Goal: Task Accomplishment & Management: Manage account settings

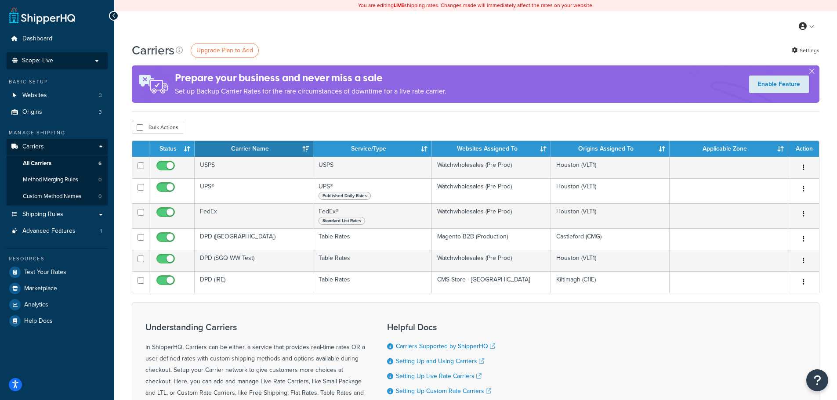
click at [61, 61] on p "Scope: Live" at bounding box center [57, 60] width 93 height 7
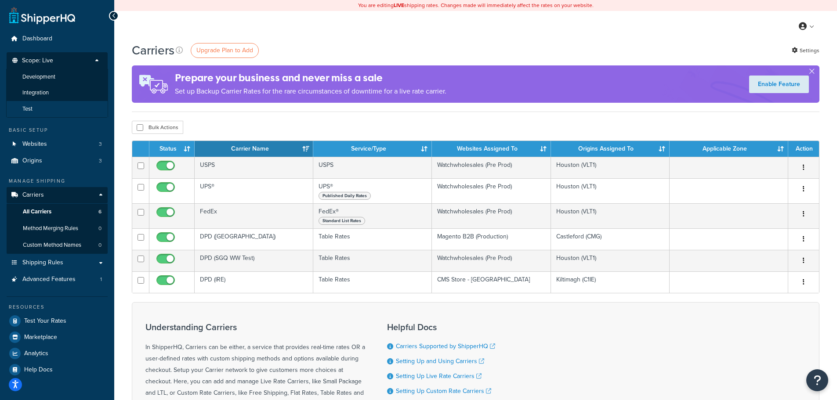
click at [51, 104] on li "Test" at bounding box center [57, 109] width 102 height 16
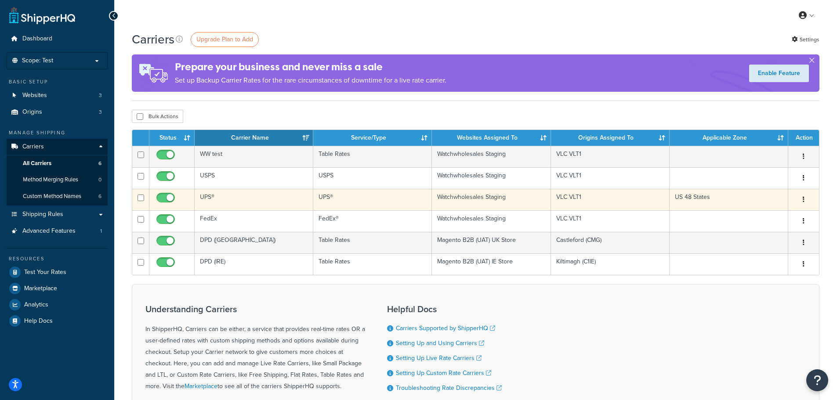
click at [804, 201] on icon "button" at bounding box center [804, 199] width 2 height 6
click at [771, 217] on link "Edit" at bounding box center [767, 217] width 69 height 18
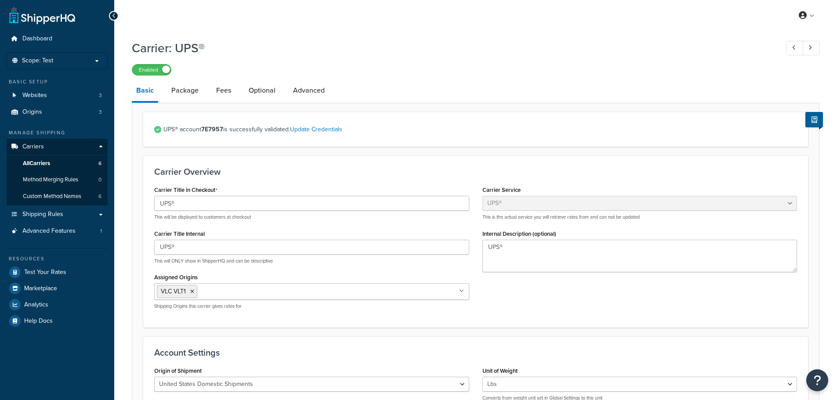
select select "ups"
select select "01"
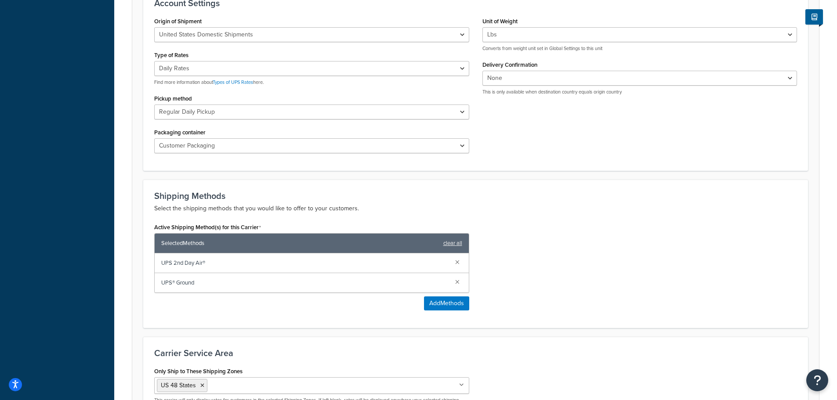
scroll to position [458, 0]
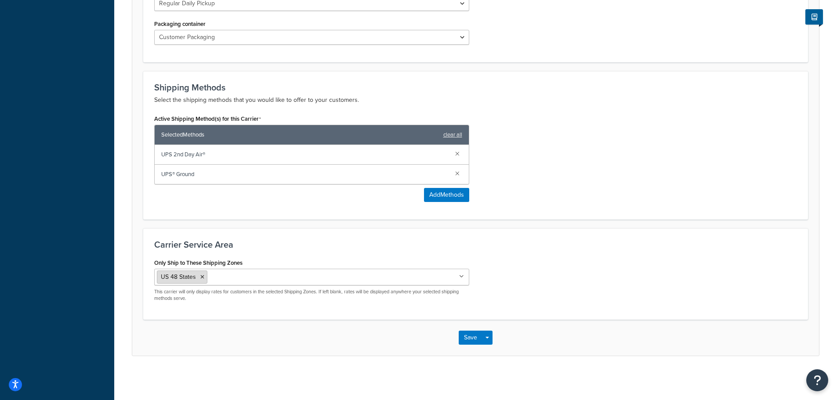
click at [201, 278] on icon at bounding box center [202, 277] width 4 height 5
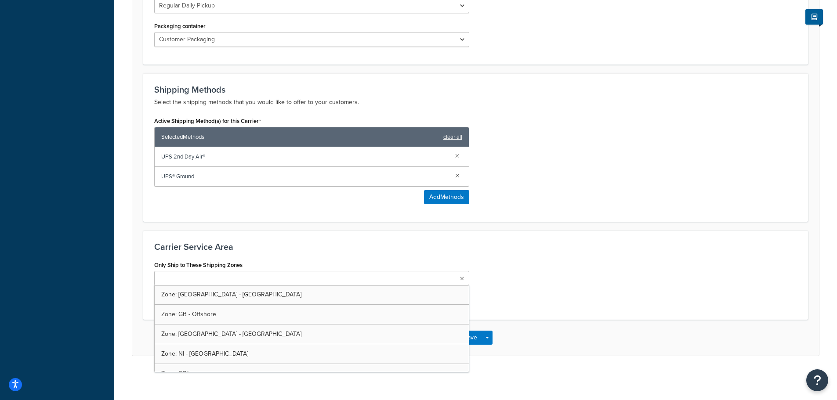
click at [557, 256] on div "Carrier Service Area Only Ship to These Shipping Zones Zone: [GEOGRAPHIC_DATA] …" at bounding box center [475, 275] width 665 height 89
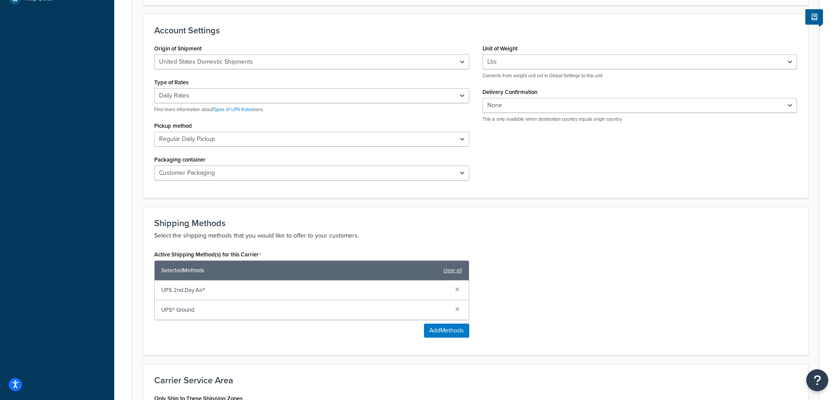
scroll to position [368, 0]
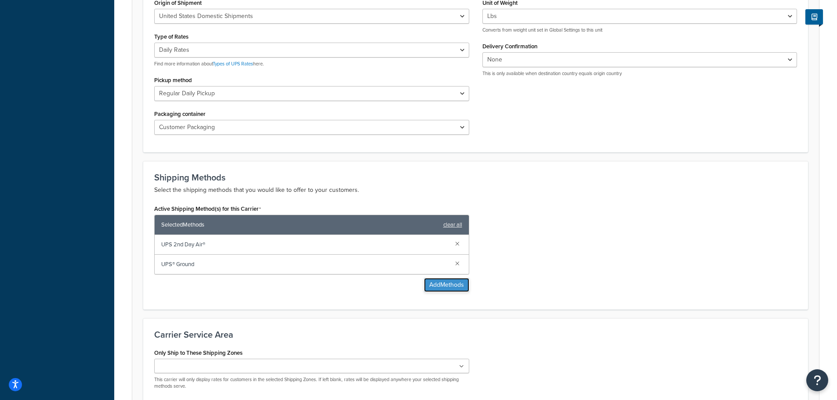
click at [440, 286] on button "Add Methods" at bounding box center [446, 285] width 45 height 14
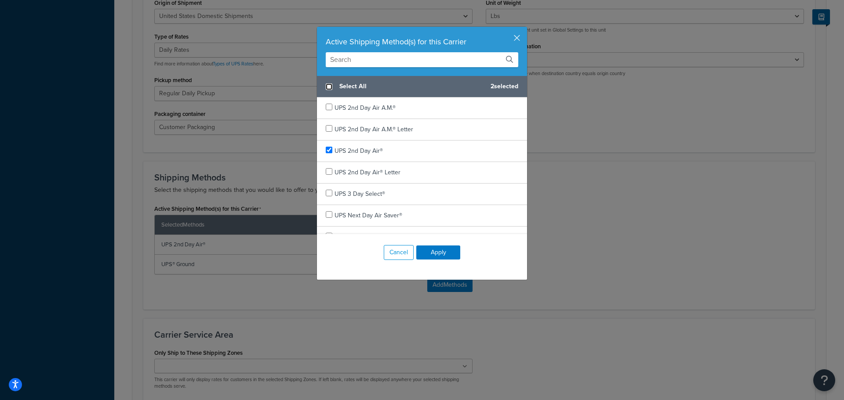
click at [327, 87] on input "checkbox" at bounding box center [329, 86] width 7 height 7
checkbox input "true"
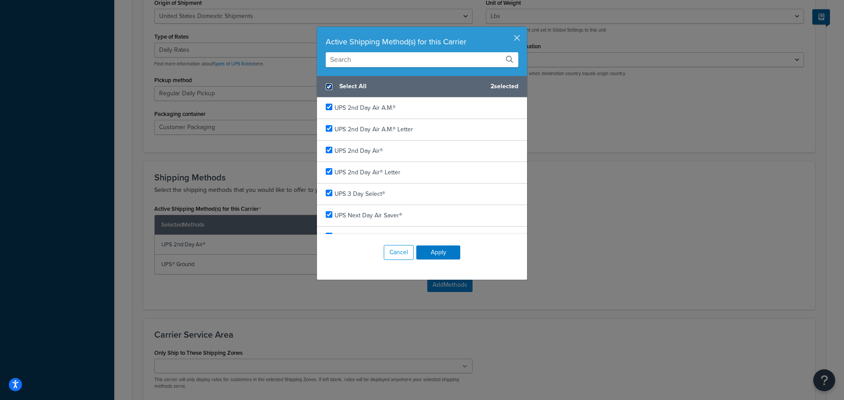
checkbox input "true"
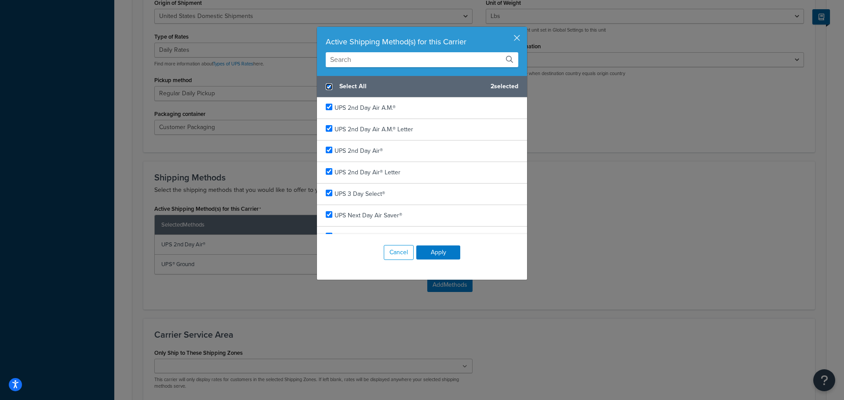
checkbox input "true"
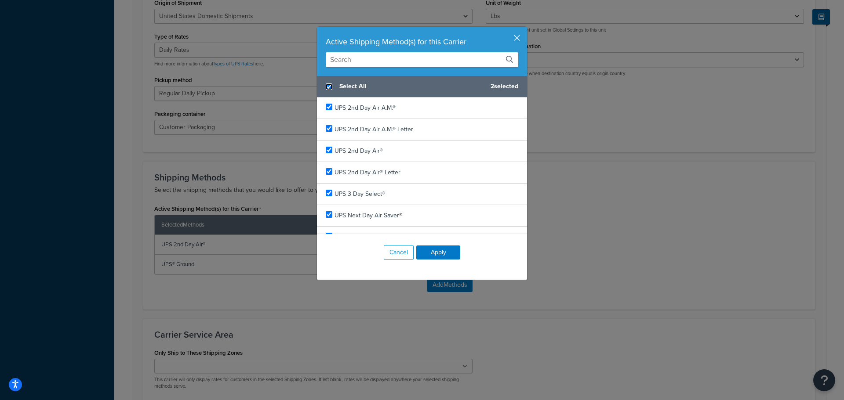
checkbox input "true"
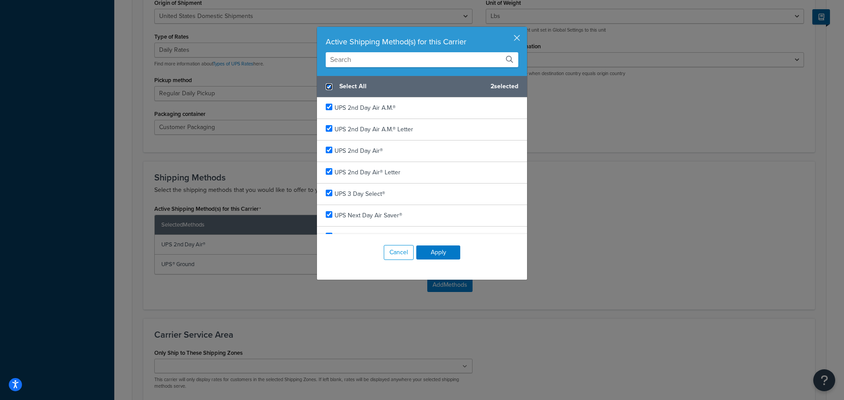
checkbox input "true"
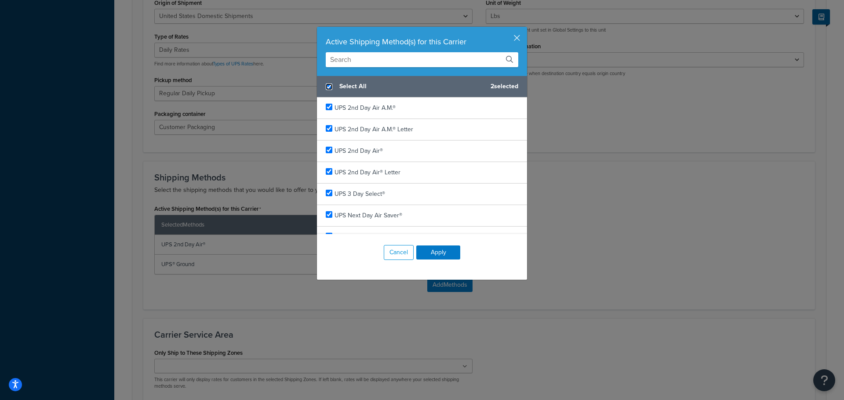
checkbox input "true"
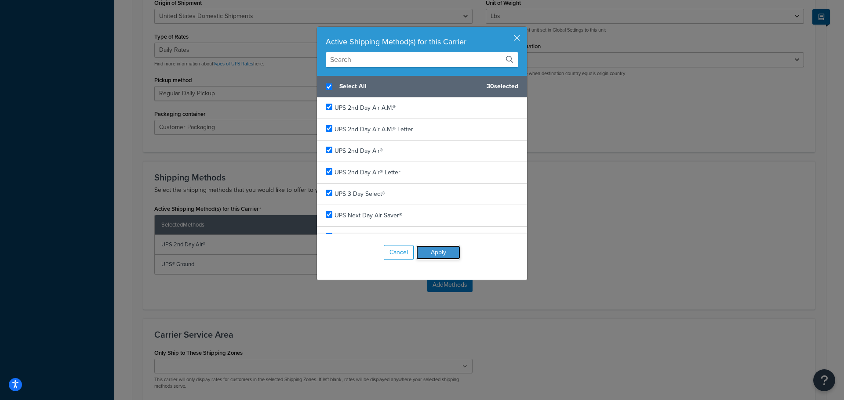
click at [432, 249] on button "Apply" at bounding box center [438, 253] width 44 height 14
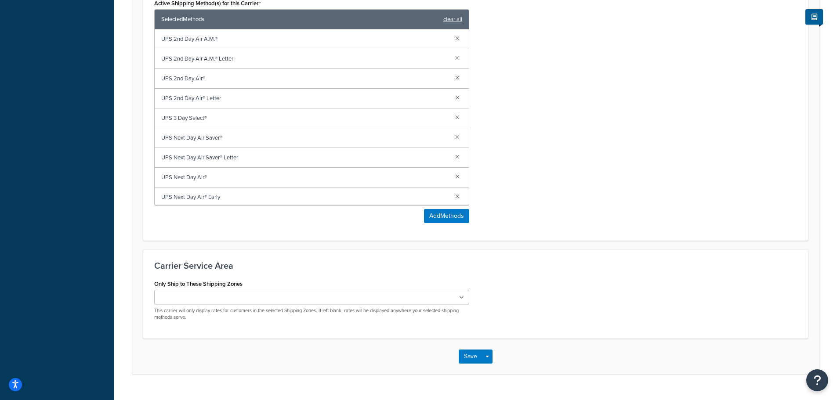
scroll to position [593, 0]
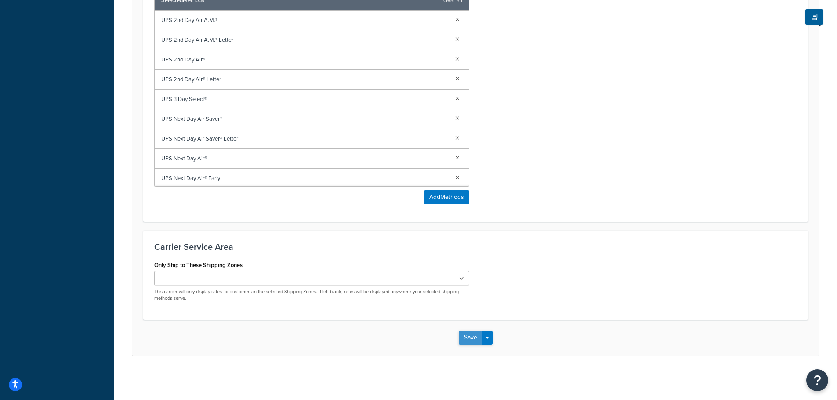
click at [467, 333] on button "Save" at bounding box center [471, 338] width 24 height 14
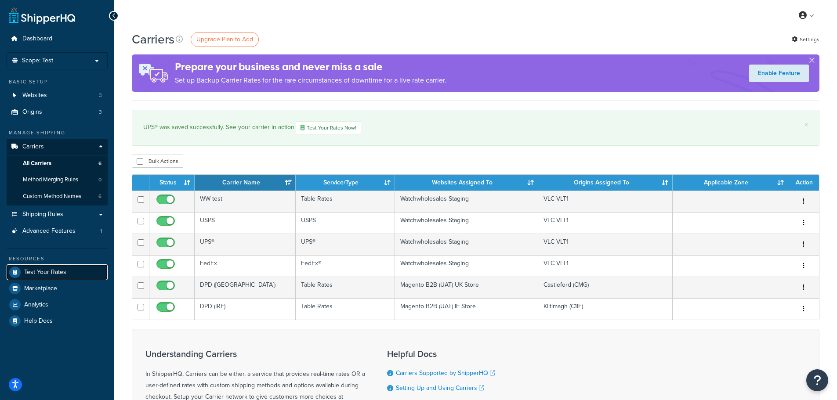
click at [64, 270] on span "Test Your Rates" at bounding box center [45, 272] width 42 height 7
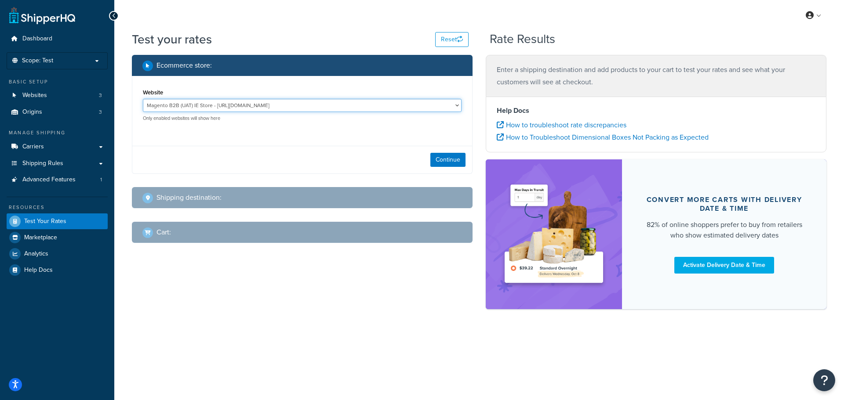
drag, startPoint x: 422, startPoint y: 108, endPoint x: 418, endPoint y: 108, distance: 4.4
click at [422, 108] on select "Magento B2B (UAT) IE Store - https://staging01aaaa0b2b5a891482fad53640bc810e214…" at bounding box center [302, 105] width 319 height 13
select select "c94e759987c746bd010b4be32d1ac4b3"
click at [143, 99] on select "Magento B2B (UAT) IE Store - https://staging01aaaa0b2b5a891482fad53640bc810e214…" at bounding box center [302, 105] width 319 height 13
click at [439, 156] on button "Continue" at bounding box center [447, 160] width 35 height 14
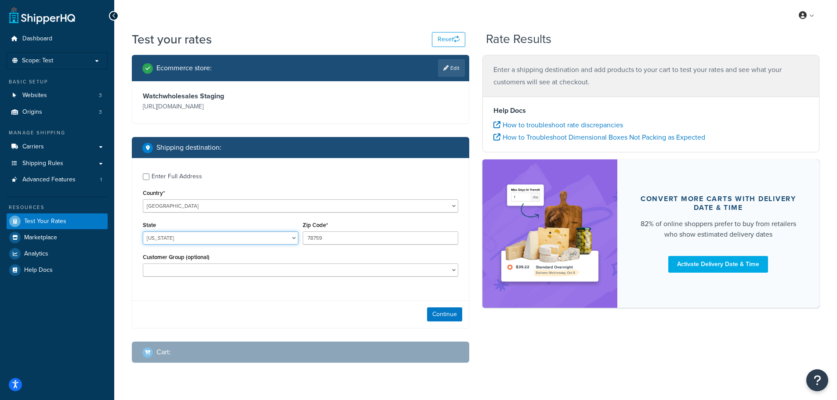
click at [253, 238] on select "Alabama Alaska American Samoa Arizona Arkansas Armed Forces Americas Armed Forc…" at bounding box center [221, 238] width 156 height 13
select select "CT"
click at [143, 232] on select "Alabama Alaska American Samoa Arizona Arkansas Armed Forces Americas Armed Forc…" at bounding box center [221, 238] width 156 height 13
drag, startPoint x: 337, startPoint y: 238, endPoint x: 268, endPoint y: 233, distance: 69.2
click at [268, 236] on div "State Alabama Alaska American Samoa Arizona Arkansas Armed Forces Americas Arme…" at bounding box center [301, 235] width 320 height 32
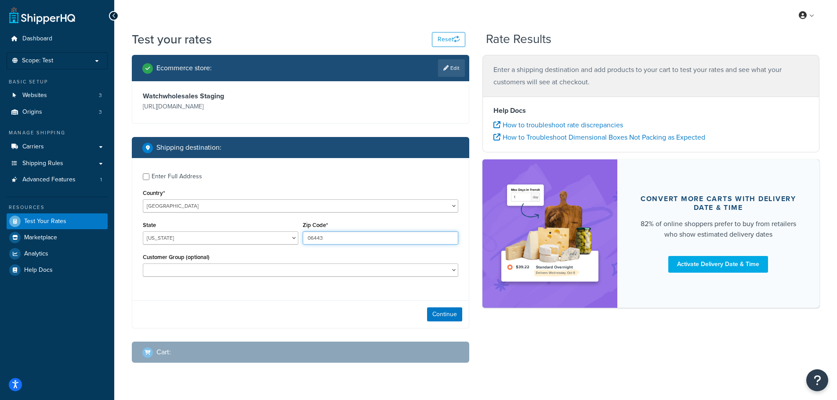
type input "06443"
click at [414, 271] on select "CMS Colleagues Free Shipping Customer" at bounding box center [301, 270] width 316 height 13
click at [396, 300] on div "Enter Full Address Country* United States United Kingdom Afghanistan Åland Isla…" at bounding box center [300, 243] width 337 height 170
click at [445, 311] on button "Continue" at bounding box center [444, 315] width 35 height 14
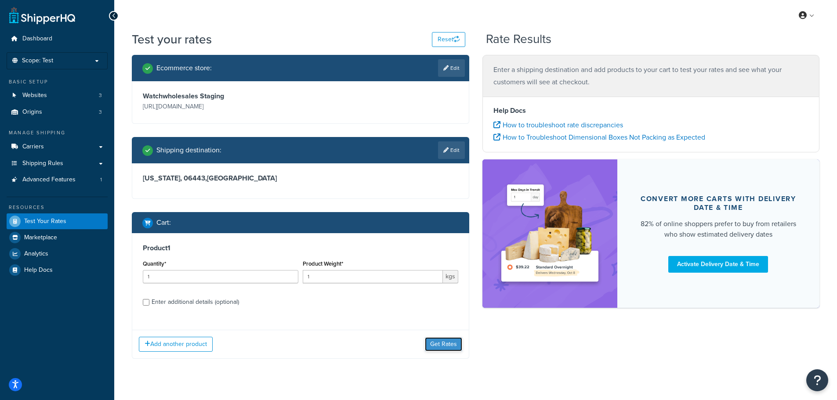
click at [446, 342] on button "Get Rates" at bounding box center [443, 344] width 37 height 14
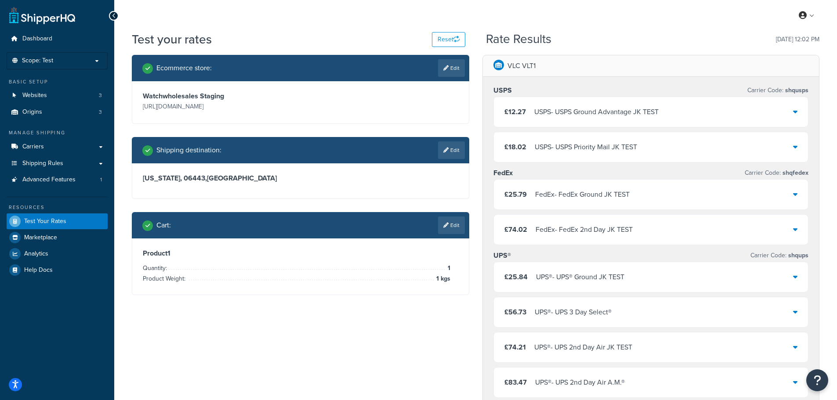
click at [794, 275] on icon at bounding box center [795, 276] width 4 height 7
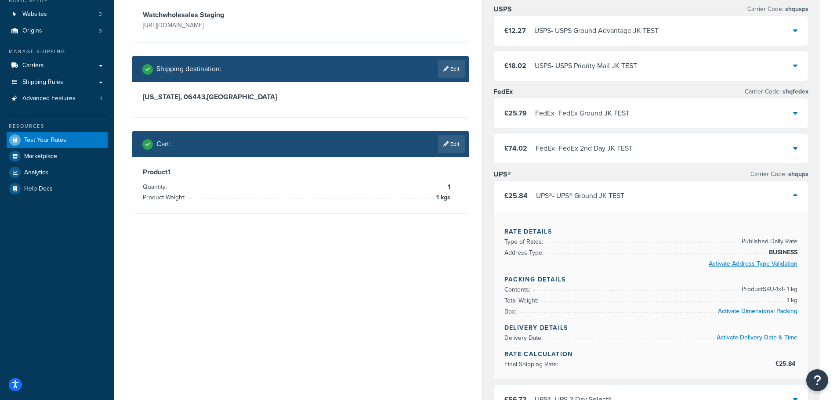
scroll to position [88, 0]
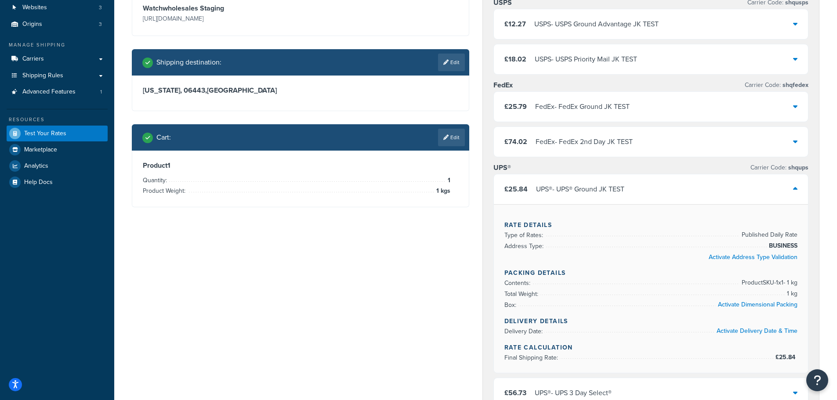
click at [795, 190] on icon at bounding box center [795, 188] width 4 height 7
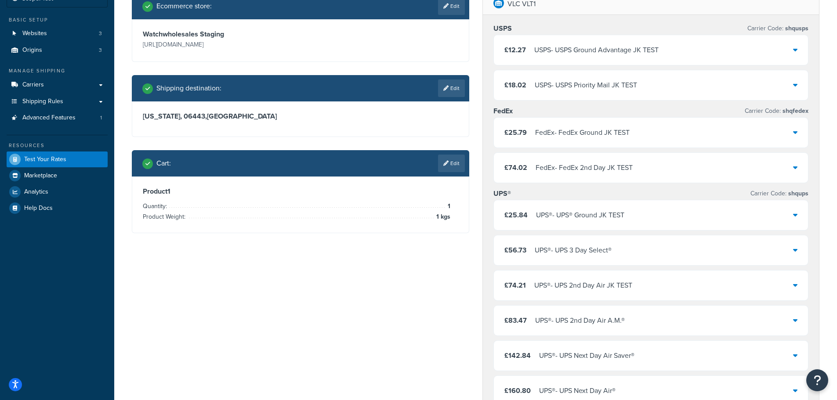
scroll to position [220, 0]
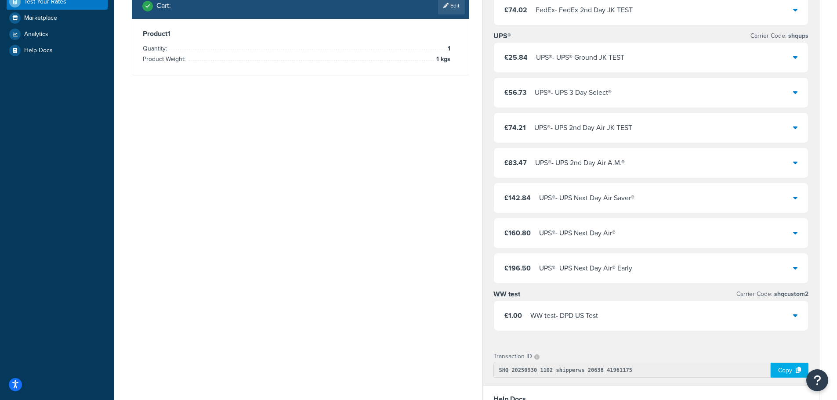
drag, startPoint x: 777, startPoint y: 373, endPoint x: 769, endPoint y: 367, distance: 9.8
click at [777, 373] on div "Copy" at bounding box center [790, 370] width 38 height 15
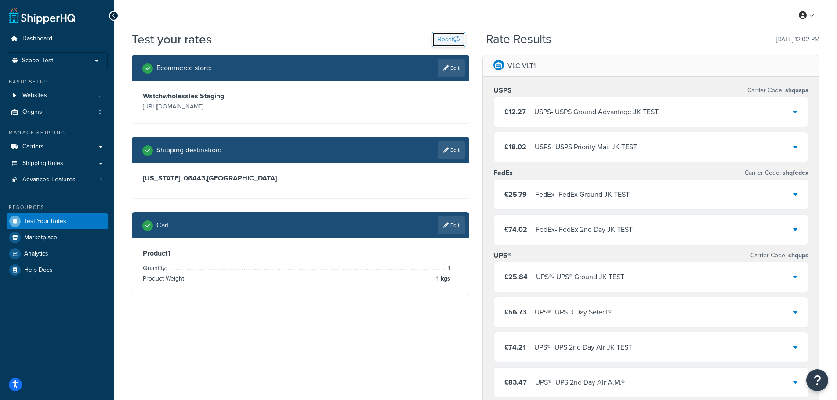
click at [438, 40] on button "Reset" at bounding box center [448, 39] width 33 height 15
select select "TX"
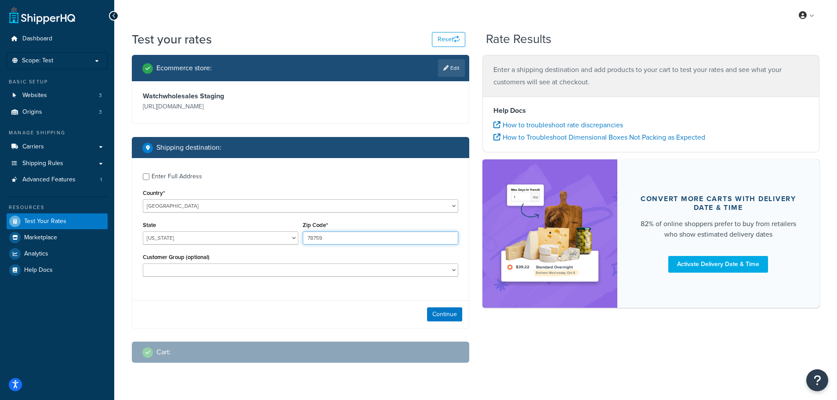
drag, startPoint x: 334, startPoint y: 240, endPoint x: 267, endPoint y: 232, distance: 67.2
click at [267, 232] on div "State Alabama Alaska American Samoa Arizona Arkansas Armed Forces Americas Arme…" at bounding box center [301, 235] width 320 height 32
type input "06443"
click at [279, 240] on select "Alabama Alaska American Samoa Arizona Arkansas Armed Forces Americas Armed Forc…" at bounding box center [221, 238] width 156 height 13
select select "CT"
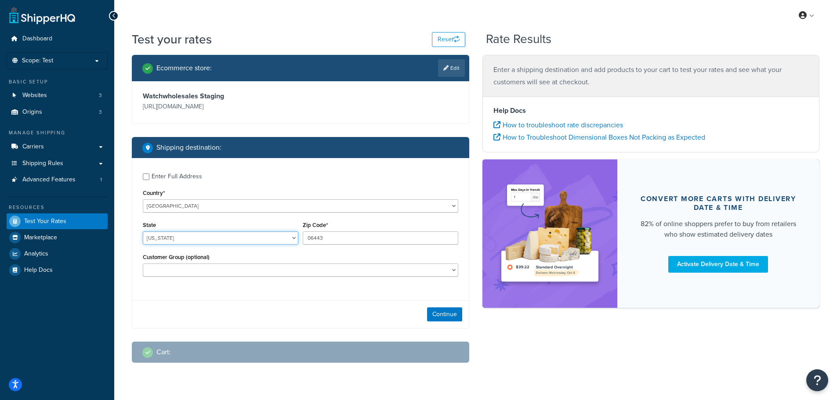
click at [143, 232] on select "Alabama Alaska American Samoa Arizona Arkansas Armed Forces Americas Armed Forc…" at bounding box center [221, 238] width 156 height 13
click at [239, 295] on div "Enter Full Address Country* United States United Kingdom Afghanistan Åland Isla…" at bounding box center [300, 243] width 337 height 170
click at [224, 272] on select "CMS Colleagues Free Shipping Customer" at bounding box center [301, 270] width 316 height 13
drag, startPoint x: 319, startPoint y: 323, endPoint x: 319, endPoint y: 309, distance: 13.6
click at [319, 323] on div "Continue" at bounding box center [300, 315] width 337 height 28
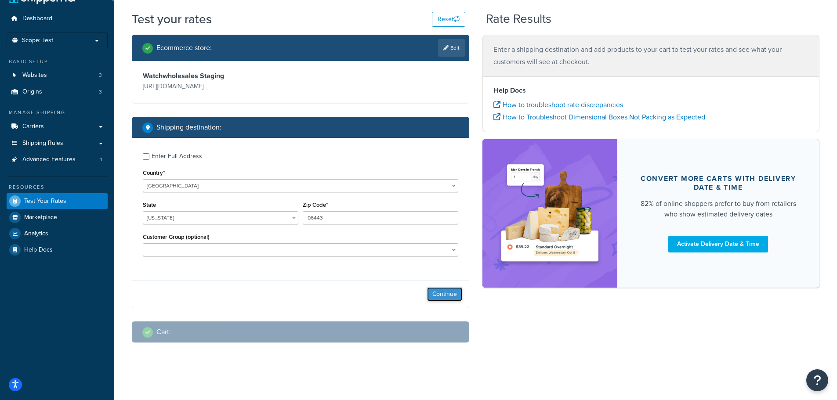
click at [446, 296] on button "Continue" at bounding box center [444, 294] width 35 height 14
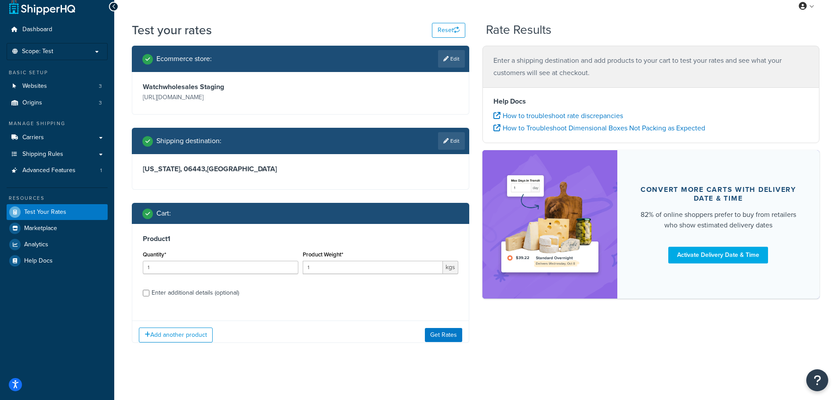
scroll to position [16, 0]
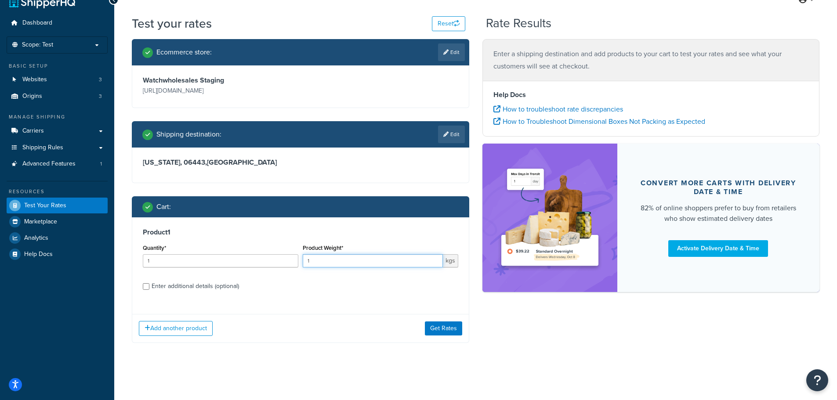
drag, startPoint x: 311, startPoint y: 263, endPoint x: 276, endPoint y: 261, distance: 34.7
click at [276, 261] on div "Quantity* 1 Product Weight* 1 kgs" at bounding box center [301, 258] width 320 height 32
type input "0.5"
click at [316, 286] on label "Enter additional details (optional)" at bounding box center [305, 286] width 307 height 14
click at [149, 286] on input "Enter additional details (optional)" at bounding box center [146, 286] width 7 height 7
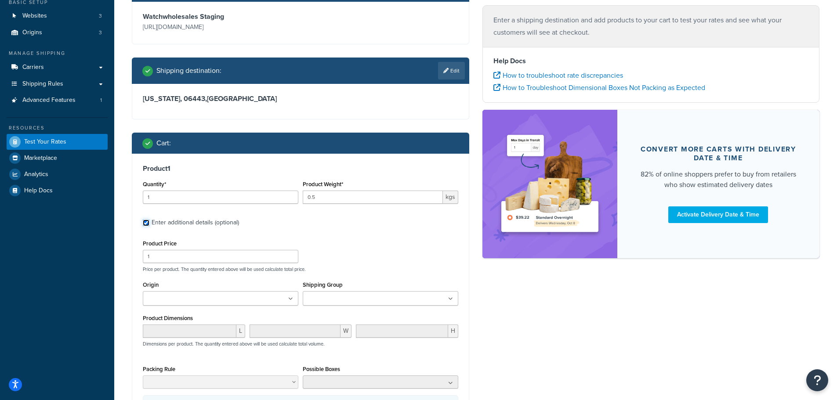
scroll to position [148, 0]
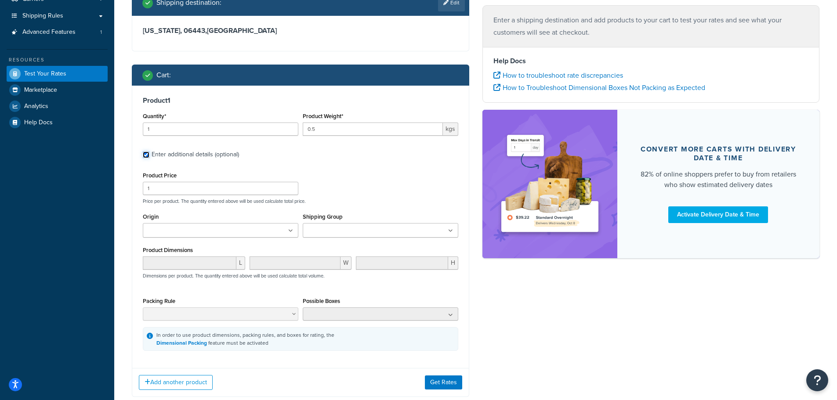
drag, startPoint x: 146, startPoint y: 154, endPoint x: 156, endPoint y: 153, distance: 10.6
click at [146, 153] on input "Enter additional details (optional)" at bounding box center [146, 155] width 7 height 7
checkbox input "false"
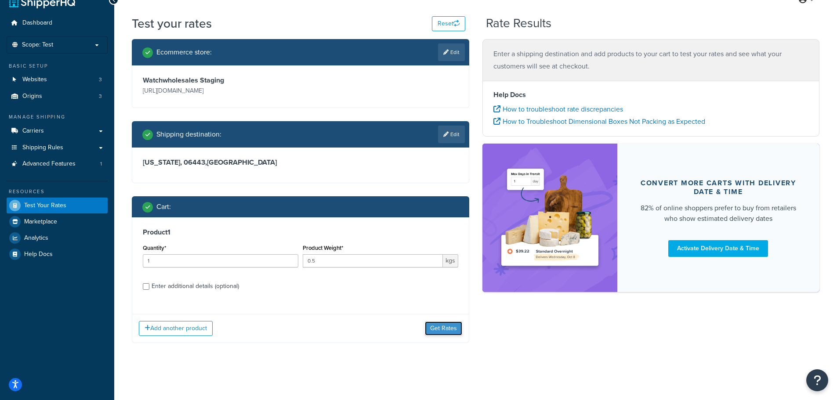
click at [443, 331] on button "Get Rates" at bounding box center [443, 329] width 37 height 14
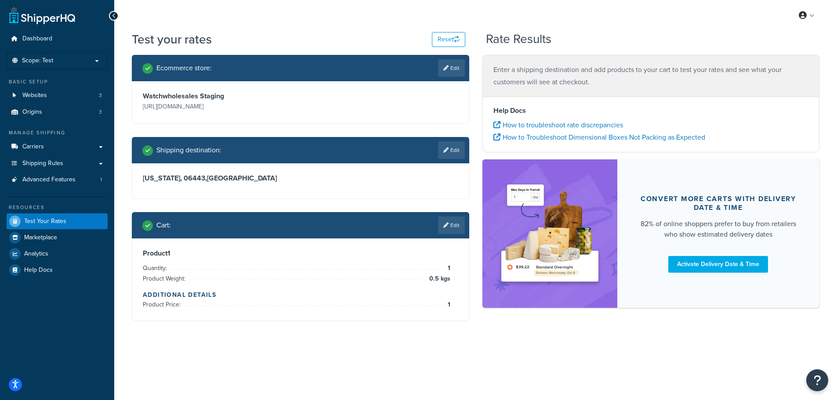
scroll to position [0, 0]
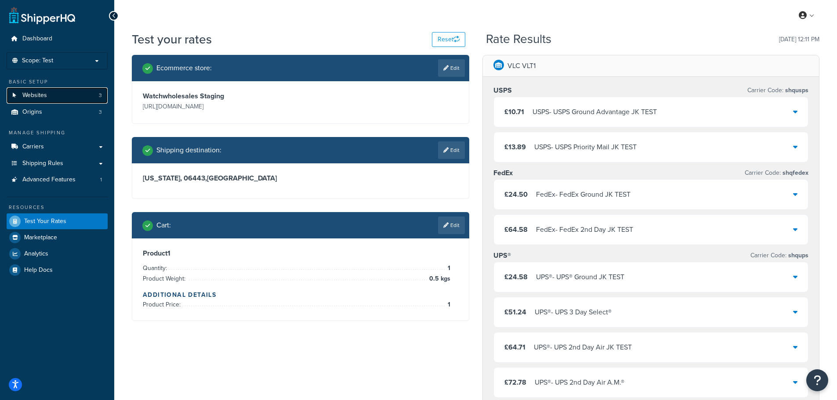
drag, startPoint x: 59, startPoint y: 97, endPoint x: 78, endPoint y: 101, distance: 19.7
click at [59, 97] on link "Websites 3" at bounding box center [57, 95] width 101 height 16
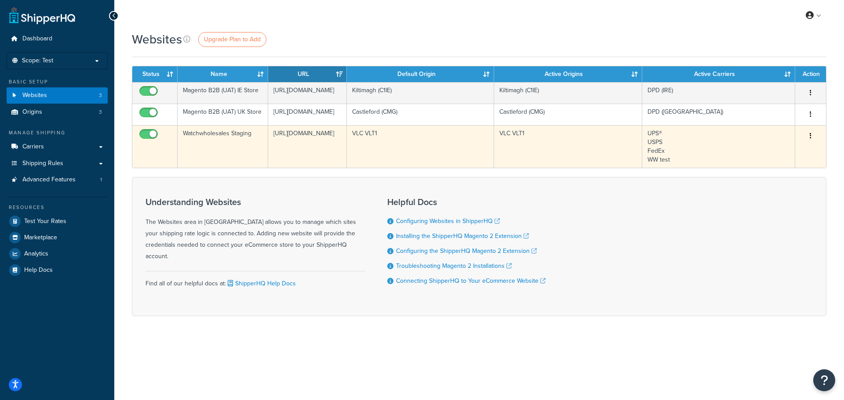
click at [810, 139] on icon "button" at bounding box center [810, 136] width 2 height 6
click at [780, 192] on link "Edit" at bounding box center [774, 196] width 69 height 18
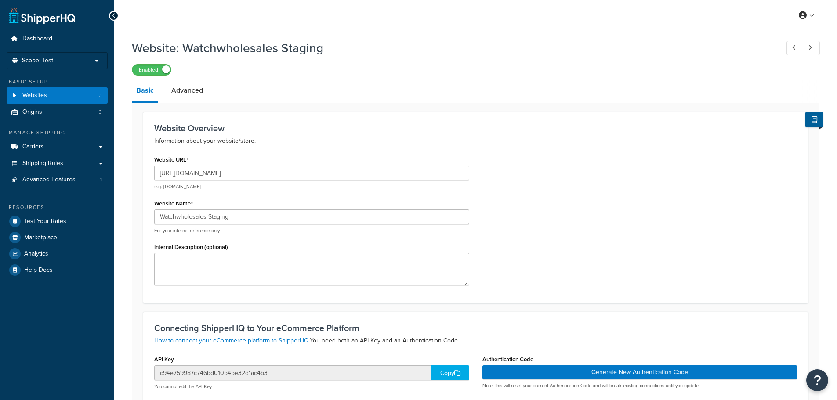
select select "169175"
click at [579, 187] on div "Website URL https://mcstaging.watchwholesalers.com e.g. mywebsite.com Website N…" at bounding box center [476, 222] width 656 height 139
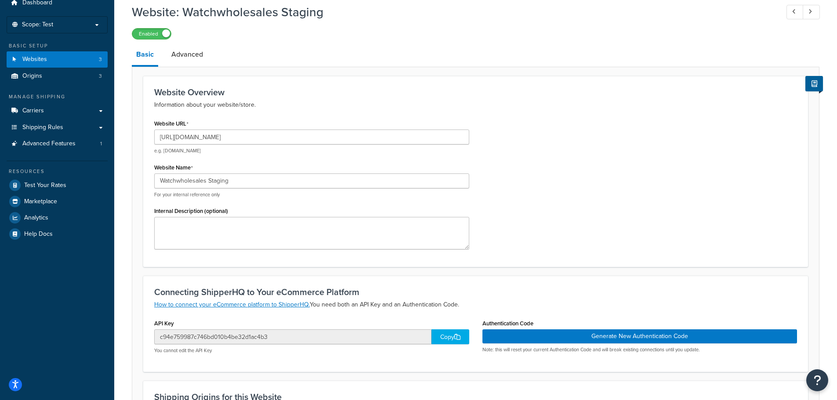
scroll to position [88, 0]
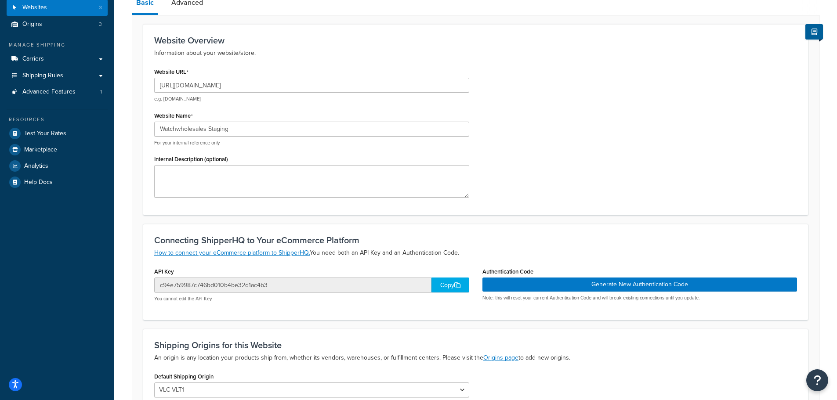
click at [442, 289] on div "Copy" at bounding box center [451, 285] width 38 height 15
click at [599, 177] on div "Website URL https://mcstaging.watchwholesalers.com e.g. mywebsite.com Website N…" at bounding box center [476, 134] width 656 height 139
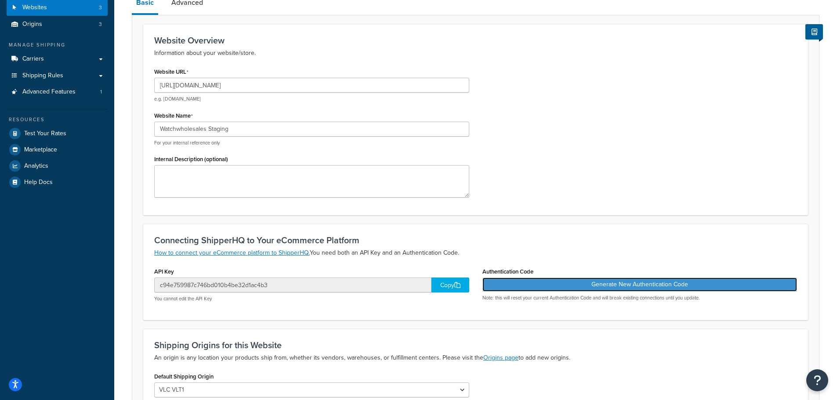
click at [590, 286] on button "Generate New Authentication Code" at bounding box center [639, 285] width 315 height 14
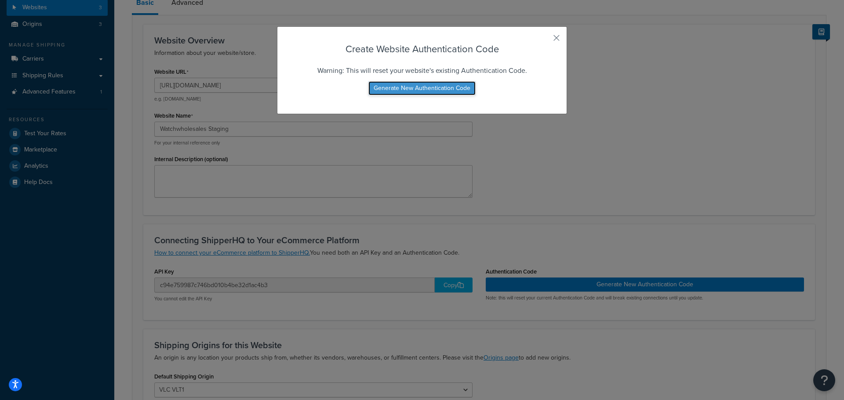
click at [443, 89] on button "Generate New Authentication Code" at bounding box center [421, 88] width 107 height 14
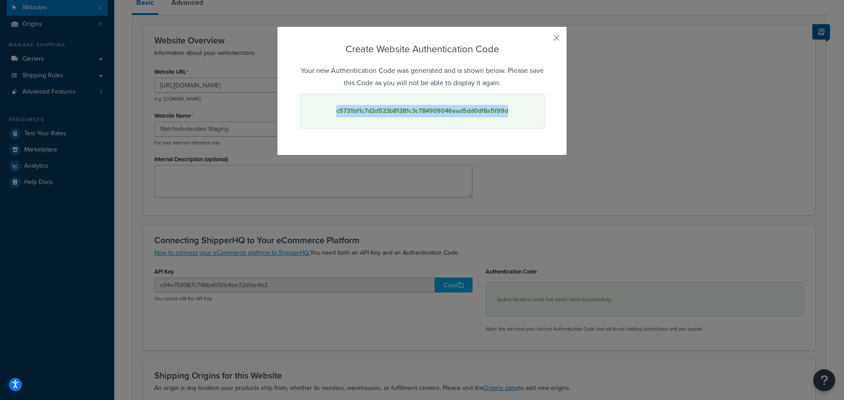
drag, startPoint x: 508, startPoint y: 113, endPoint x: 316, endPoint y: 112, distance: 191.6
click at [316, 112] on div "c5731bf1c7d2d523b81381c3c784909046ead5dd0df8a5f99d" at bounding box center [421, 111] width 245 height 35
copy strong "c5731bf1c7d2d523b81381c3c784909046ead5dd0df8a5f99d"
click at [557, 40] on div "Create Website Authentication Code Your new Authentication Code was generated a…" at bounding box center [422, 90] width 290 height 129
drag, startPoint x: 555, startPoint y: 38, endPoint x: 501, endPoint y: 38, distance: 53.2
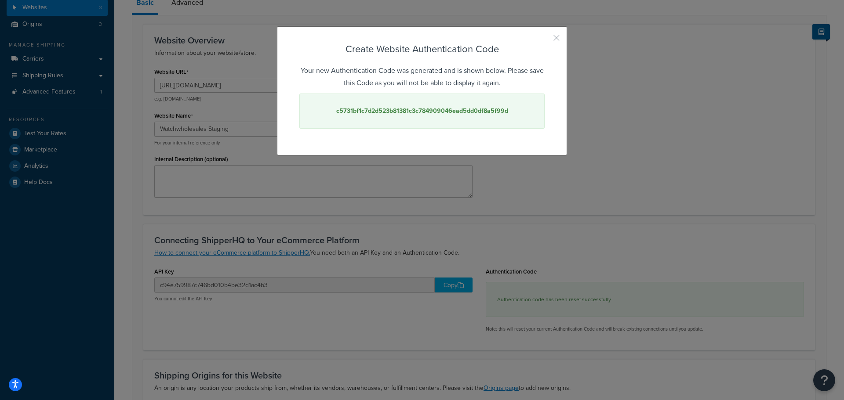
click at [544, 40] on button "button" at bounding box center [543, 41] width 2 height 2
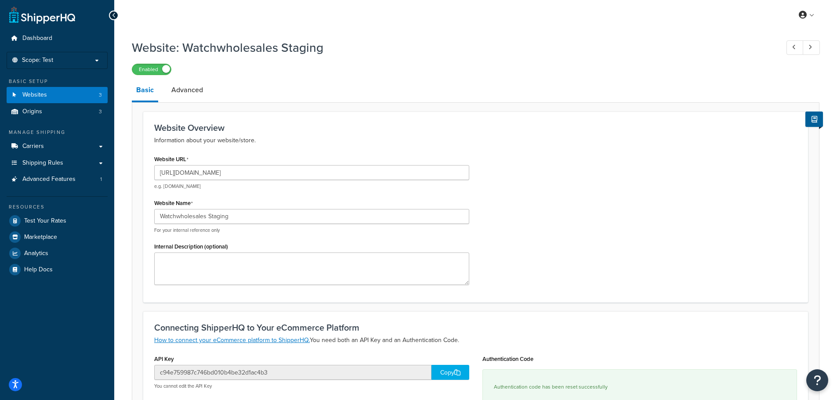
scroll to position [0, 0]
click at [97, 163] on link "Shipping Rules" at bounding box center [57, 164] width 101 height 16
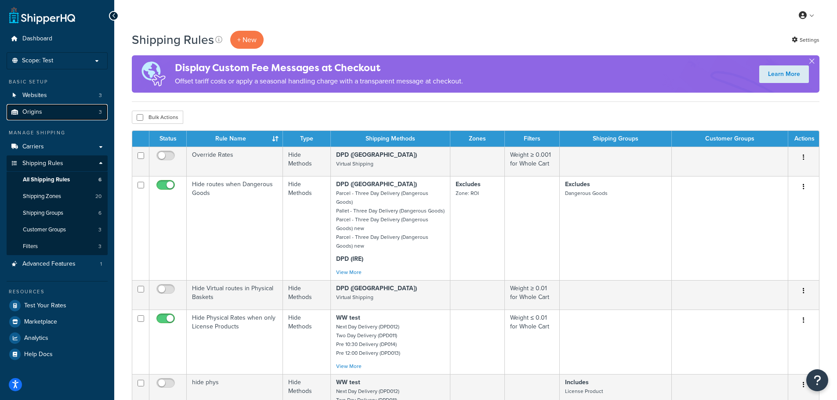
click at [62, 113] on link "Origins 3" at bounding box center [57, 112] width 101 height 16
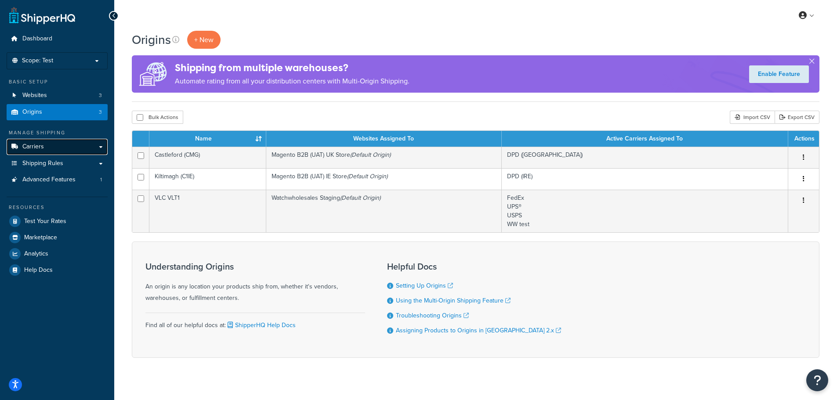
click at [70, 147] on link "Carriers" at bounding box center [57, 147] width 101 height 16
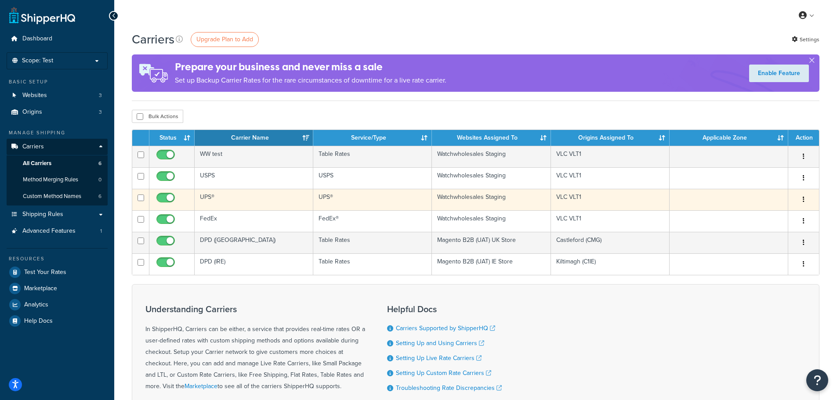
click at [804, 199] on icon "button" at bounding box center [804, 199] width 2 height 6
click at [763, 217] on link "Edit" at bounding box center [767, 217] width 69 height 18
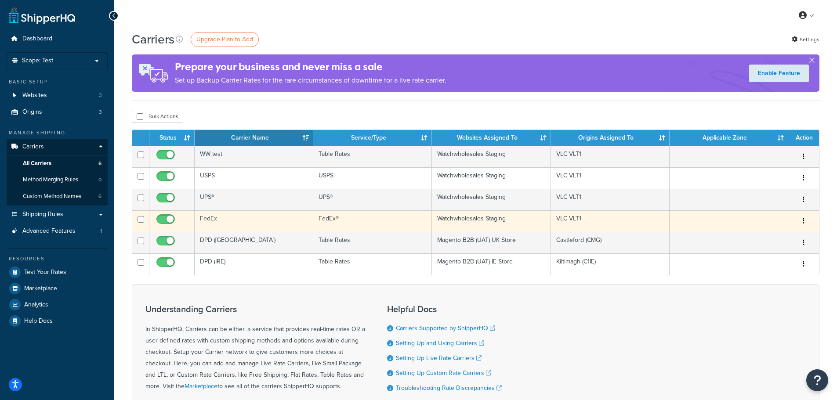
click at [803, 220] on icon "button" at bounding box center [804, 221] width 2 height 6
click at [754, 237] on link "Edit" at bounding box center [767, 239] width 69 height 18
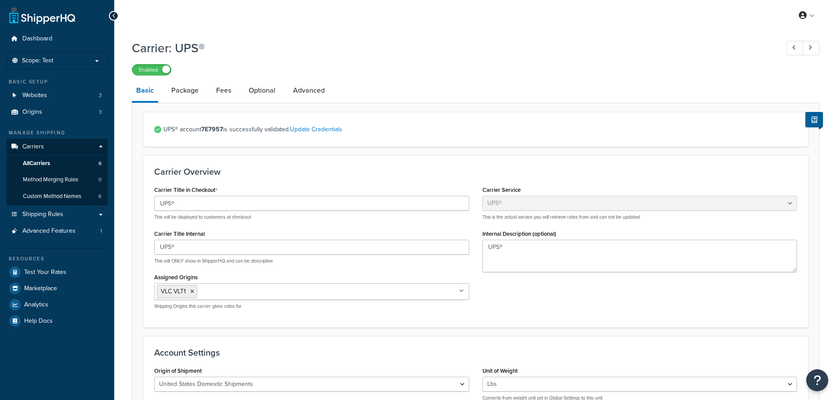
select select "ups"
select select "01"
select select "fedEx"
select select "kg"
select select "REGULAR_PICKUP"
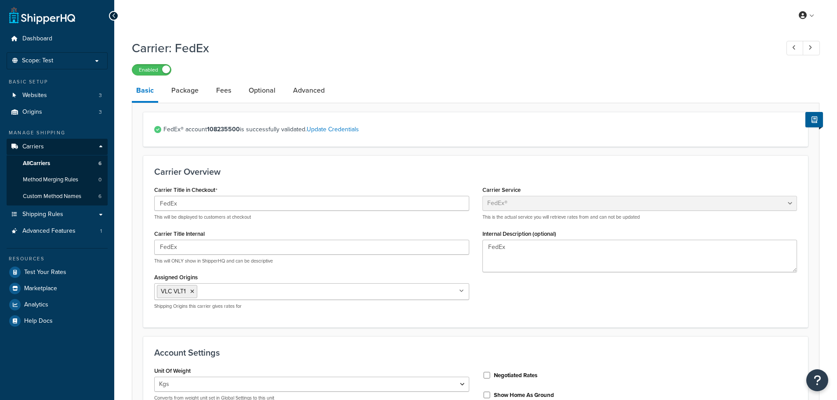
select select "YOUR_PACKAGING"
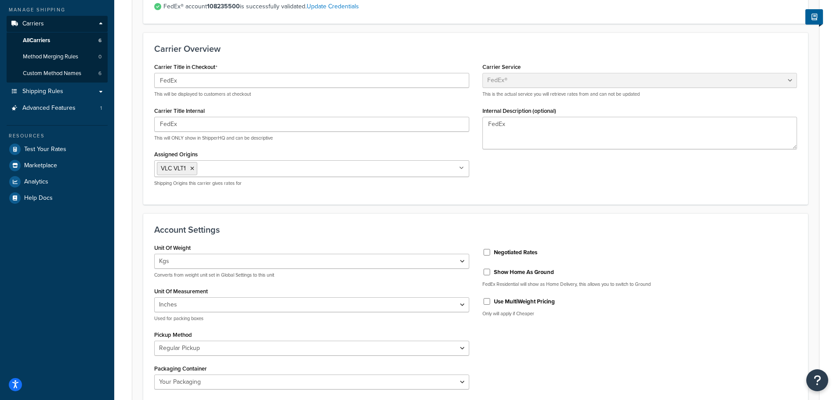
scroll to position [132, 0]
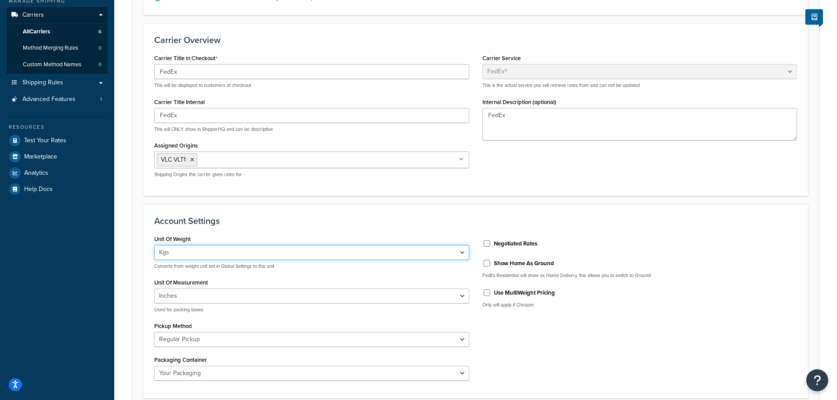
click at [308, 252] on select "Lbs Kgs Convert LBS to KG" at bounding box center [311, 252] width 315 height 15
select select "lb"
click at [154, 245] on select "Lbs Kgs Convert LBS to KG" at bounding box center [311, 252] width 315 height 15
click at [493, 198] on form "FedEx® account 108235500 is successfully validated. Update Credentials Carrier …" at bounding box center [475, 335] width 687 height 710
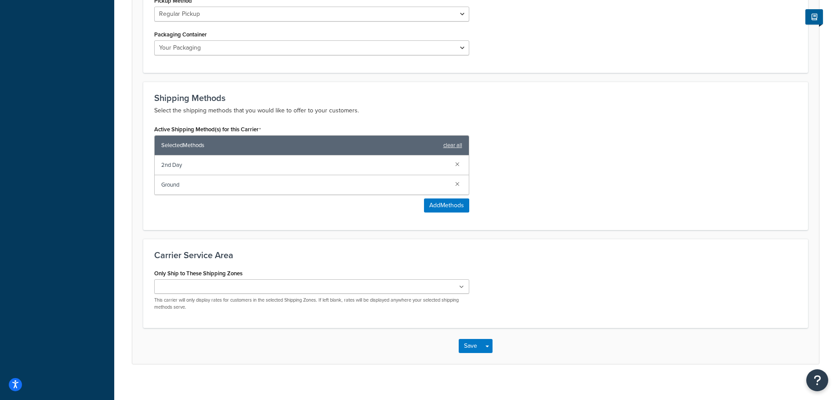
scroll to position [466, 0]
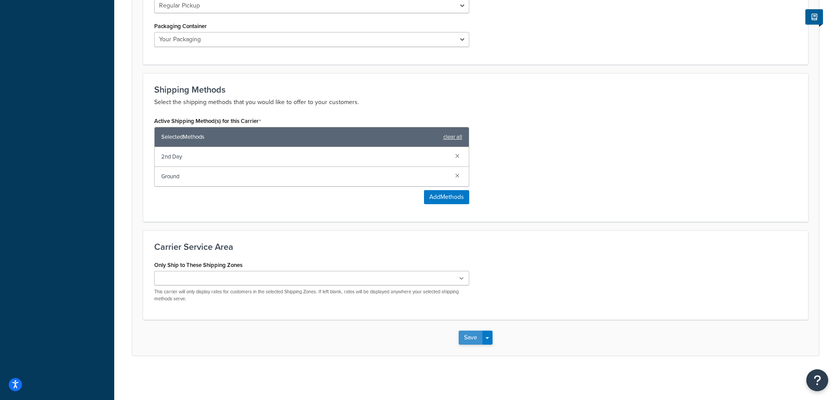
click at [469, 340] on button "Save" at bounding box center [471, 338] width 24 height 14
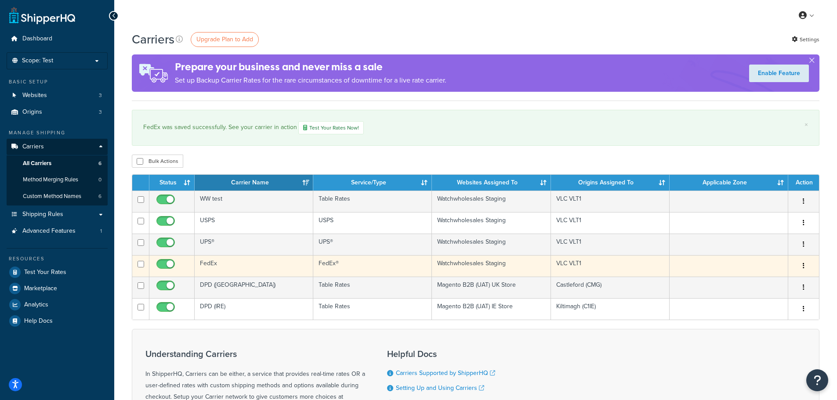
click at [804, 266] on icon "button" at bounding box center [804, 266] width 2 height 6
click at [768, 279] on link "Edit" at bounding box center [767, 284] width 69 height 18
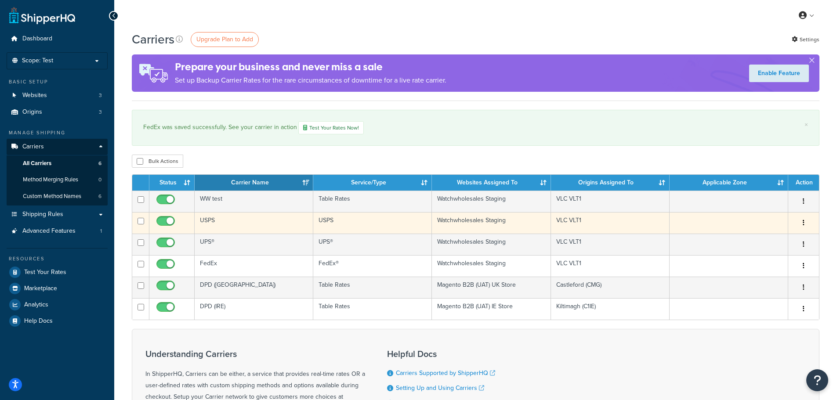
click at [802, 221] on button "button" at bounding box center [804, 223] width 12 height 14
click at [768, 238] on link "Edit" at bounding box center [767, 241] width 69 height 18
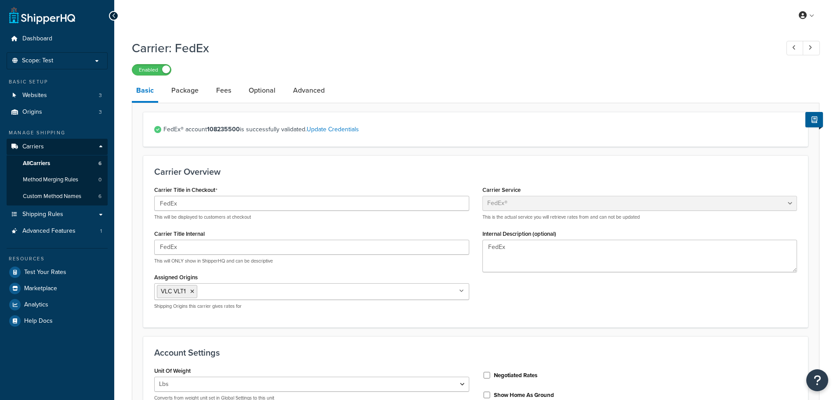
select select "fedEx"
select select "REGULAR_PICKUP"
select select "YOUR_PACKAGING"
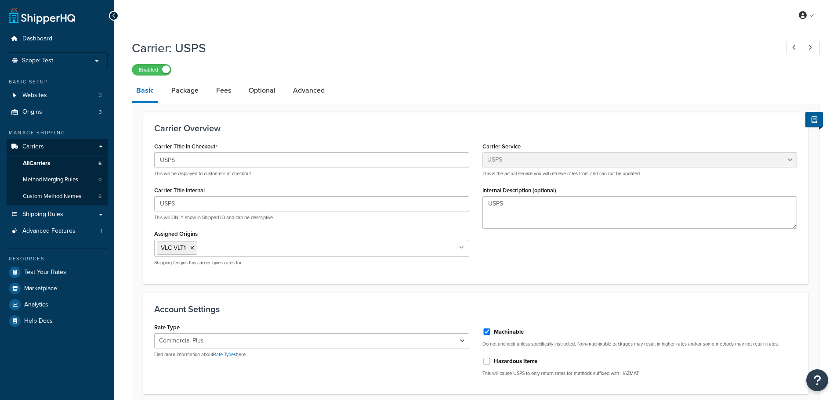
select select "usps"
select select "PLUS"
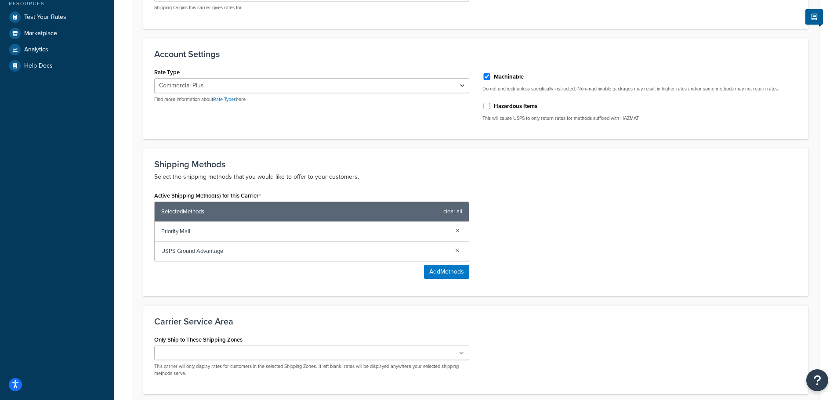
scroll to position [330, 0]
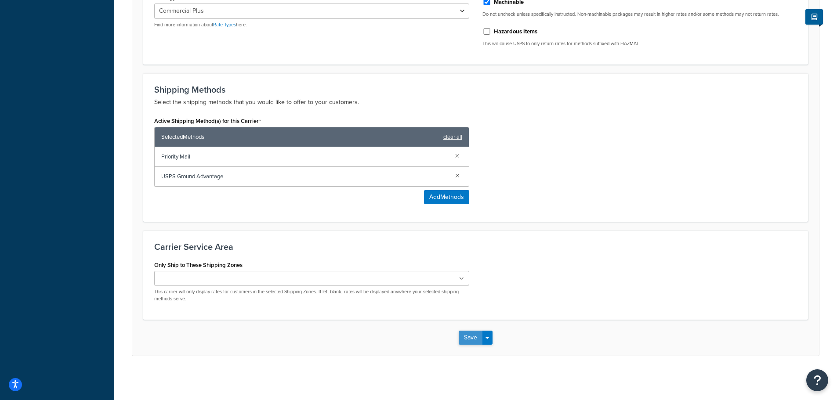
click at [470, 334] on button "Save" at bounding box center [471, 338] width 24 height 14
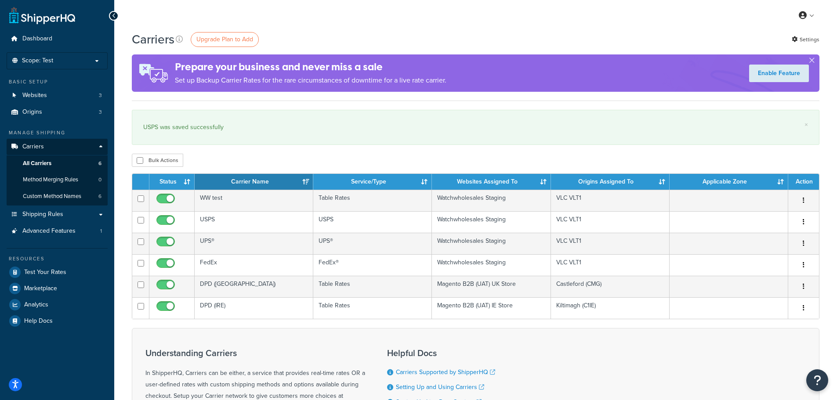
click at [430, 150] on div "Carriers Upgrade Plan to Add Settings Prepare your business and never miss a sa…" at bounding box center [475, 276] width 723 height 490
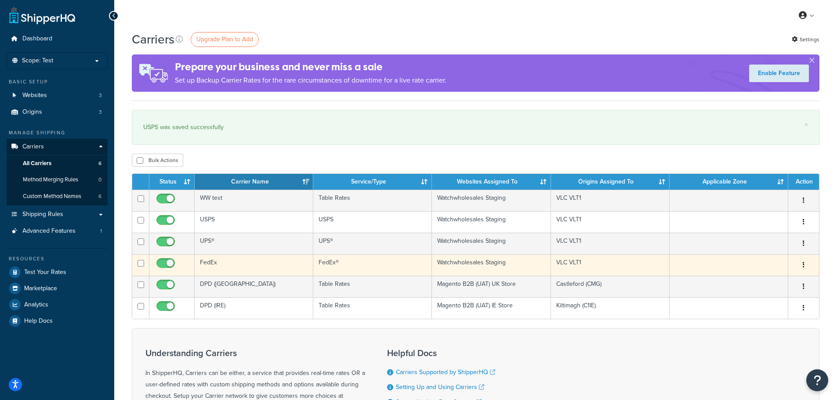
click at [804, 265] on icon "button" at bounding box center [804, 265] width 2 height 6
drag, startPoint x: 759, startPoint y: 281, endPoint x: 754, endPoint y: 279, distance: 5.1
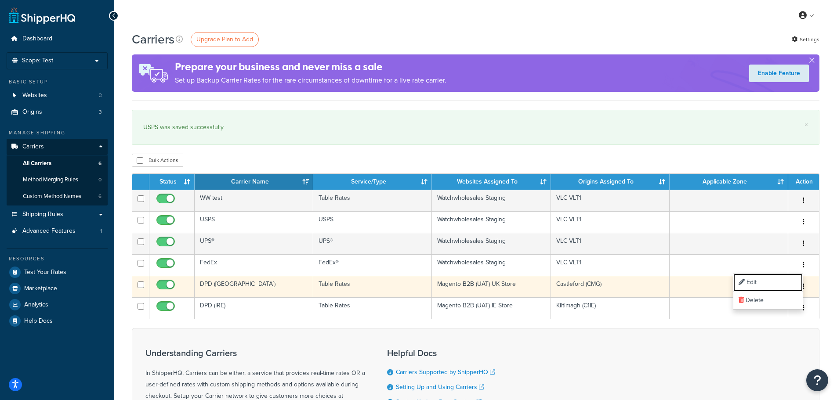
click at [759, 281] on link "Edit" at bounding box center [767, 283] width 69 height 18
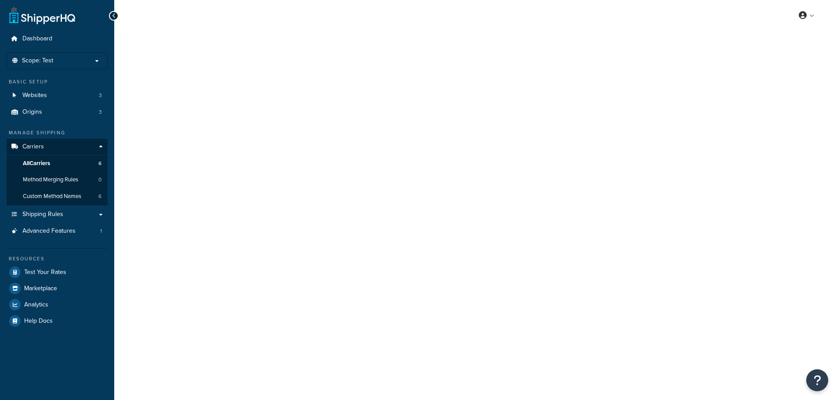
select select "fedEx"
select select "REGULAR_PICKUP"
select select "YOUR_PACKAGING"
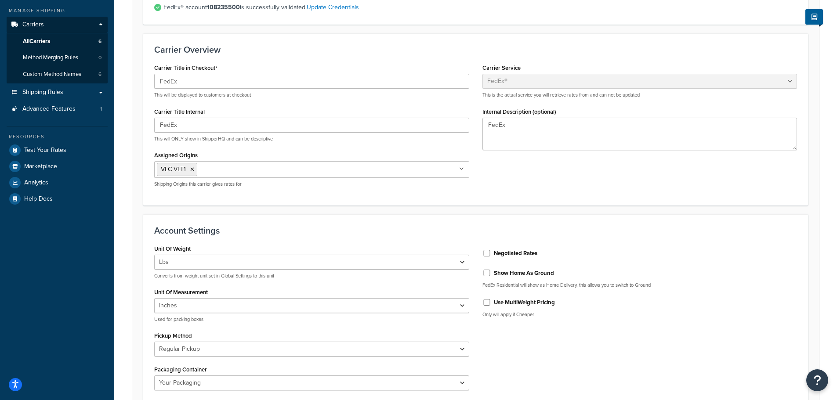
scroll to position [132, 0]
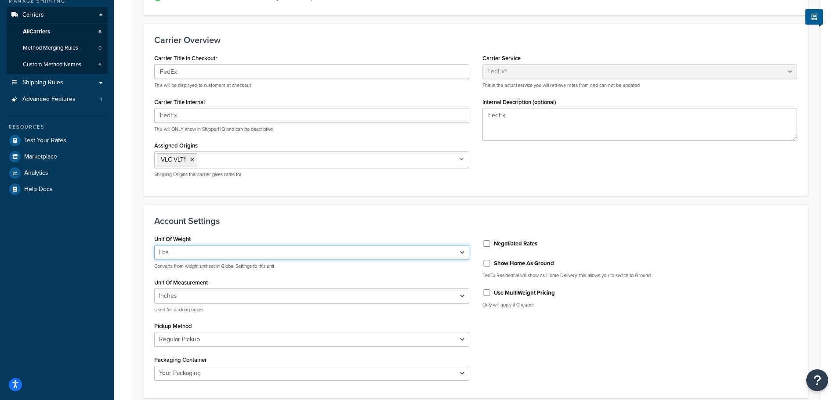
click at [231, 258] on select "Lbs Kgs Convert LBS to KG" at bounding box center [311, 252] width 315 height 15
select select "convert_lb_kg"
click at [154, 245] on select "Lbs Kgs Convert LBS to KG" at bounding box center [311, 252] width 315 height 15
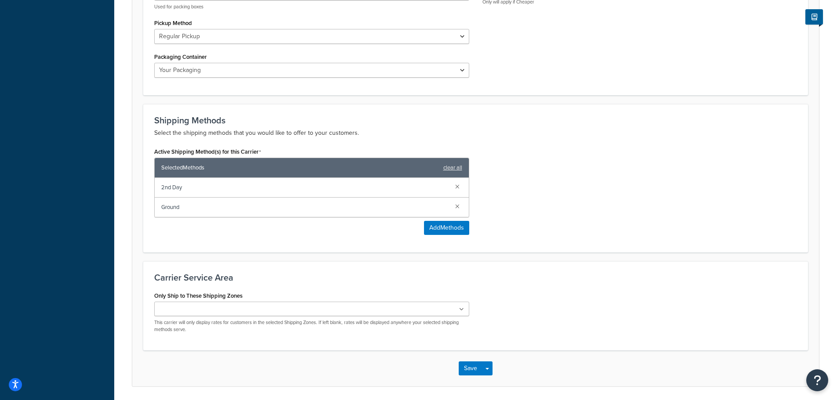
scroll to position [439, 0]
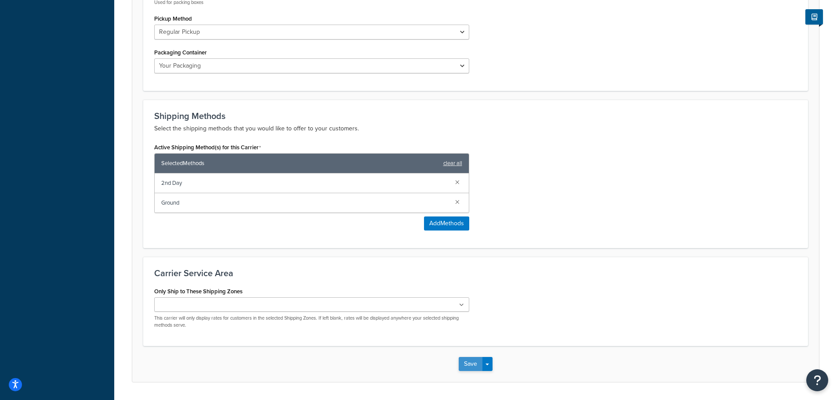
click at [470, 359] on button "Save" at bounding box center [471, 364] width 24 height 14
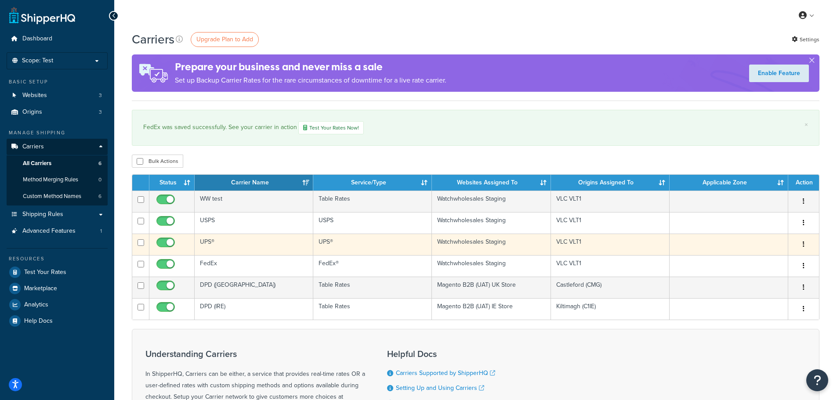
click at [169, 243] on input "checkbox" at bounding box center [167, 244] width 24 height 11
checkbox input "false"
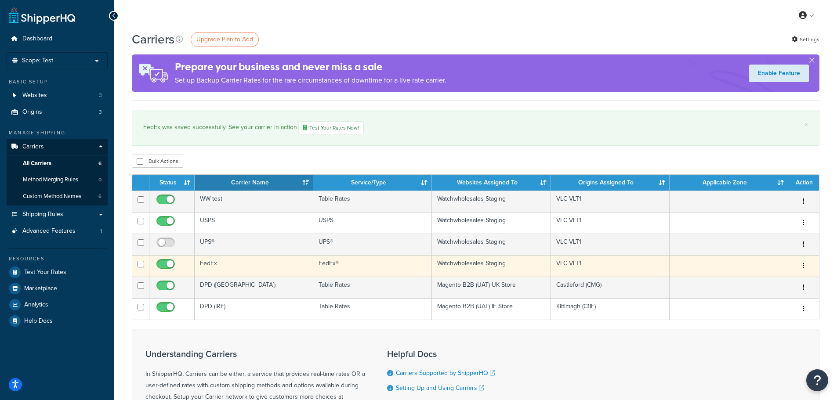
click at [805, 265] on button "button" at bounding box center [804, 266] width 12 height 14
click at [768, 281] on link "Edit" at bounding box center [767, 284] width 69 height 18
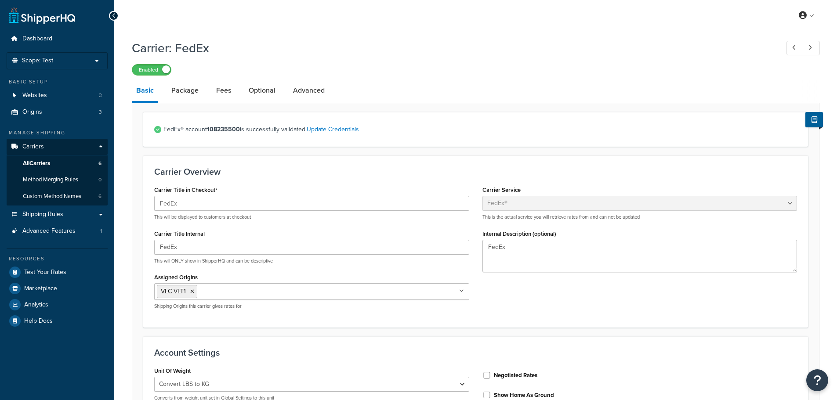
select select "fedEx"
select select "convert_lb_kg"
select select "REGULAR_PICKUP"
select select "YOUR_PACKAGING"
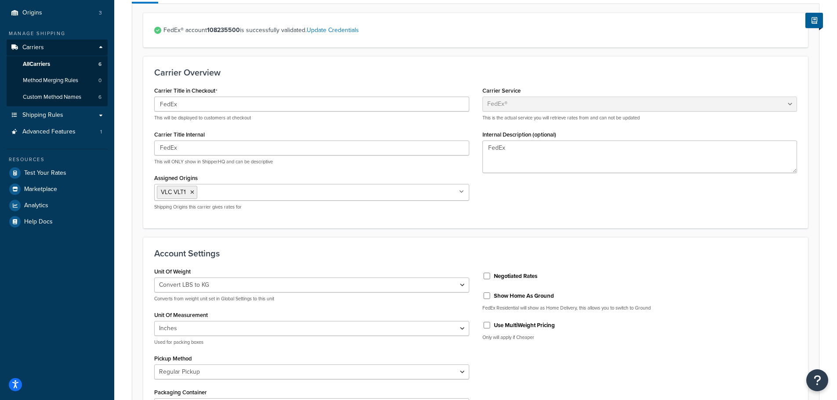
scroll to position [220, 0]
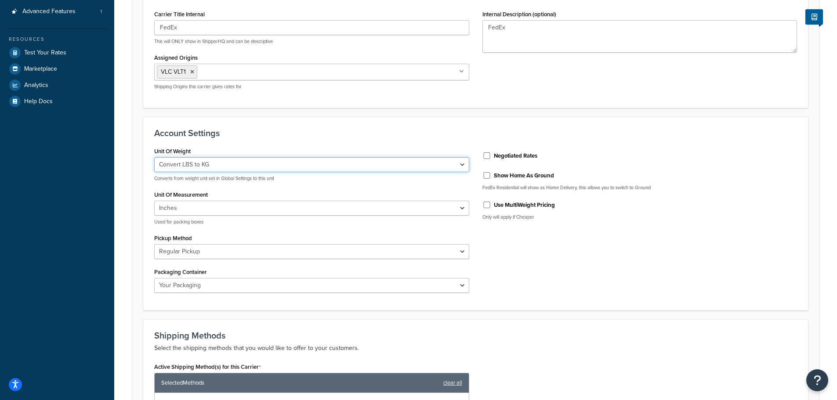
click at [205, 163] on select "Lbs Kgs Convert LBS to KG" at bounding box center [311, 164] width 315 height 15
select select "kg"
click at [154, 157] on select "Lbs Kgs Convert LBS to KG" at bounding box center [311, 164] width 315 height 15
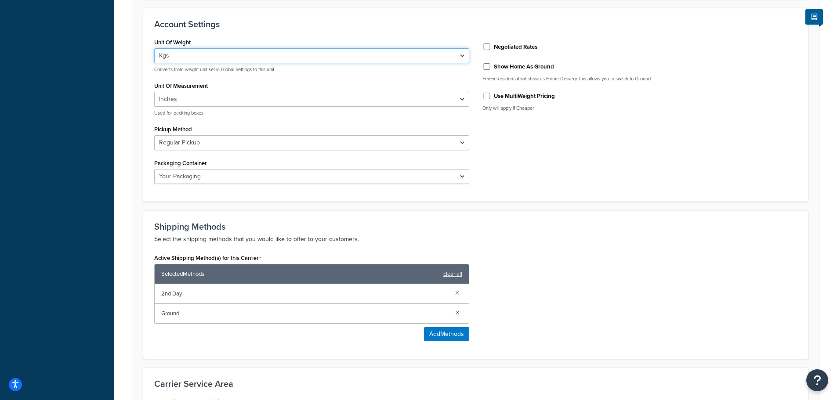
scroll to position [466, 0]
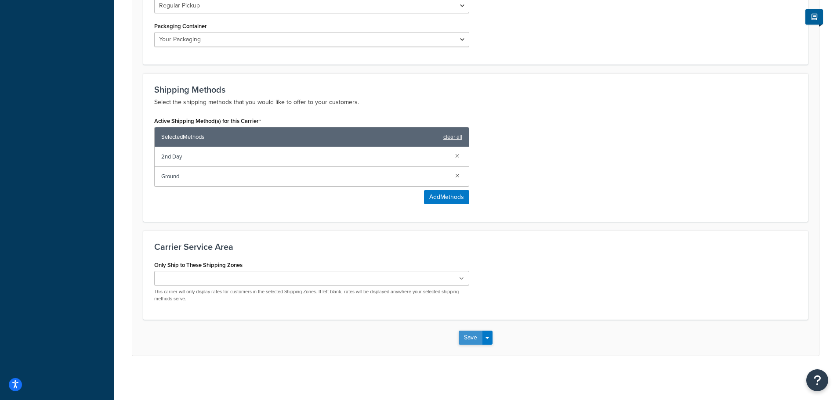
click at [468, 341] on button "Save" at bounding box center [471, 338] width 24 height 14
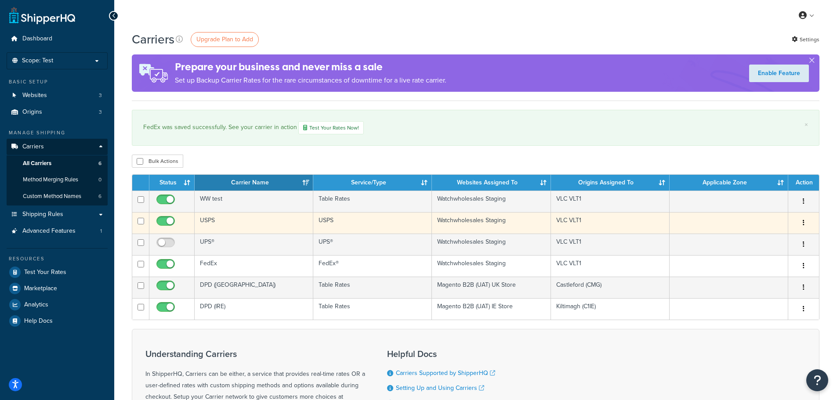
click at [802, 222] on button "button" at bounding box center [804, 223] width 12 height 14
click at [756, 238] on link "Edit" at bounding box center [767, 241] width 69 height 18
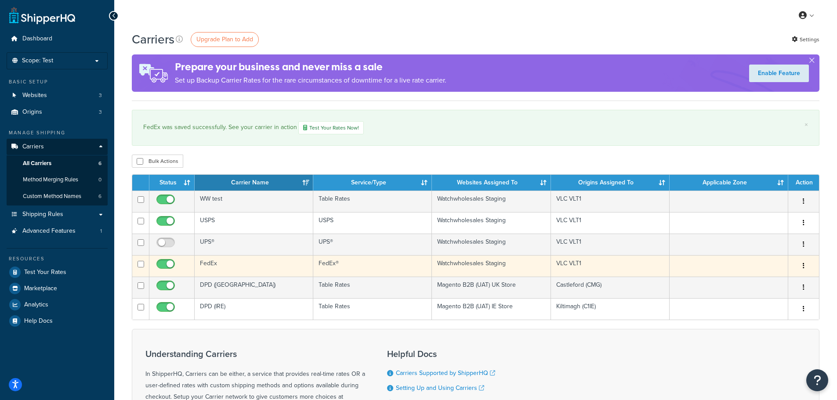
click at [804, 265] on icon "button" at bounding box center [804, 266] width 2 height 6
click at [754, 283] on link "Edit" at bounding box center [767, 284] width 69 height 18
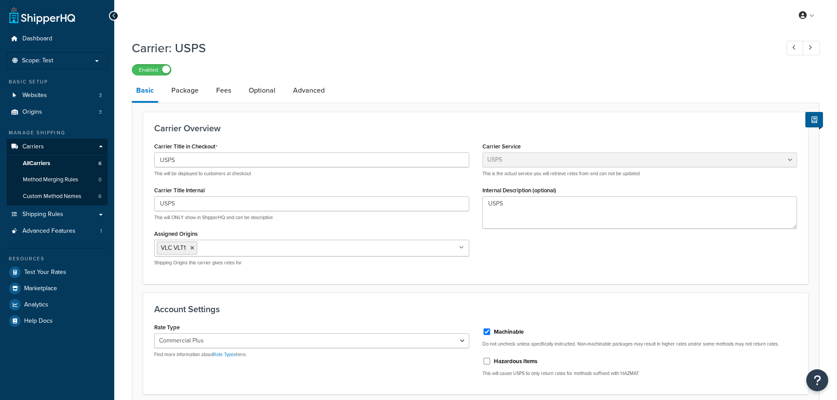
select select "usps"
select select "PLUS"
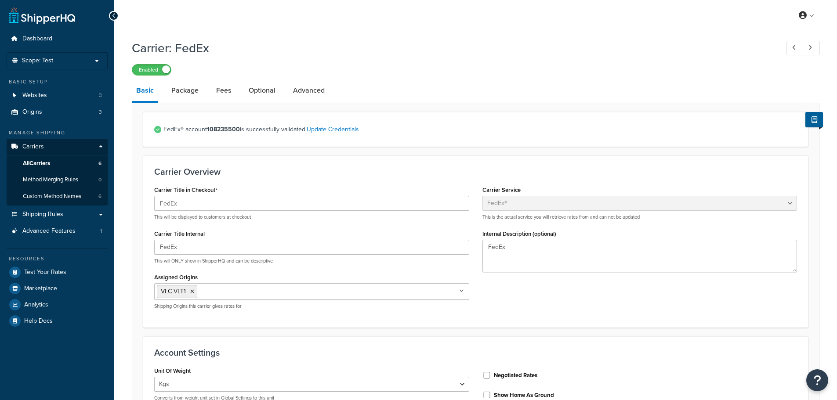
select select "fedEx"
select select "kg"
select select "REGULAR_PICKUP"
select select "YOUR_PACKAGING"
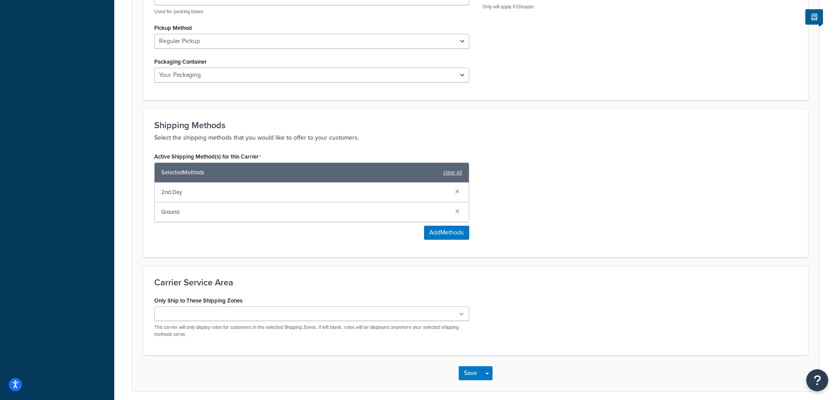
scroll to position [466, 0]
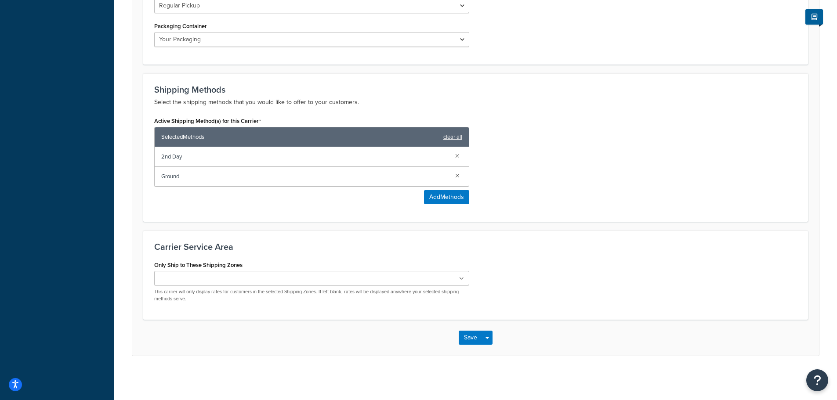
click at [457, 337] on div "Save Save Dropdown Save and Edit" at bounding box center [475, 338] width 687 height 36
click at [460, 337] on button "Save" at bounding box center [471, 338] width 24 height 14
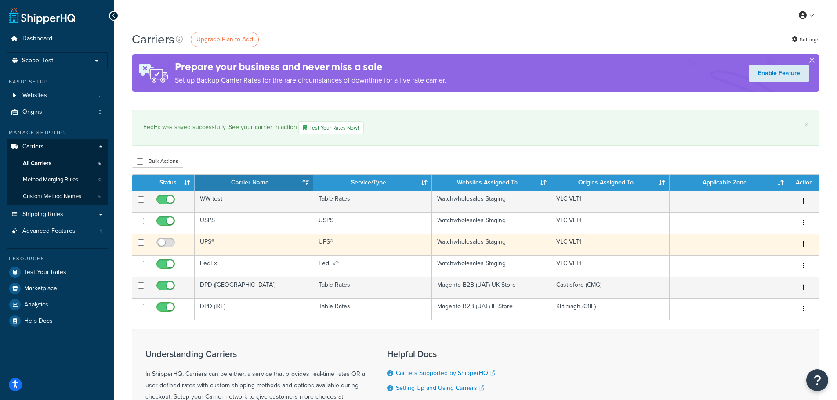
click at [805, 245] on button "button" at bounding box center [804, 245] width 12 height 14
click at [775, 258] on link "Edit" at bounding box center [767, 262] width 69 height 18
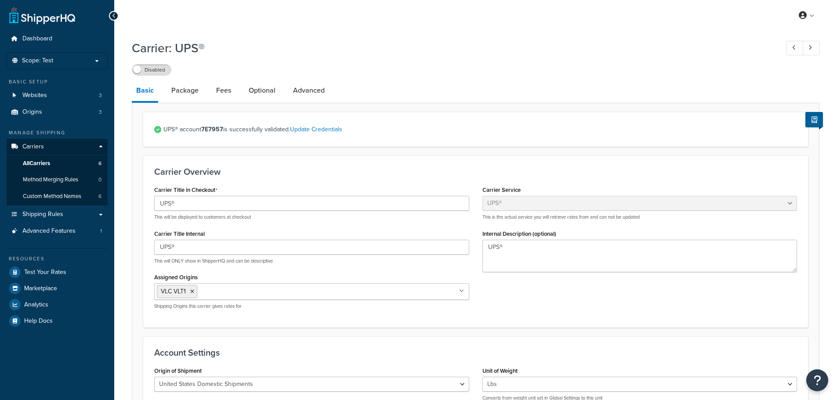
select select "ups"
select select "01"
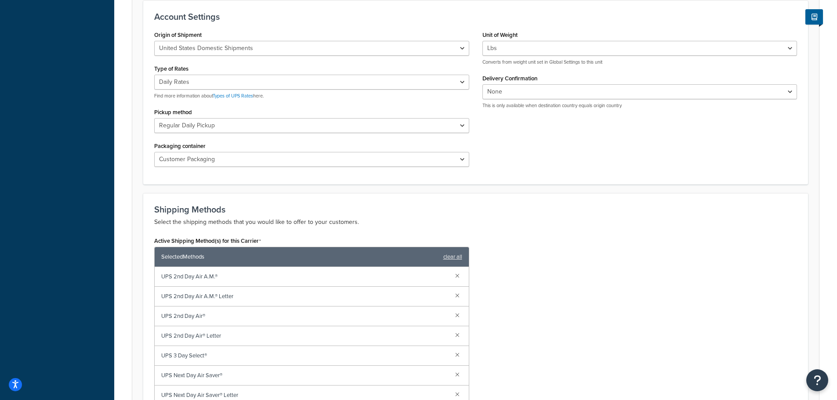
scroll to position [264, 0]
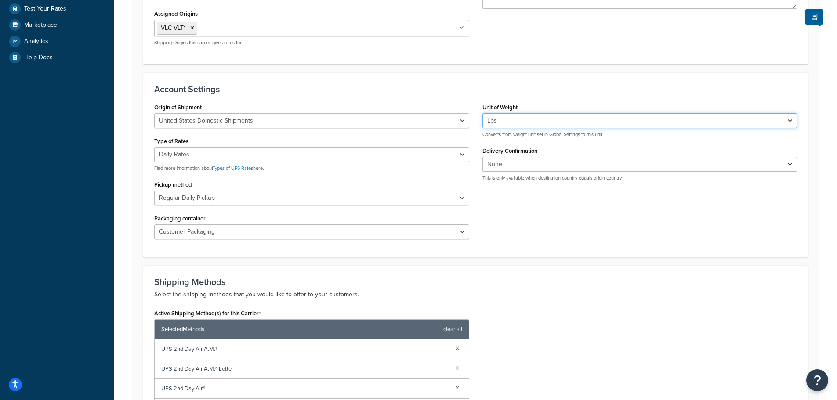
click at [522, 120] on select "Lbs Kgs Convert LBS to KG" at bounding box center [639, 120] width 315 height 15
select select "kg"
click at [482, 113] on select "Lbs Kgs Convert LBS to KG" at bounding box center [639, 120] width 315 height 15
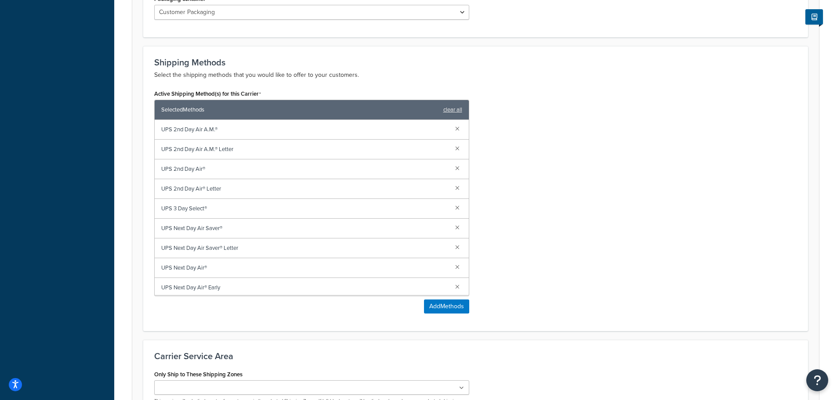
scroll to position [593, 0]
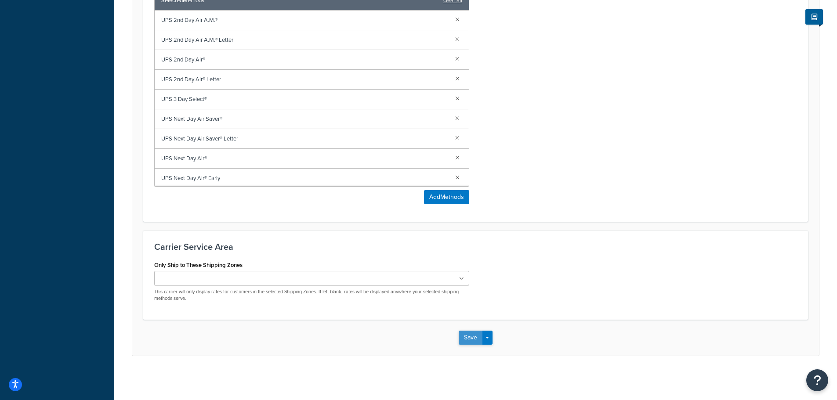
click at [468, 331] on button "Save" at bounding box center [471, 338] width 24 height 14
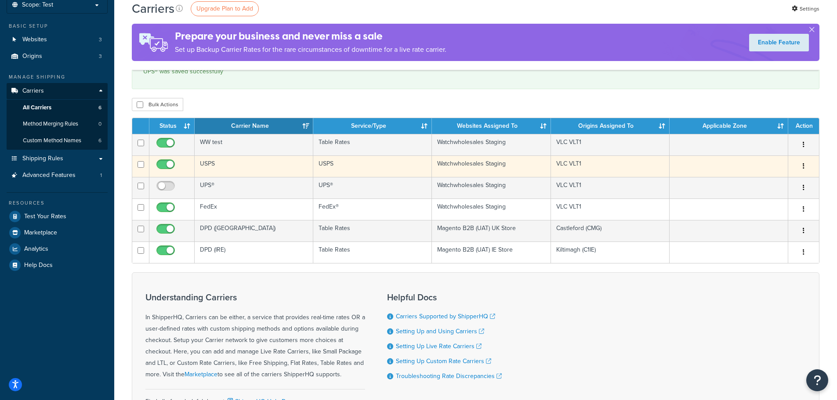
scroll to position [55, 0]
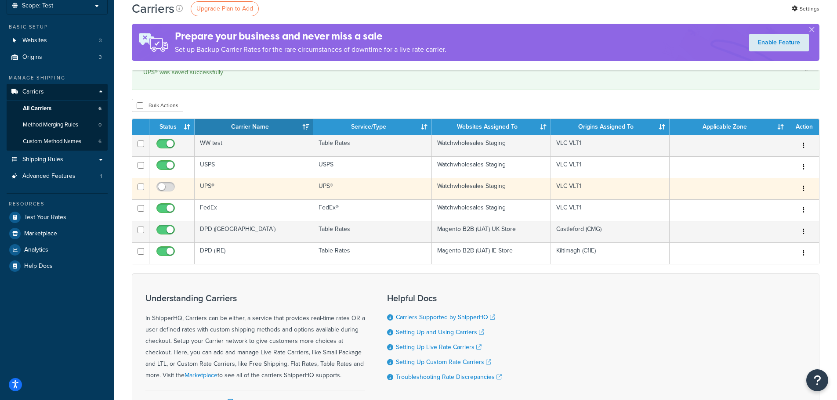
click at [801, 189] on button "button" at bounding box center [804, 189] width 12 height 14
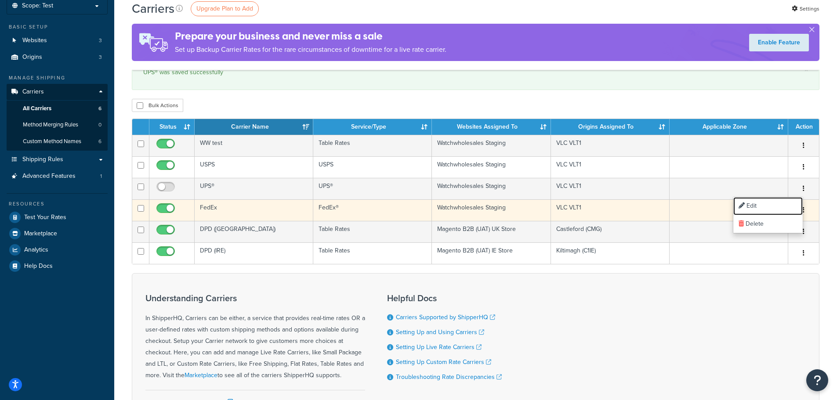
click at [767, 200] on link "Edit" at bounding box center [767, 206] width 69 height 18
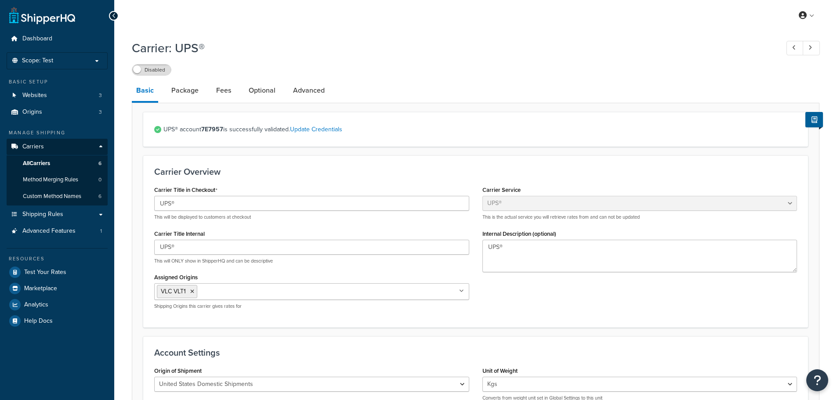
select select "ups"
select select "01"
select select "kg"
click at [155, 69] on label "Disabled" at bounding box center [151, 70] width 39 height 11
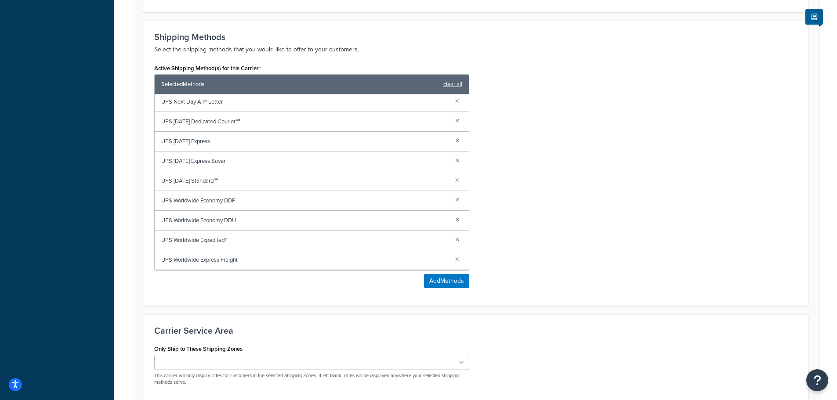
scroll to position [593, 0]
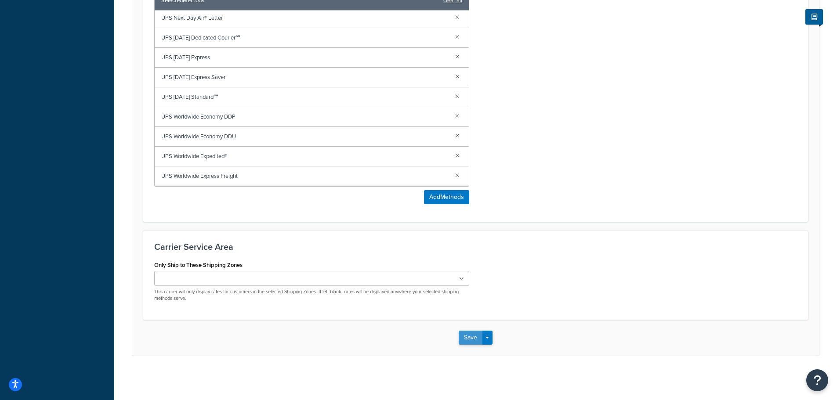
click at [479, 343] on button "Save" at bounding box center [471, 338] width 24 height 14
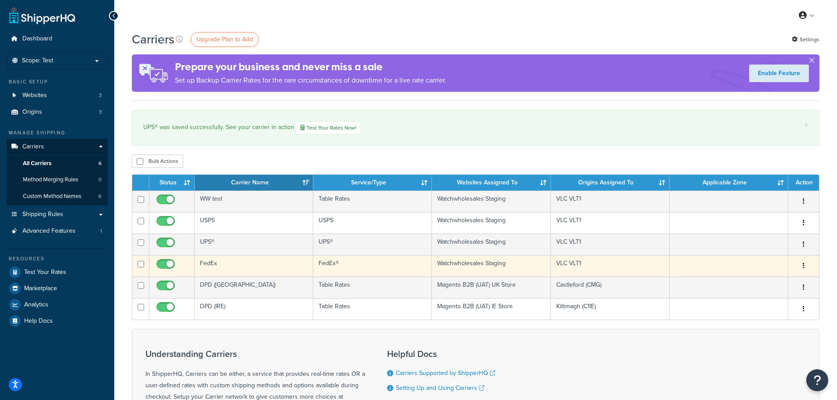
click at [805, 265] on button "button" at bounding box center [804, 266] width 12 height 14
click at [769, 282] on link "Edit" at bounding box center [767, 284] width 69 height 18
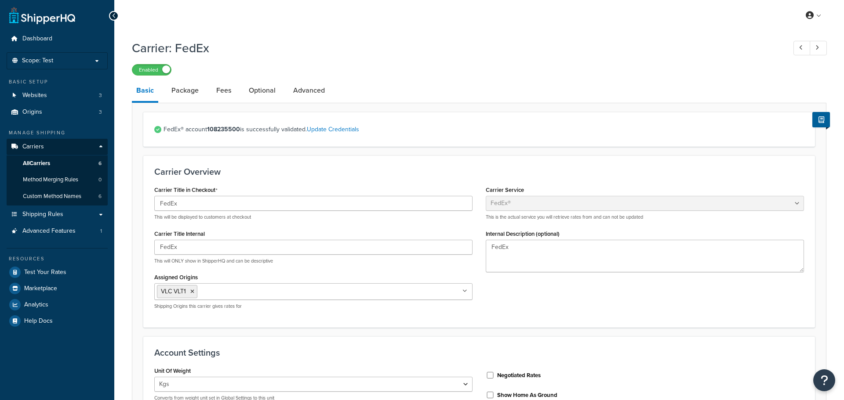
select select "fedEx"
select select "kg"
select select "REGULAR_PICKUP"
select select "YOUR_PACKAGING"
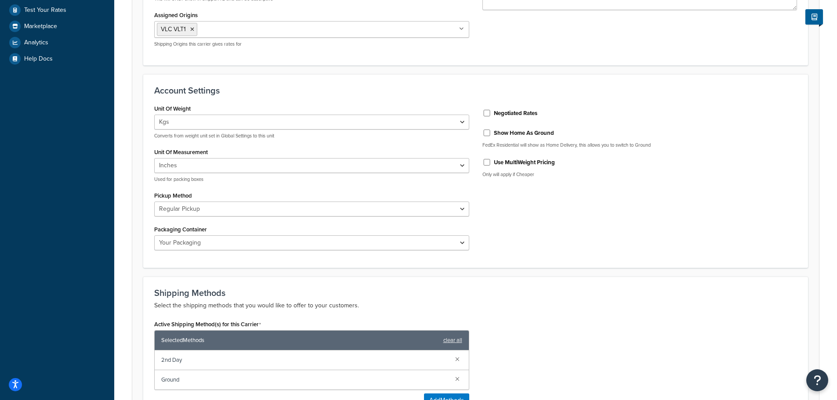
scroll to position [395, 0]
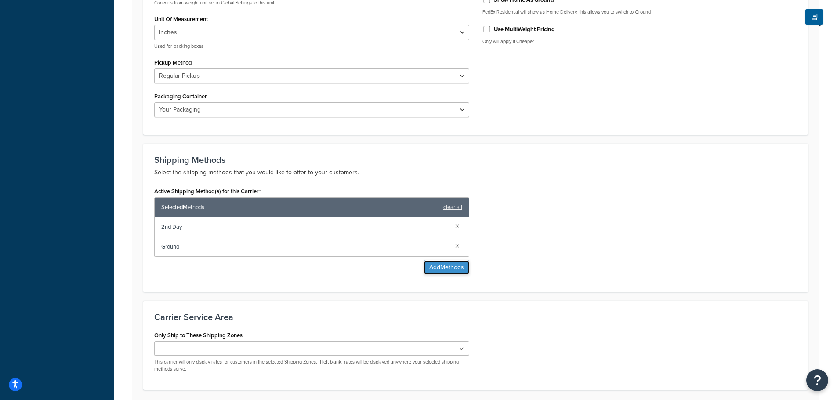
click at [437, 266] on button "Add Methods" at bounding box center [446, 268] width 45 height 14
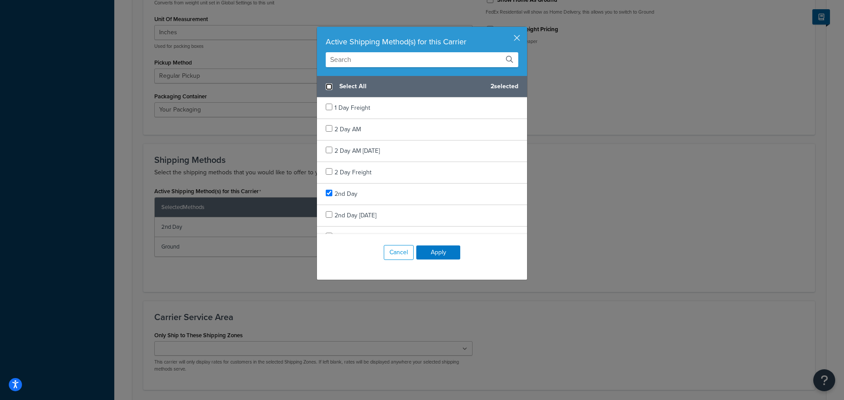
click at [327, 89] on input "checkbox" at bounding box center [329, 86] width 7 height 7
checkbox input "true"
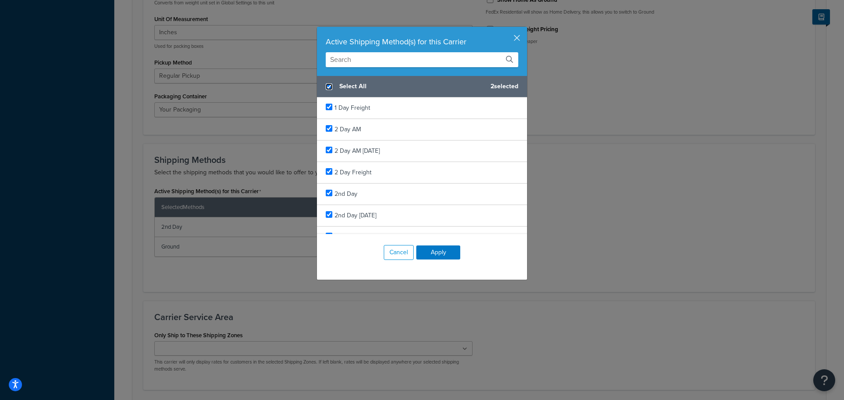
checkbox input "true"
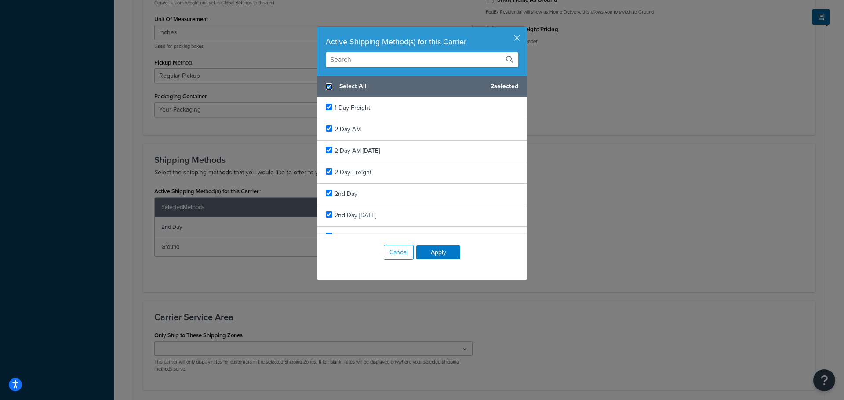
checkbox input "true"
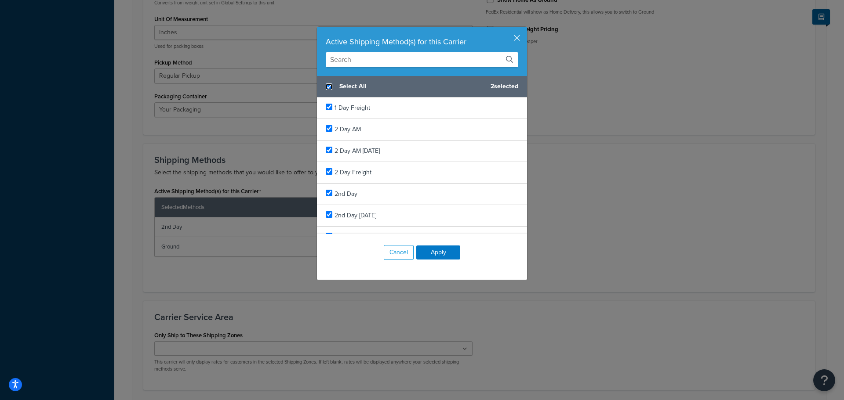
checkbox input "true"
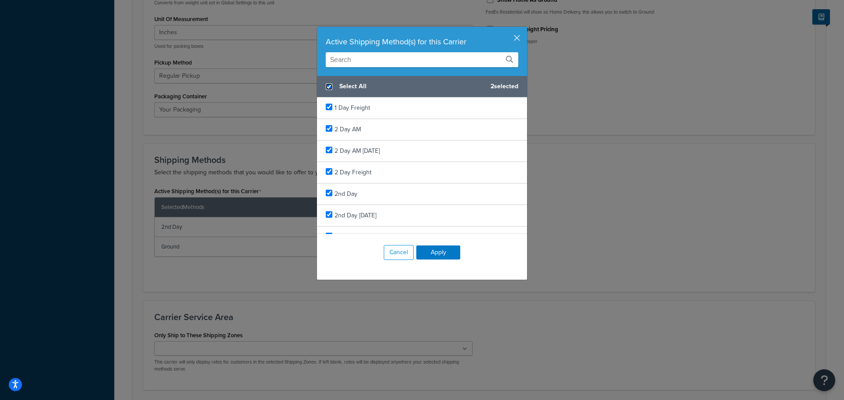
checkbox input "true"
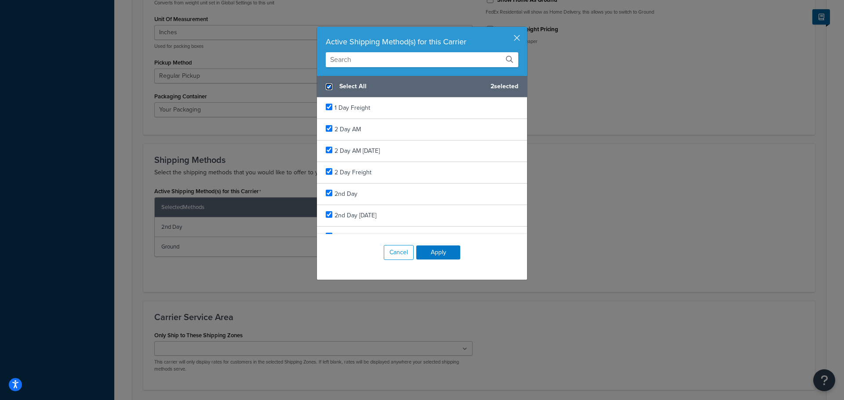
checkbox input "true"
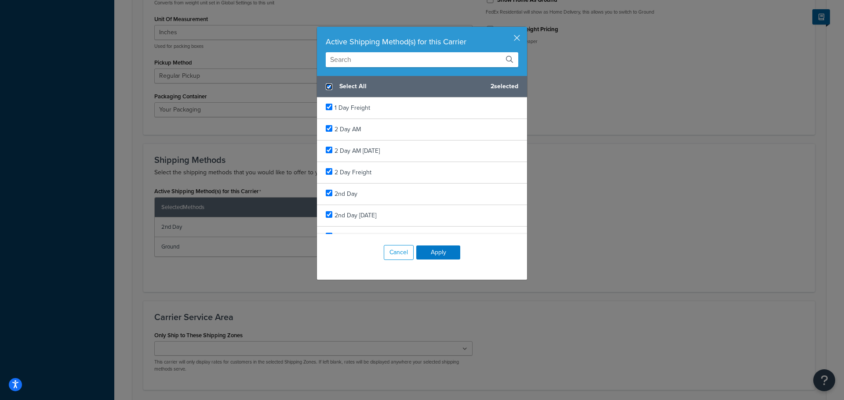
checkbox input "true"
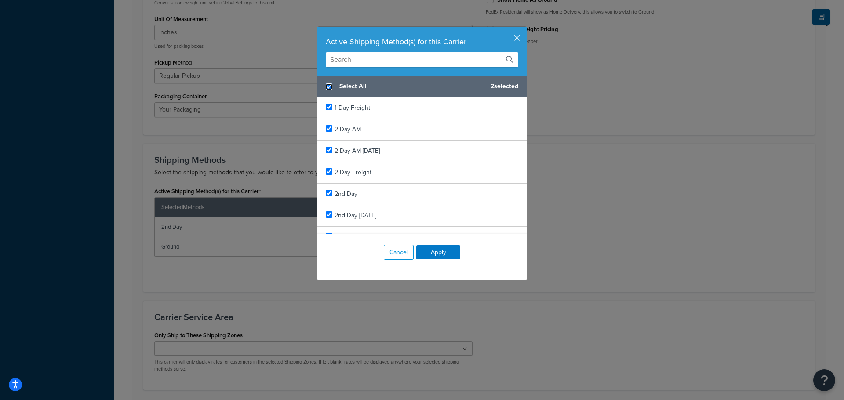
checkbox input "true"
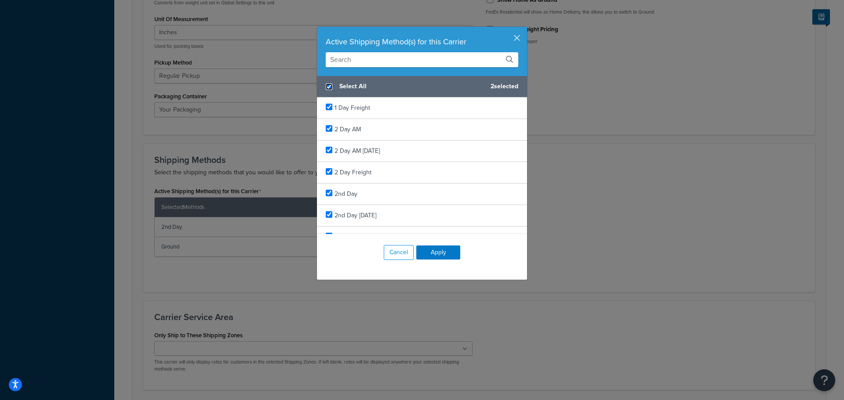
checkbox input "true"
click at [437, 253] on button "Apply" at bounding box center [438, 253] width 44 height 14
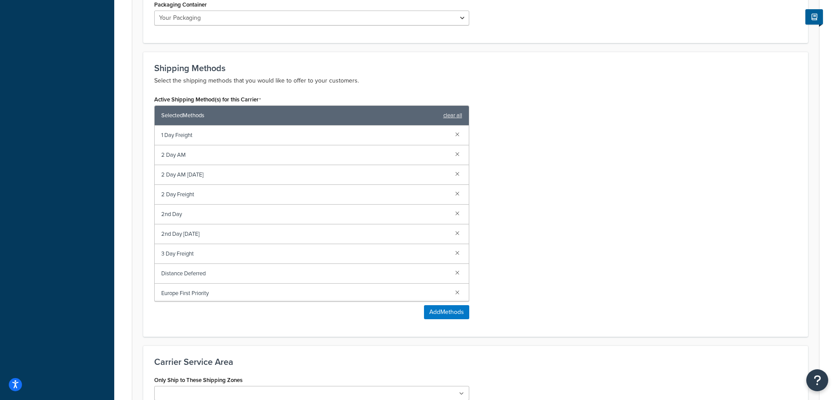
scroll to position [602, 0]
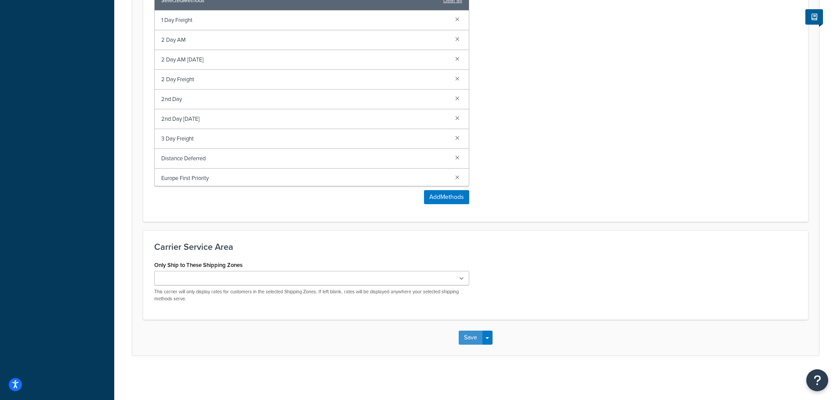
drag, startPoint x: 469, startPoint y: 334, endPoint x: 552, endPoint y: 212, distance: 147.6
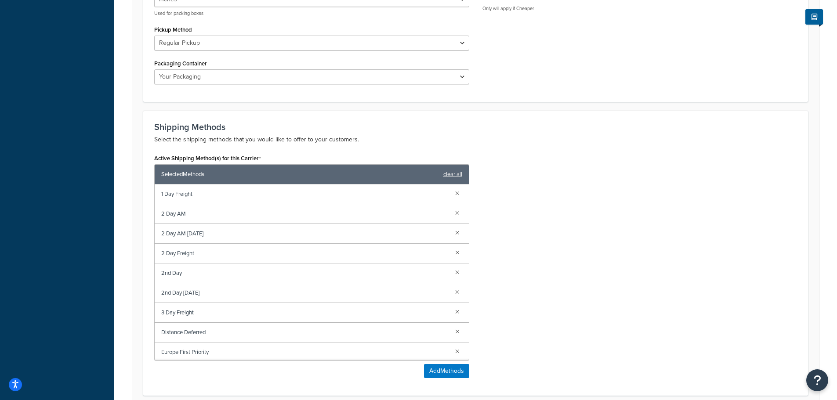
scroll to position [558, 0]
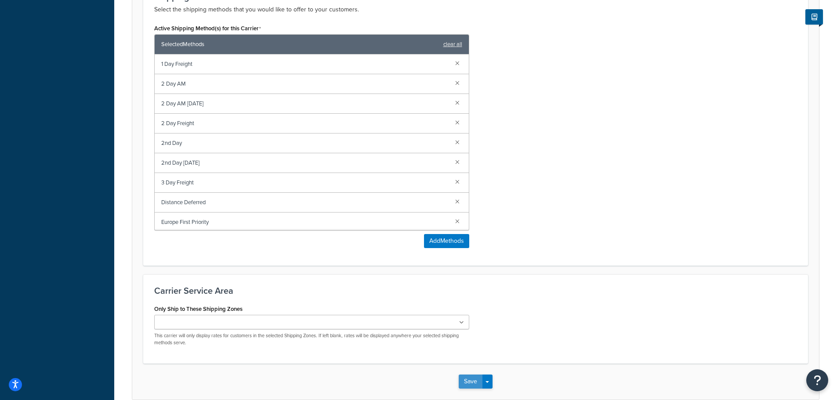
click at [467, 384] on button "Save" at bounding box center [471, 382] width 24 height 14
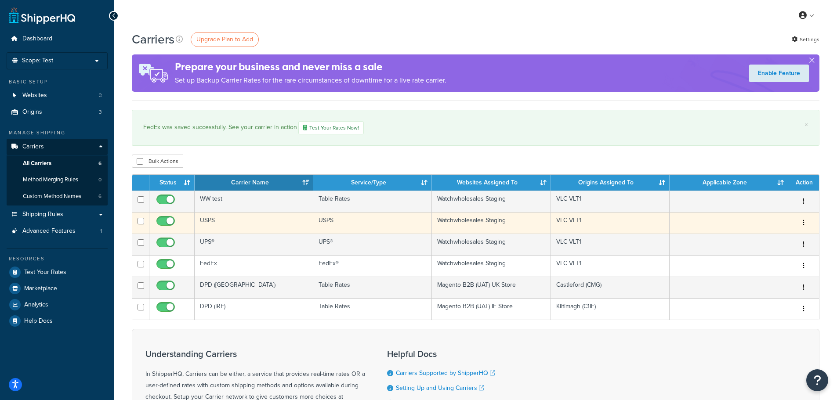
click at [805, 221] on button "button" at bounding box center [804, 223] width 12 height 14
click at [769, 236] on link "Edit" at bounding box center [767, 241] width 69 height 18
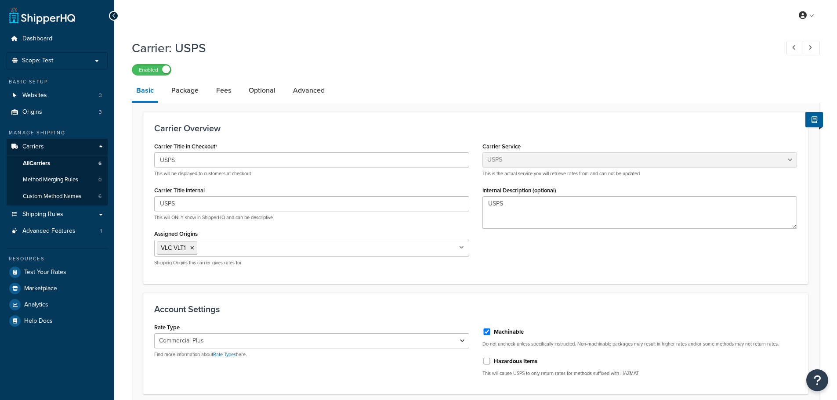
select select "usps"
select select "PLUS"
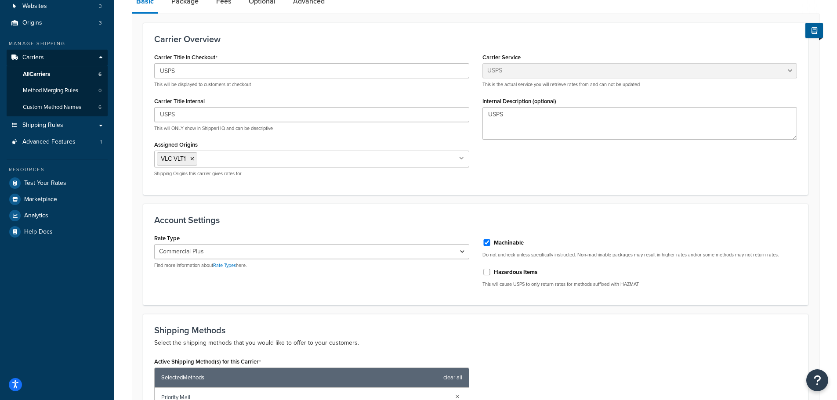
scroll to position [220, 0]
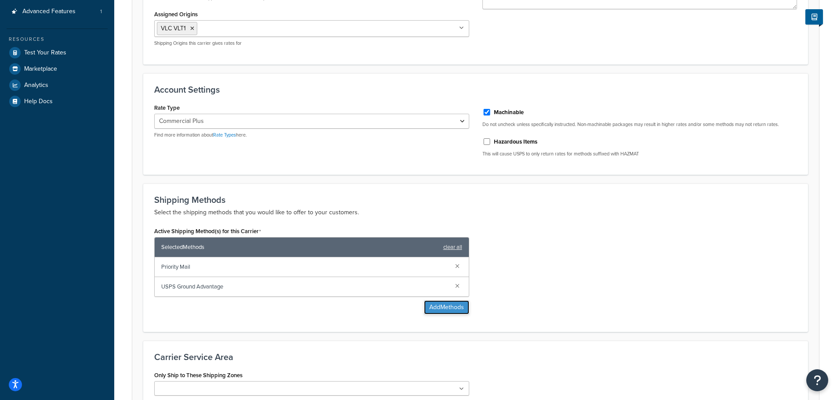
click at [443, 311] on button "Add Methods" at bounding box center [446, 308] width 45 height 14
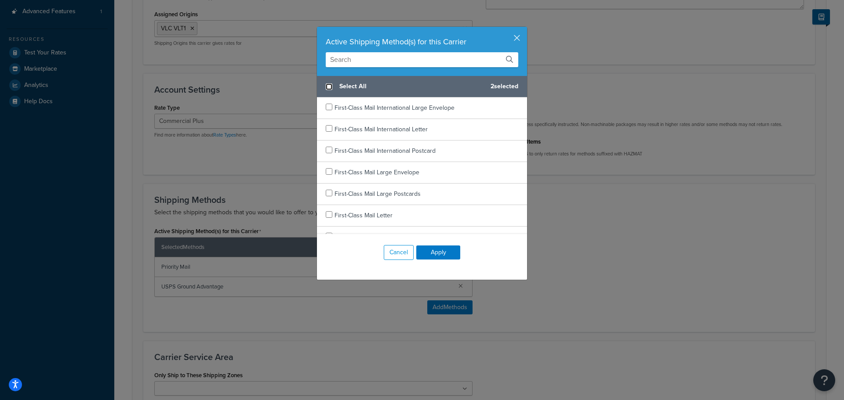
click at [326, 87] on input "checkbox" at bounding box center [329, 86] width 7 height 7
checkbox input "true"
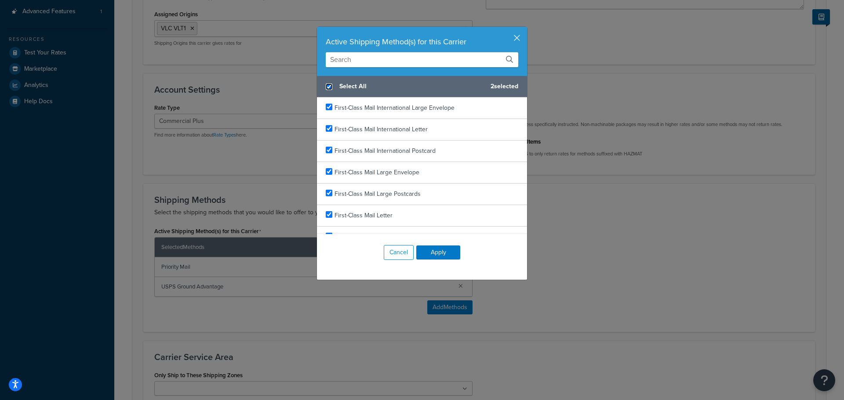
checkbox input "true"
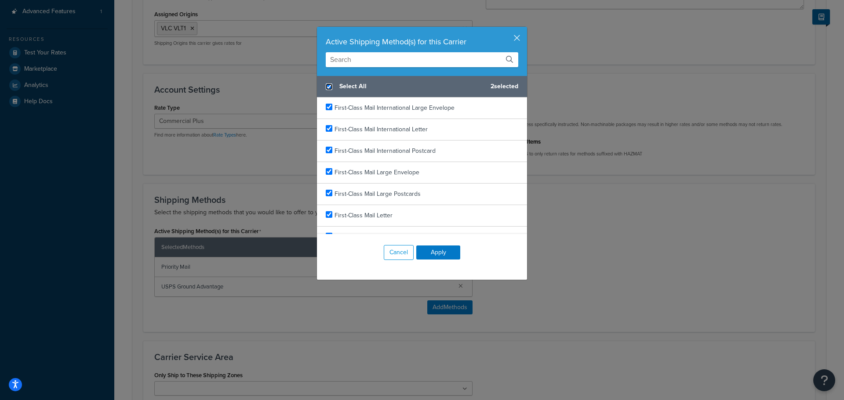
checkbox input "true"
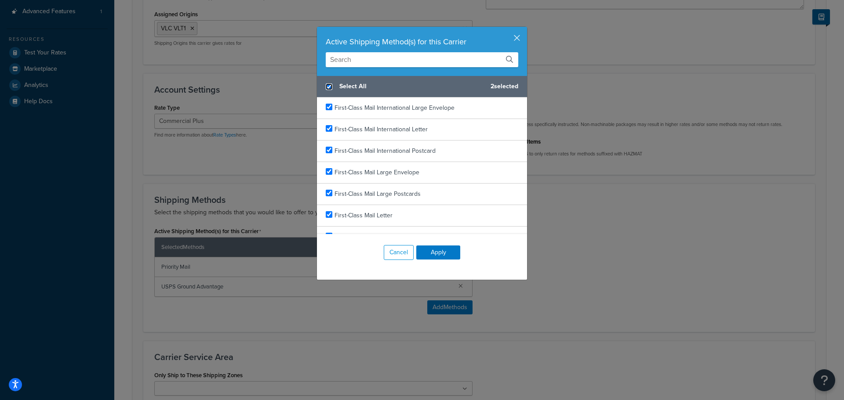
checkbox input "true"
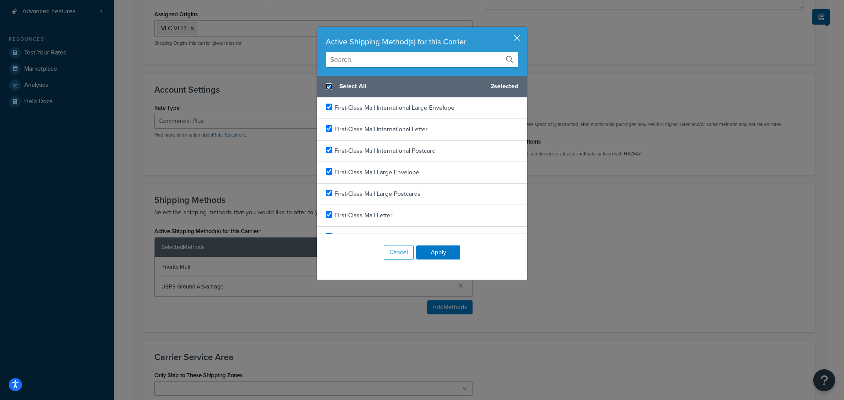
checkbox input "true"
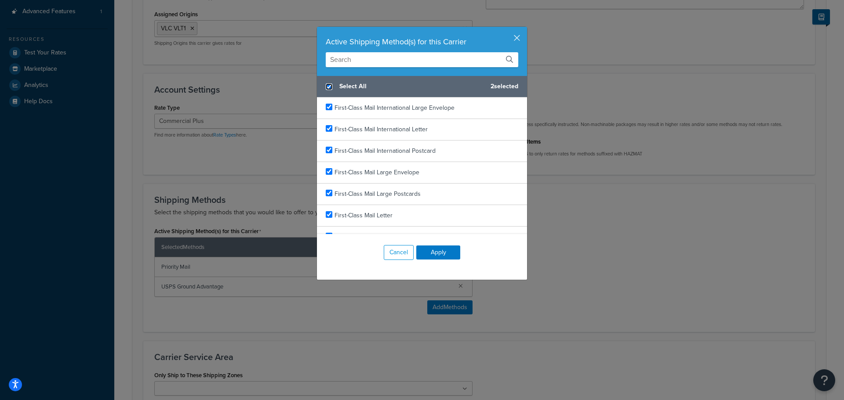
checkbox input "true"
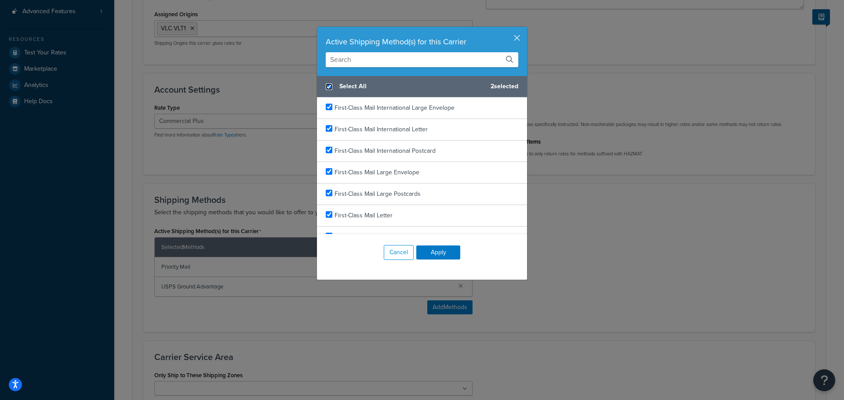
checkbox input "true"
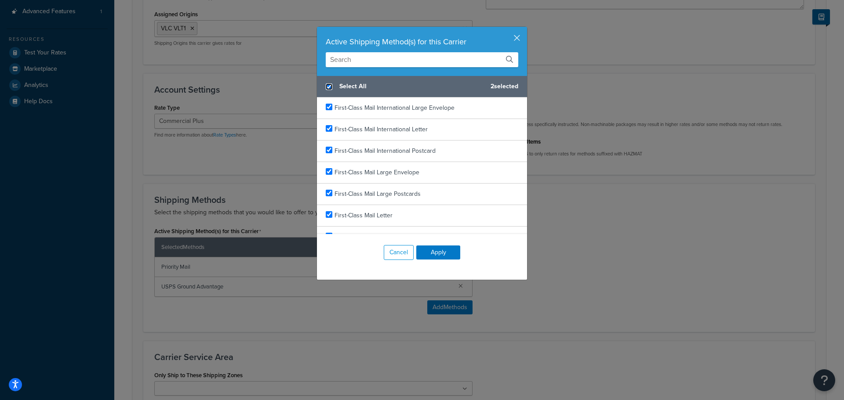
checkbox input "true"
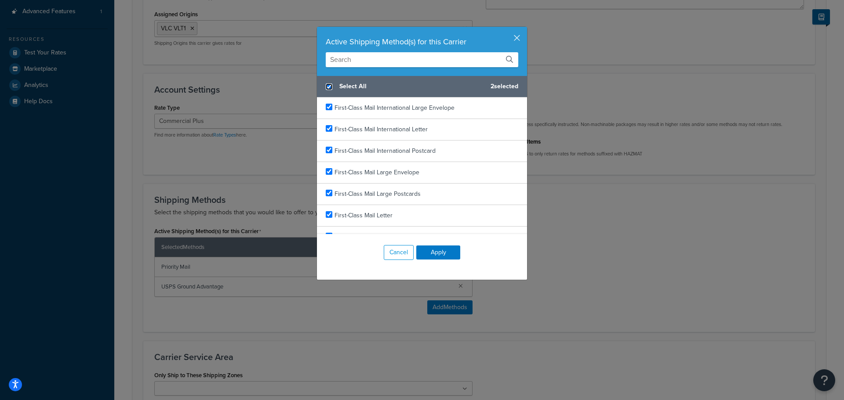
checkbox input "true"
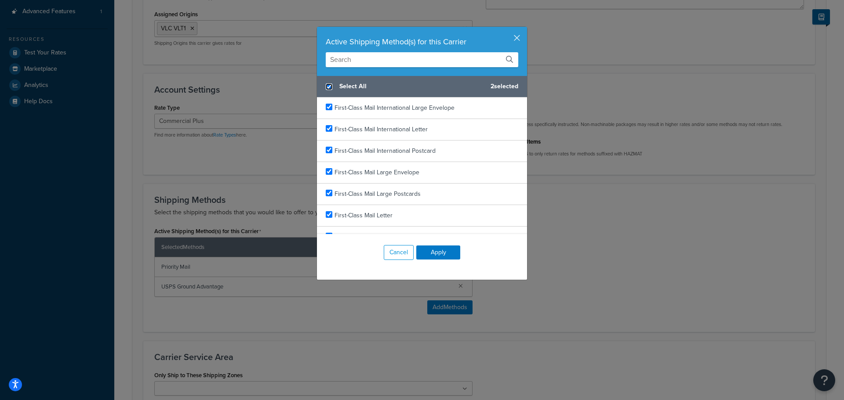
checkbox input "true"
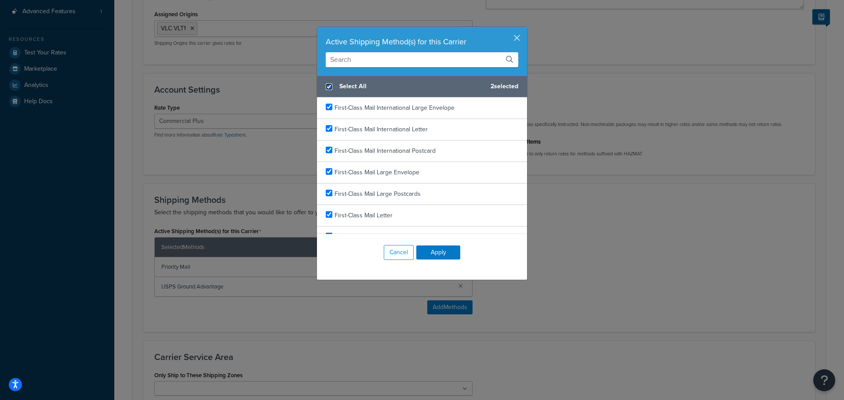
checkbox input "true"
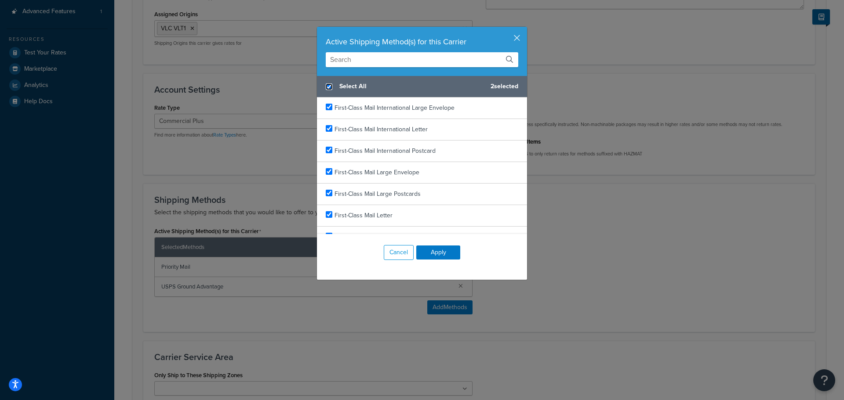
checkbox input "true"
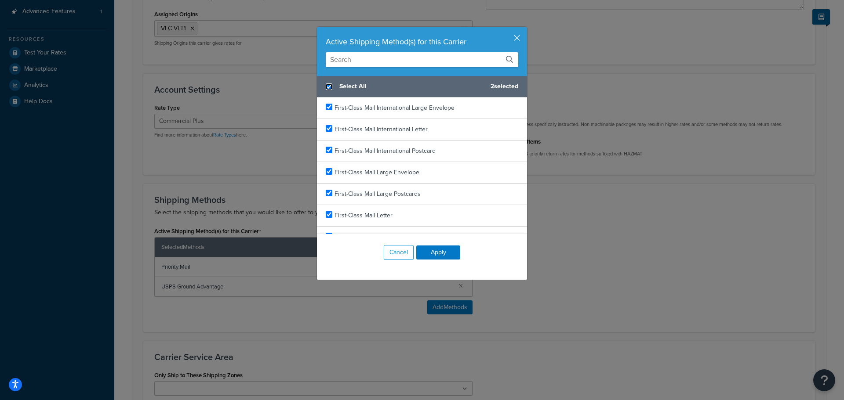
checkbox input "true"
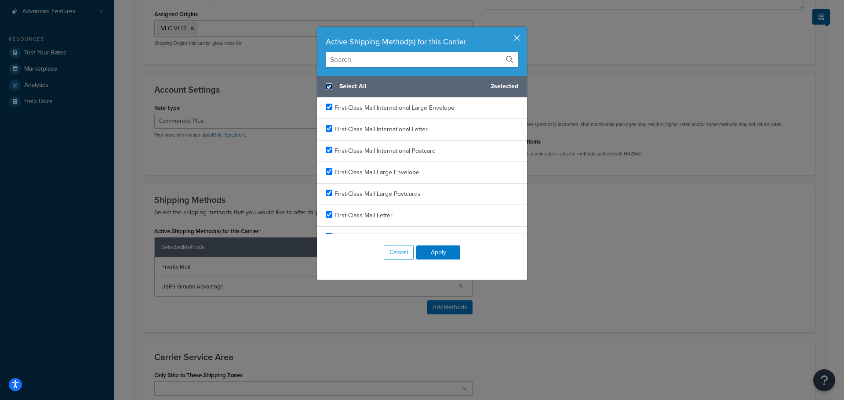
checkbox input "true"
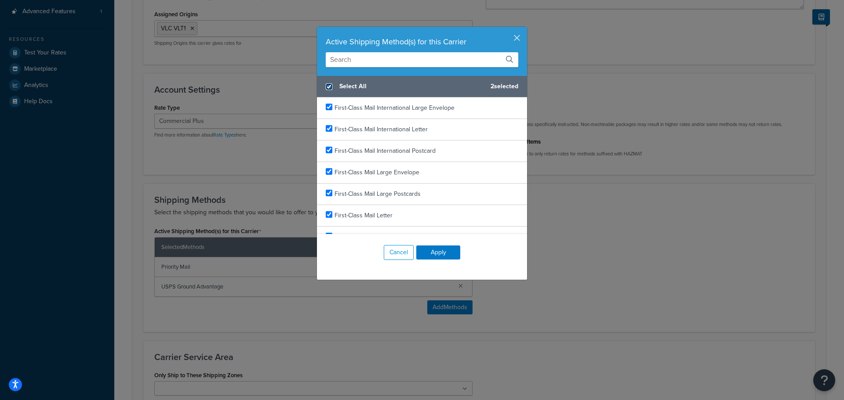
checkbox input "true"
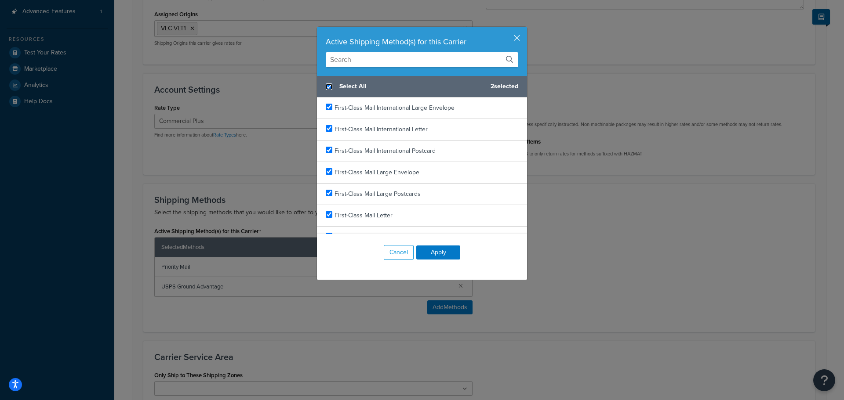
checkbox input "true"
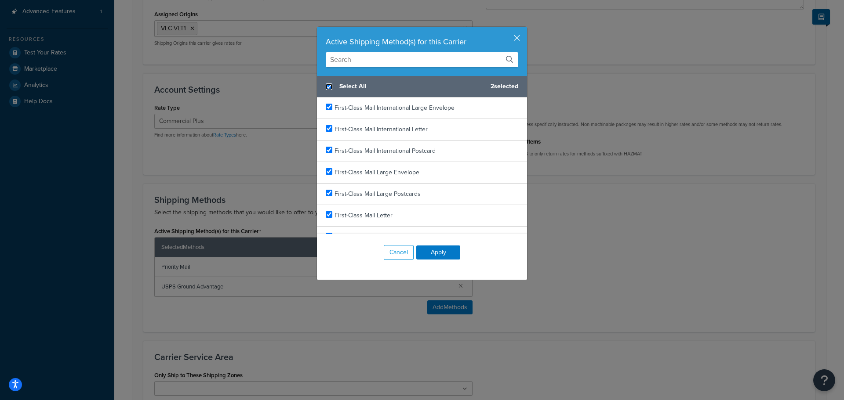
checkbox input "true"
click at [432, 255] on button "Apply" at bounding box center [438, 253] width 44 height 14
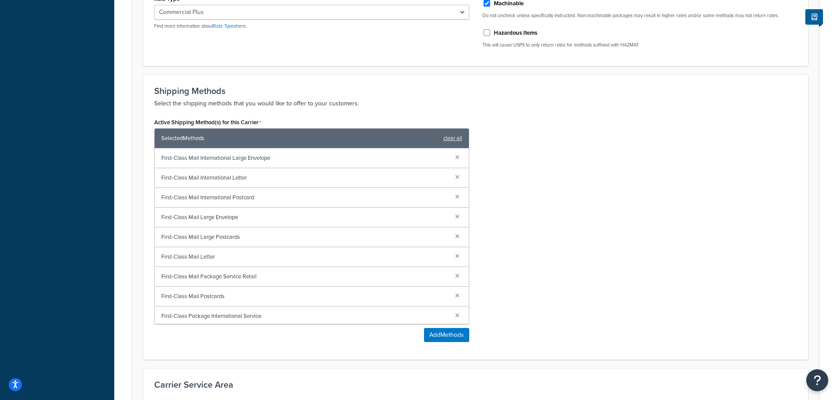
scroll to position [467, 0]
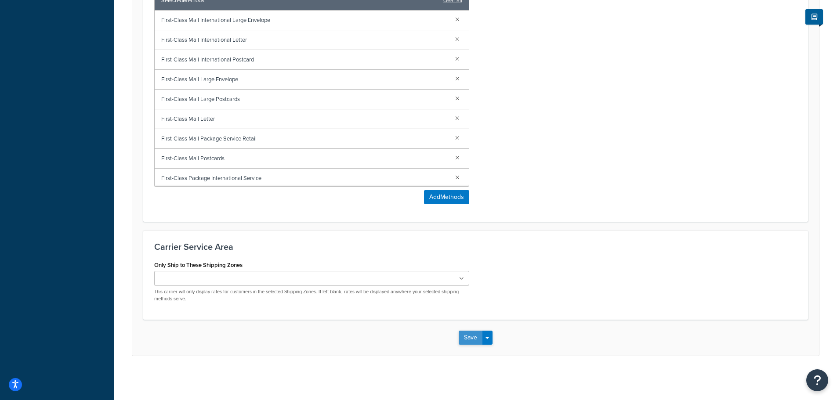
click at [468, 333] on button "Save" at bounding box center [471, 338] width 24 height 14
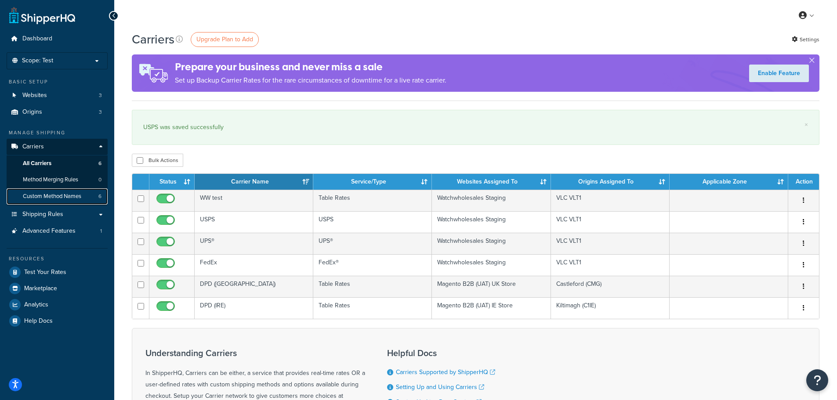
click at [56, 197] on span "Custom Method Names" at bounding box center [52, 196] width 58 height 7
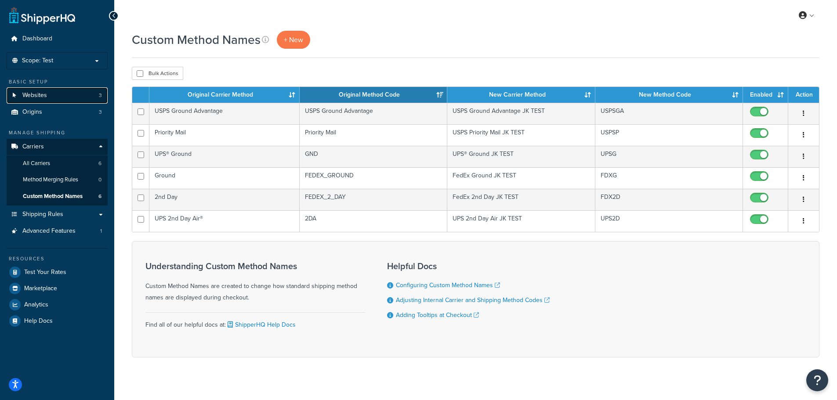
click at [54, 98] on link "Websites 3" at bounding box center [57, 95] width 101 height 16
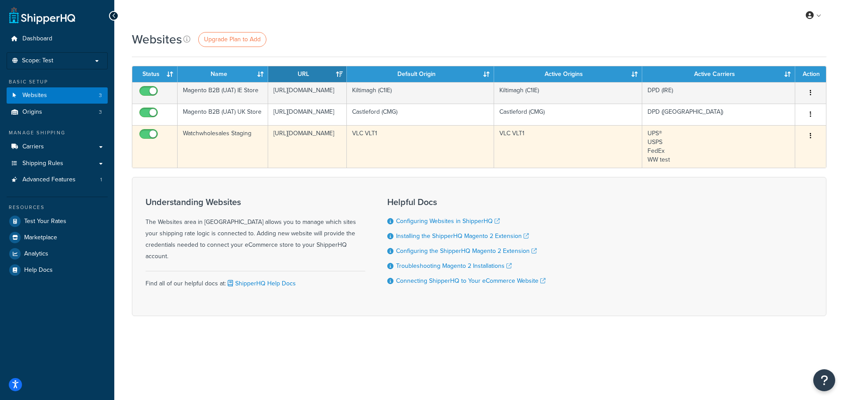
click at [809, 143] on button "button" at bounding box center [810, 136] width 12 height 14
click at [778, 190] on link "Edit" at bounding box center [774, 196] width 69 height 18
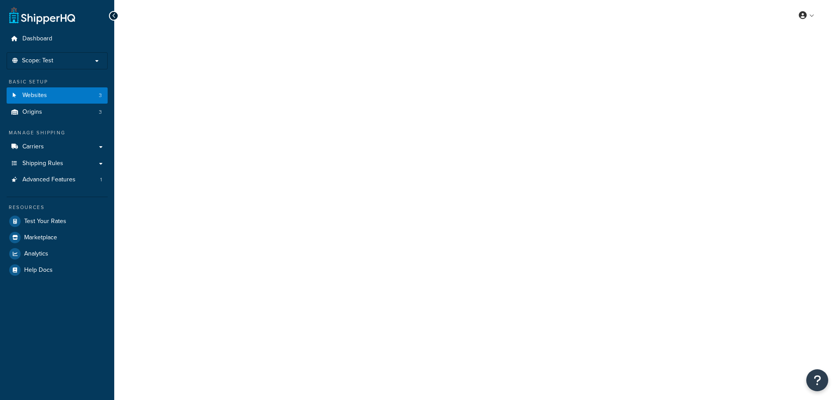
select select "169175"
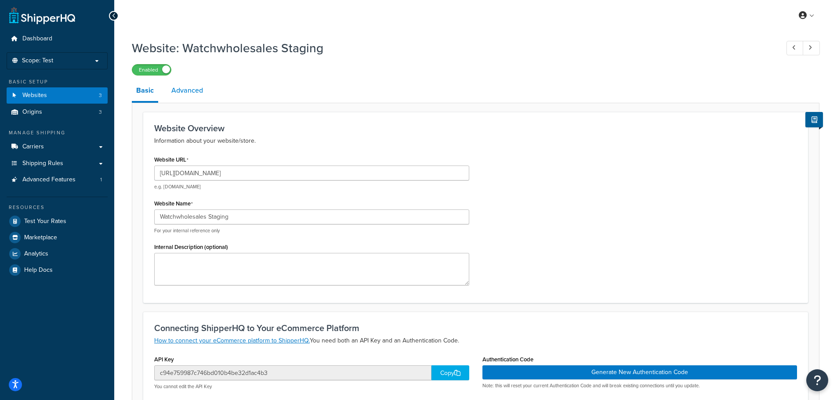
click at [192, 89] on link "Advanced" at bounding box center [187, 90] width 40 height 21
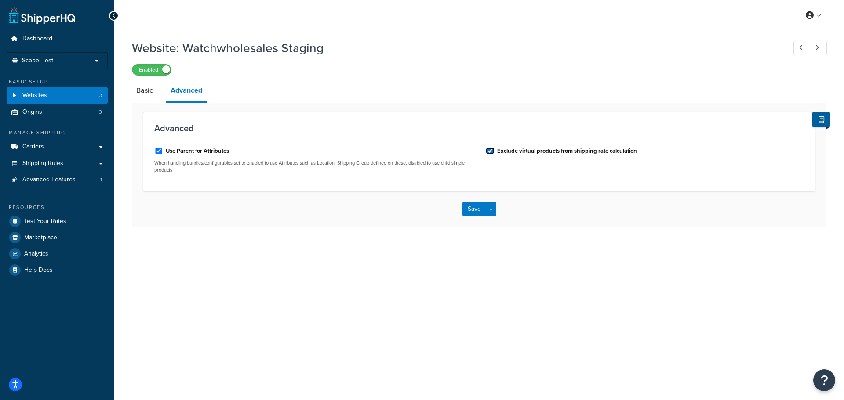
click at [493, 152] on input "Exclude virtual products from shipping rate calculation" at bounding box center [490, 151] width 9 height 7
checkbox input "false"
click at [153, 90] on link "Basic" at bounding box center [144, 90] width 25 height 21
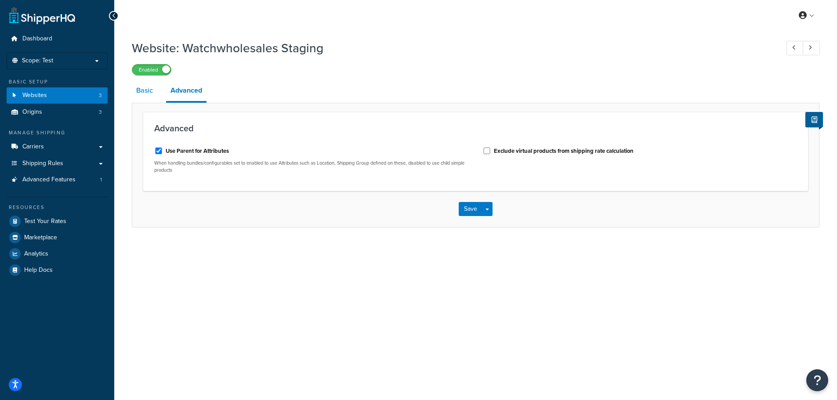
select select "169175"
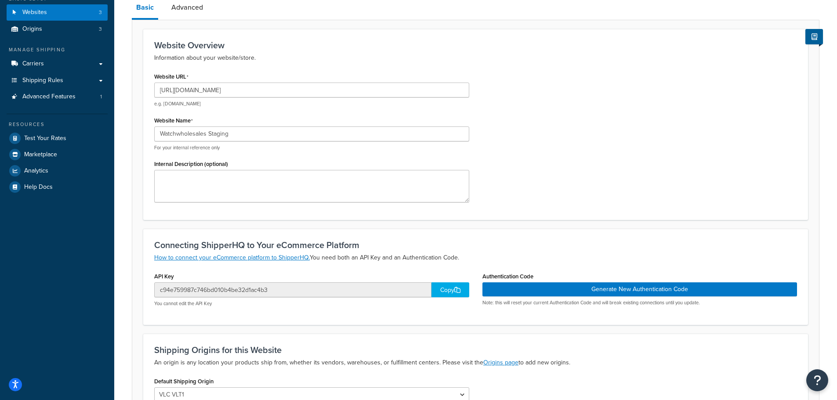
scroll to position [176, 0]
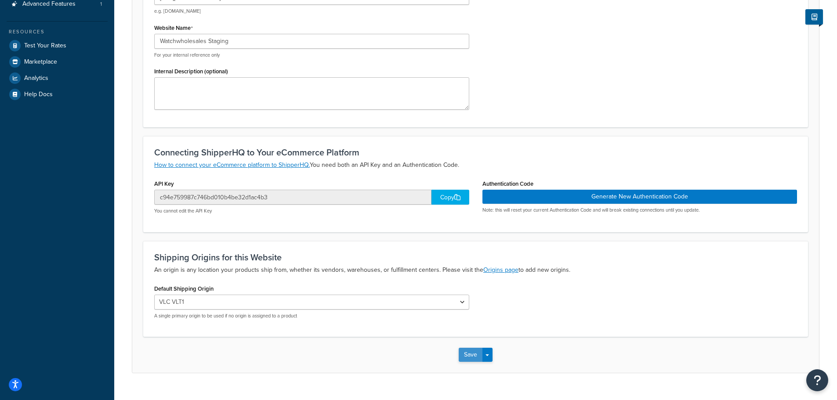
click at [467, 355] on button "Save" at bounding box center [471, 355] width 24 height 14
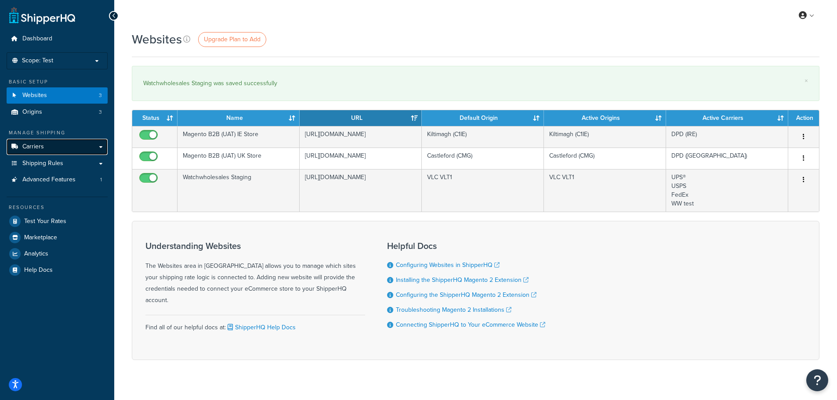
click at [71, 152] on link "Carriers" at bounding box center [57, 147] width 101 height 16
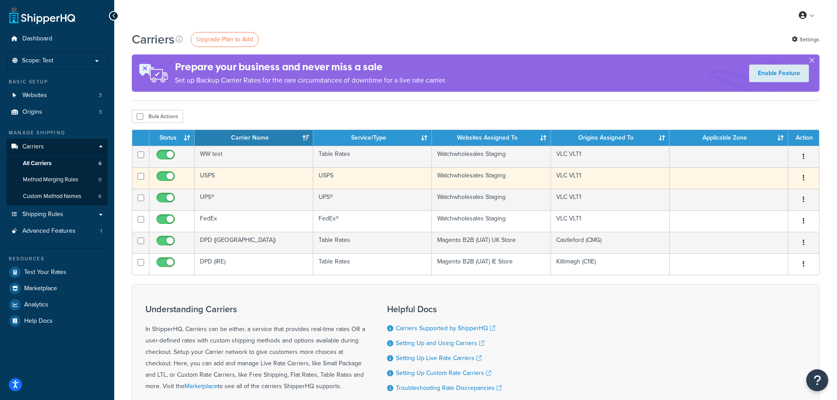
click at [805, 178] on button "button" at bounding box center [804, 178] width 12 height 14
click at [753, 191] on link "Edit" at bounding box center [767, 196] width 69 height 18
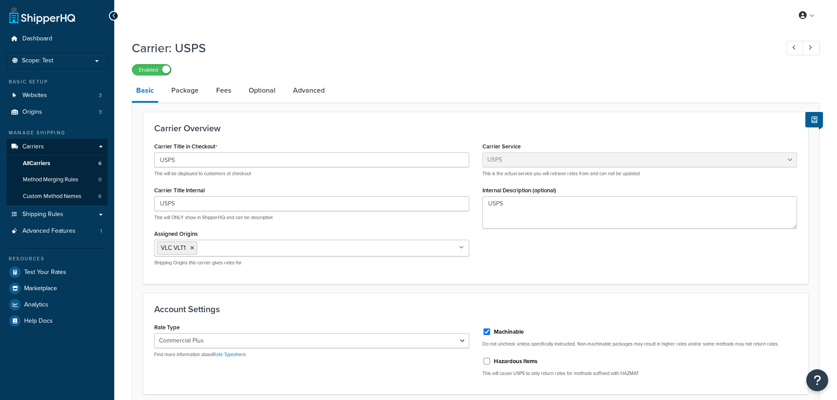
select select "usps"
select select "PLUS"
click at [176, 88] on link "Package" at bounding box center [185, 90] width 36 height 21
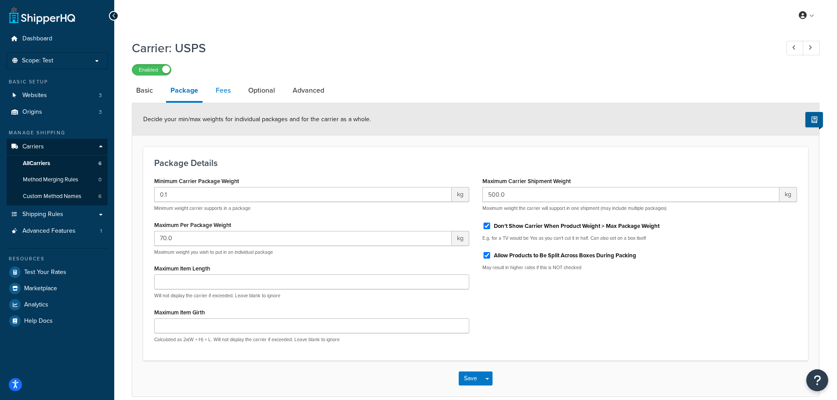
click at [225, 88] on link "Fees" at bounding box center [223, 90] width 24 height 21
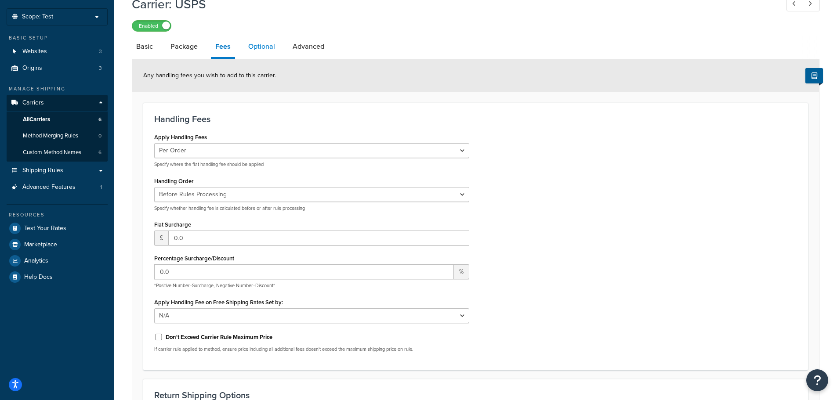
click at [257, 52] on link "Optional" at bounding box center [262, 46] width 36 height 21
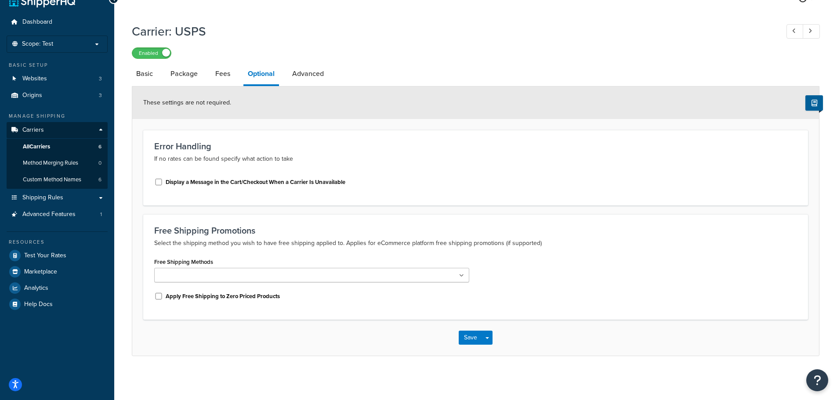
scroll to position [17, 0]
click at [310, 67] on link "Advanced" at bounding box center [308, 73] width 40 height 21
select select "false"
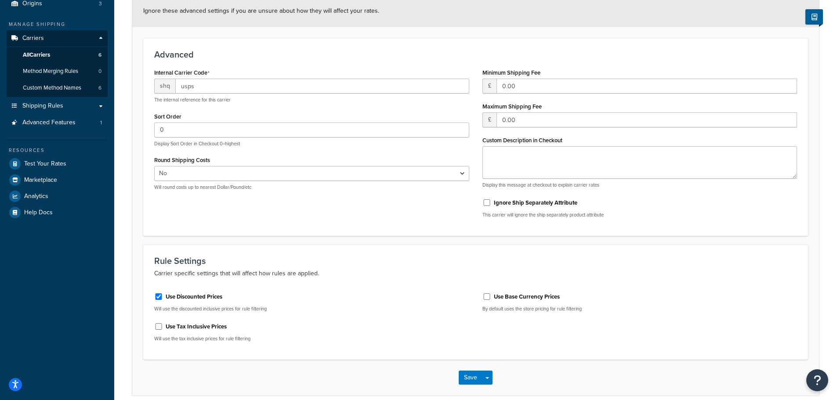
scroll to position [61, 0]
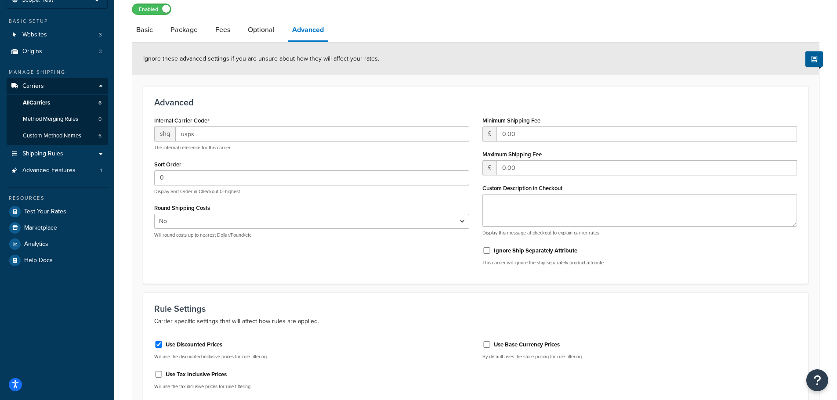
drag, startPoint x: 247, startPoint y: 28, endPoint x: 229, endPoint y: 28, distance: 18.0
click at [247, 28] on link "Optional" at bounding box center [261, 29] width 36 height 21
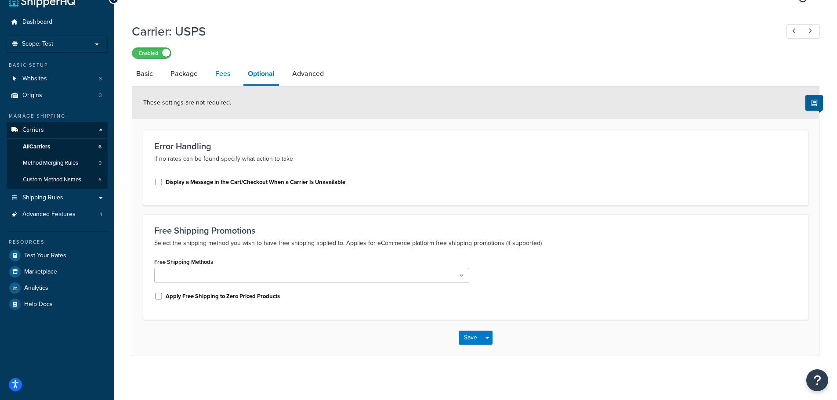
click at [217, 78] on link "Fees" at bounding box center [223, 73] width 24 height 21
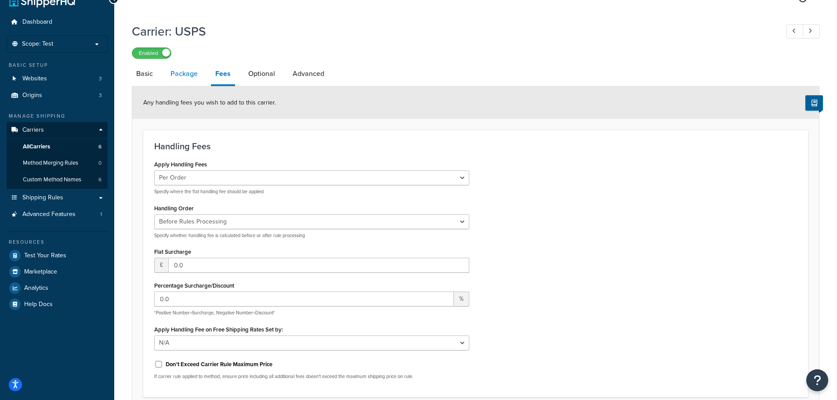
click at [185, 75] on link "Package" at bounding box center [184, 73] width 36 height 21
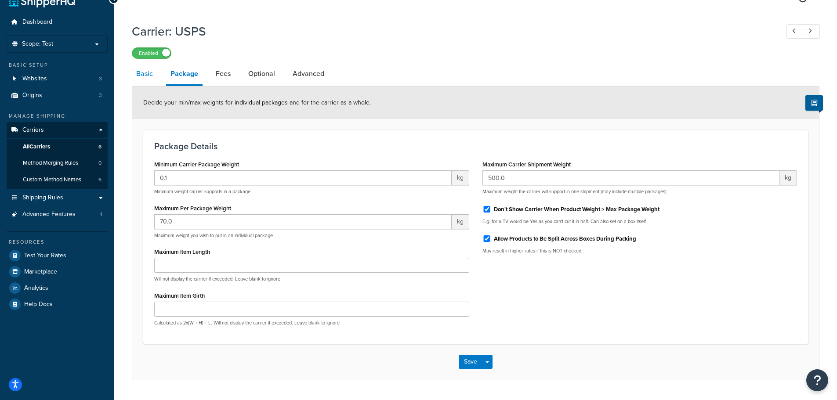
click at [148, 75] on link "Basic" at bounding box center [144, 73] width 25 height 21
select select "usps"
select select "PLUS"
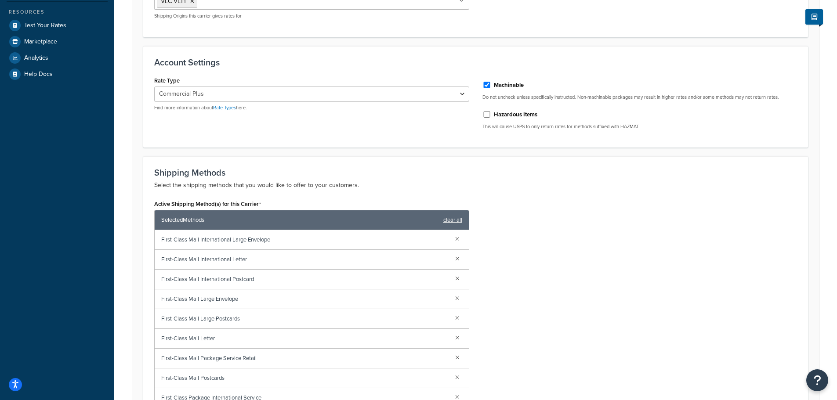
scroll to position [27, 0]
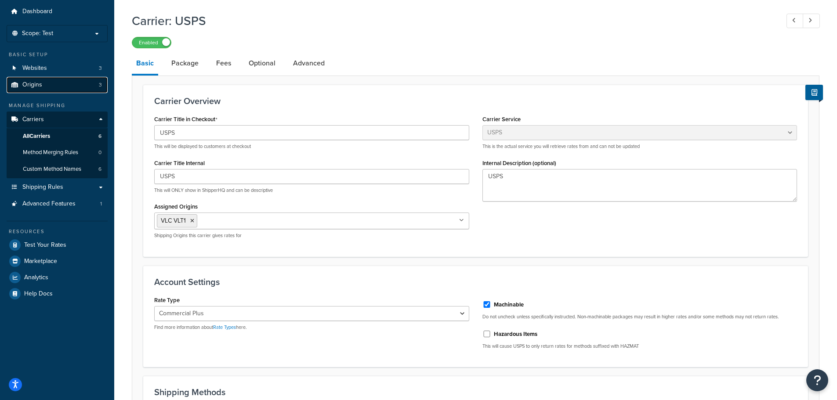
click at [47, 86] on link "Origins 3" at bounding box center [57, 85] width 101 height 16
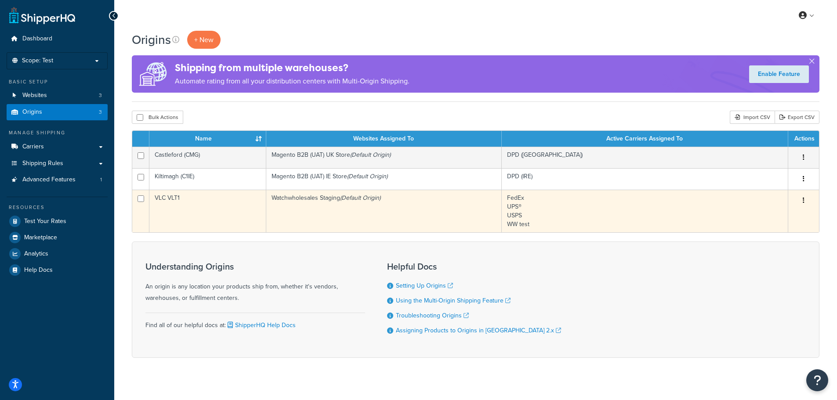
click at [804, 200] on icon "button" at bounding box center [804, 200] width 2 height 6
click at [781, 217] on link "Edit" at bounding box center [774, 217] width 69 height 18
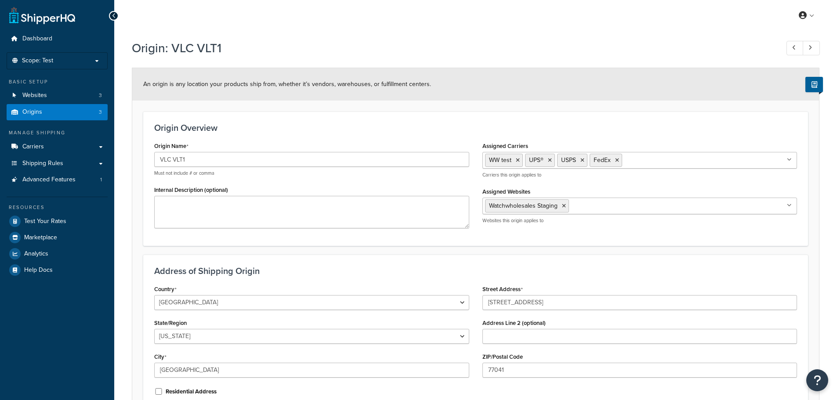
select select "43"
click at [518, 160] on icon at bounding box center [518, 160] width 4 height 5
click at [511, 159] on icon at bounding box center [510, 160] width 4 height 5
click at [510, 159] on icon at bounding box center [510, 160] width 4 height 5
click at [513, 159] on icon at bounding box center [513, 160] width 4 height 5
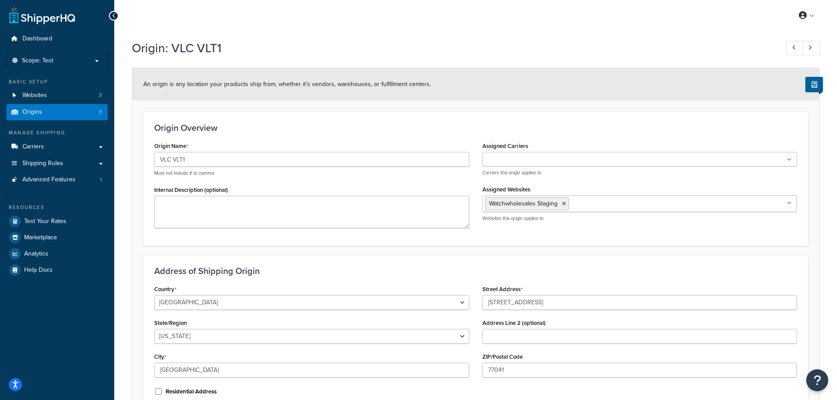
click at [526, 122] on div "Origin Overview Origin Name VLC VLT1 Must not include # or comma Internal Descr…" at bounding box center [475, 179] width 665 height 134
click at [562, 204] on icon at bounding box center [564, 203] width 4 height 5
click at [541, 61] on div "Origin: VLC VLT1" at bounding box center [476, 49] width 688 height 28
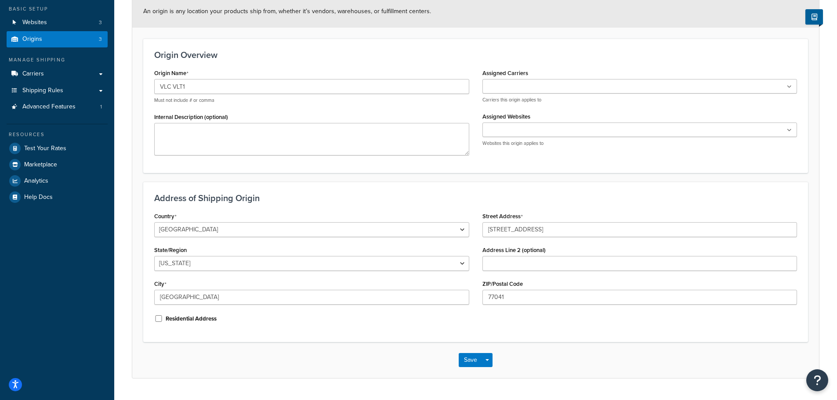
scroll to position [51, 0]
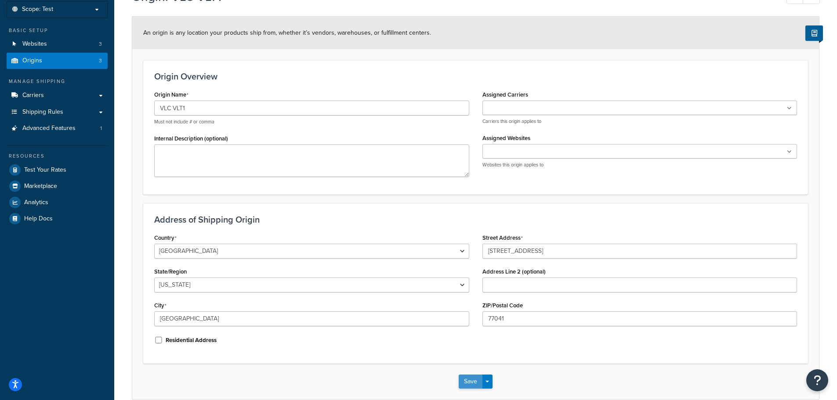
click at [467, 377] on button "Save" at bounding box center [471, 382] width 24 height 14
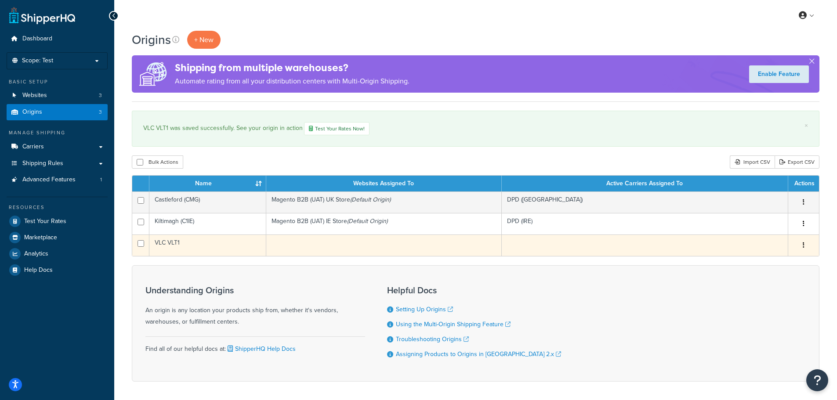
click at [804, 244] on icon "button" at bounding box center [804, 245] width 2 height 6
click at [767, 262] on link "Edit" at bounding box center [774, 262] width 69 height 18
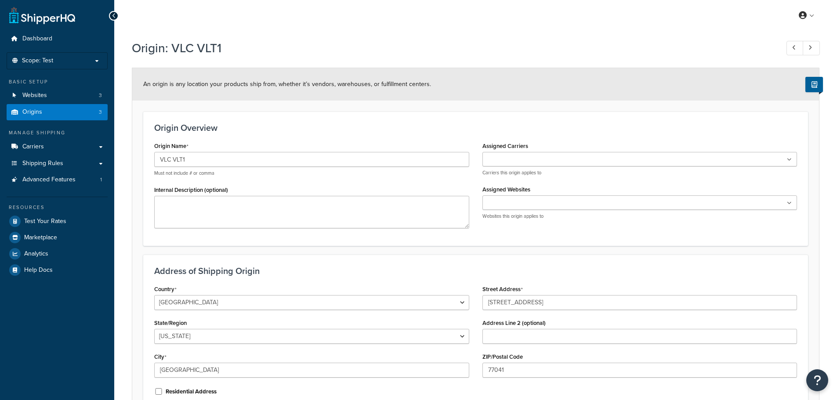
select select "43"
click at [792, 205] on ul at bounding box center [639, 203] width 315 height 15
click at [576, 75] on div "An origin is any location your products ship from, whether it’s vendors, wareho…" at bounding box center [475, 84] width 687 height 33
click at [786, 160] on ul at bounding box center [639, 159] width 315 height 15
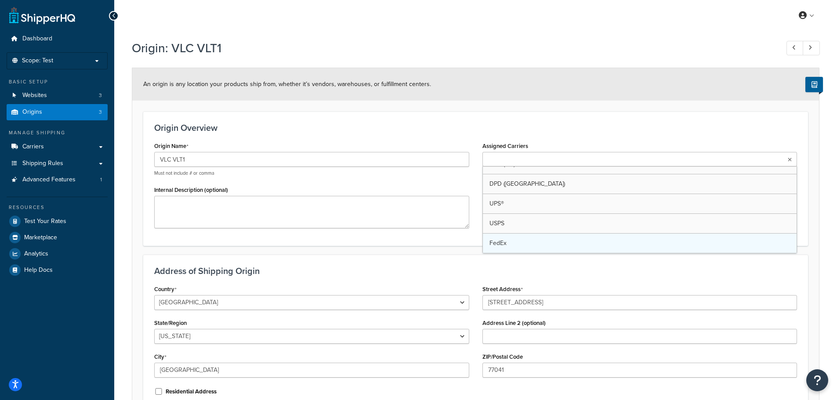
scroll to position [11, 0]
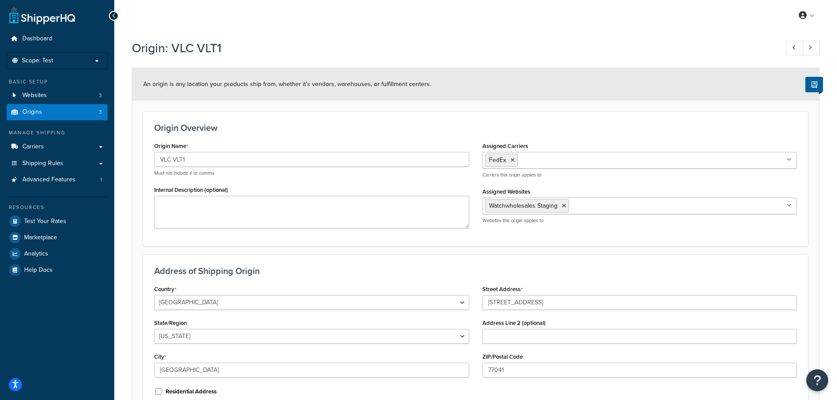
click at [559, 120] on div "Origin Overview Origin Name VLC VLT1 Must not include # or comma Internal Descr…" at bounding box center [475, 179] width 665 height 134
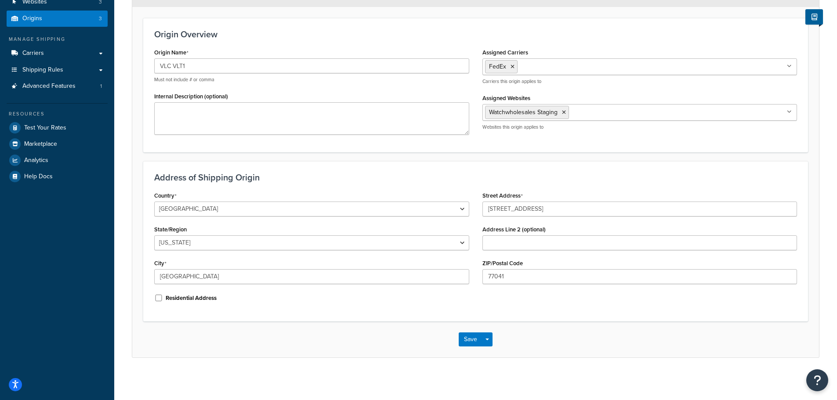
scroll to position [95, 0]
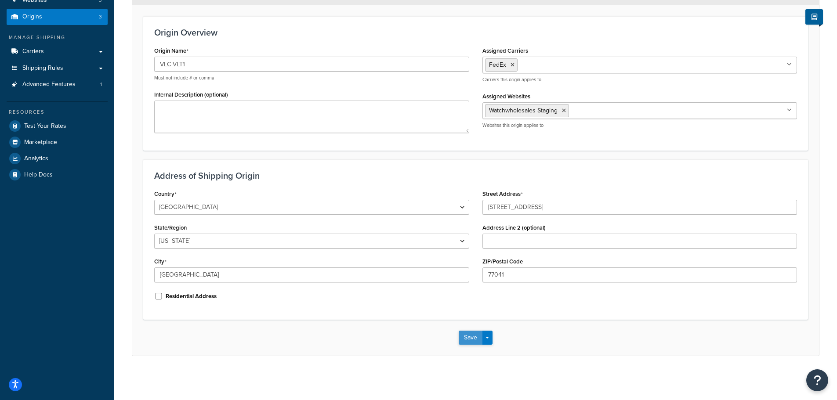
click at [471, 341] on button "Save" at bounding box center [471, 338] width 24 height 14
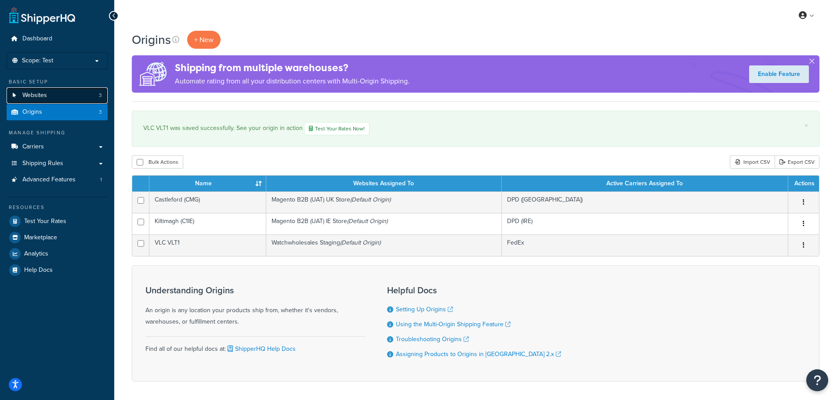
click at [71, 96] on link "Websites 3" at bounding box center [57, 95] width 101 height 16
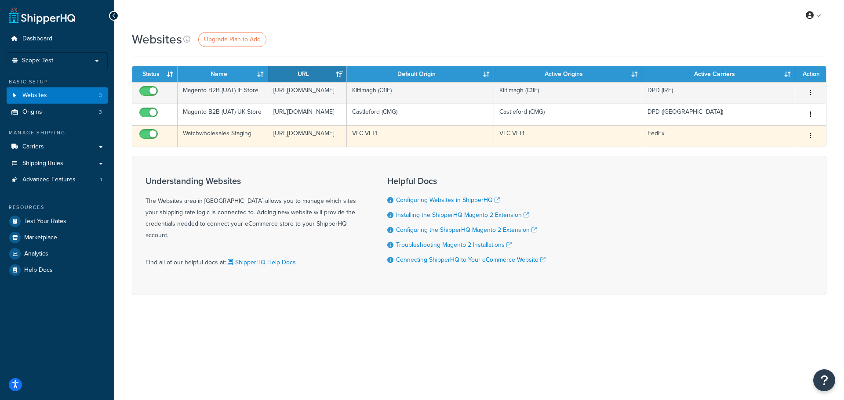
click at [809, 139] on icon "button" at bounding box center [810, 136] width 2 height 6
click at [761, 194] on link "Edit" at bounding box center [774, 196] width 69 height 18
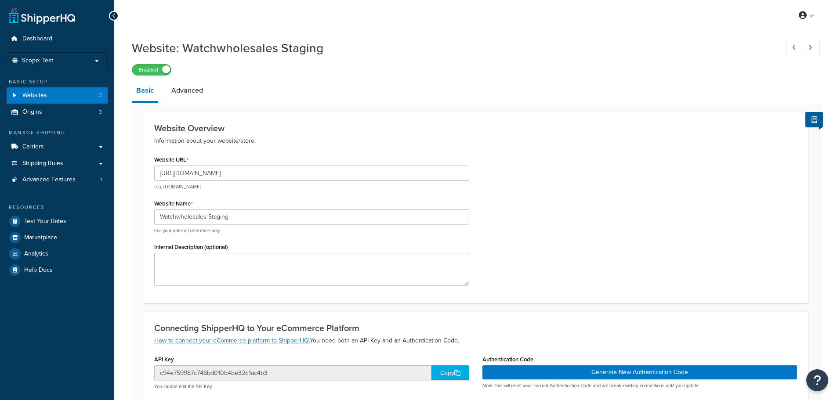
select select "169175"
drag, startPoint x: 293, startPoint y: 170, endPoint x: 46, endPoint y: 163, distance: 247.1
click at [52, 164] on div "Dashboard Scope: Test Basic Setup Websites 3 Origins 3 Manage Shipping Carriers…" at bounding box center [418, 296] width 837 height 593
paste input "/"
type input "[URL][DOMAIN_NAME]"
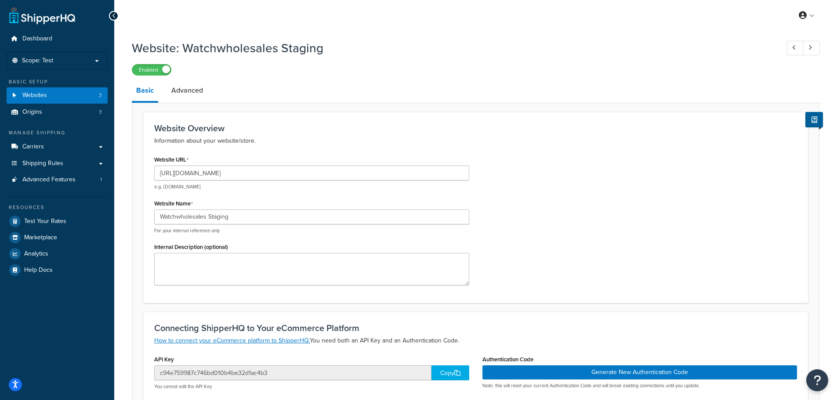
click at [517, 197] on div "Website URL [URL][DOMAIN_NAME] e.g. [DOMAIN_NAME] Website Name Watchwholesales …" at bounding box center [476, 222] width 656 height 139
click at [208, 216] on input "Watchwholesales Staging" at bounding box center [311, 217] width 315 height 15
click at [233, 216] on input "Watchwholesales (Staging" at bounding box center [311, 217] width 315 height 15
type input "Watchwholesales (Staging)"
click at [540, 210] on div "Website URL https://mcstaging.watchwholesalers.com/ e.g. mywebsite.com Website …" at bounding box center [476, 222] width 656 height 139
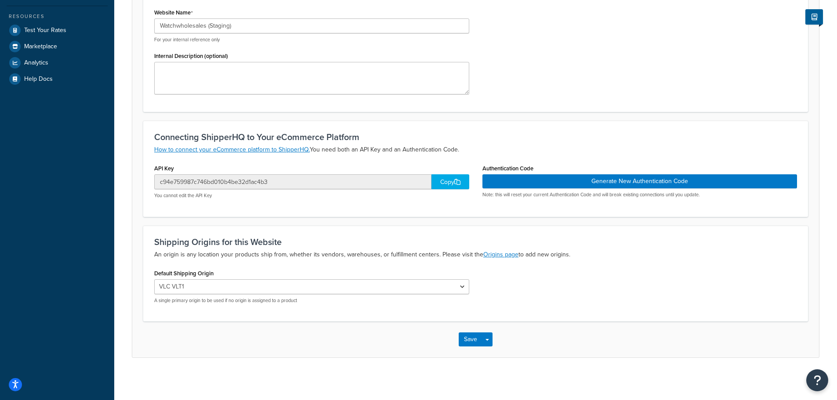
scroll to position [193, 0]
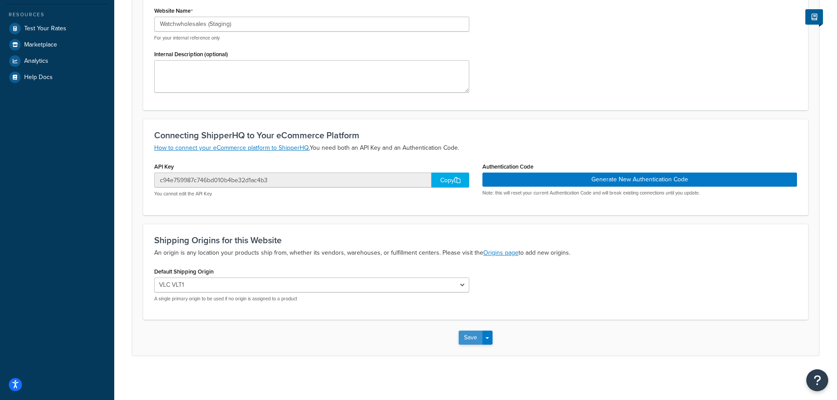
click at [467, 339] on button "Save" at bounding box center [471, 338] width 24 height 14
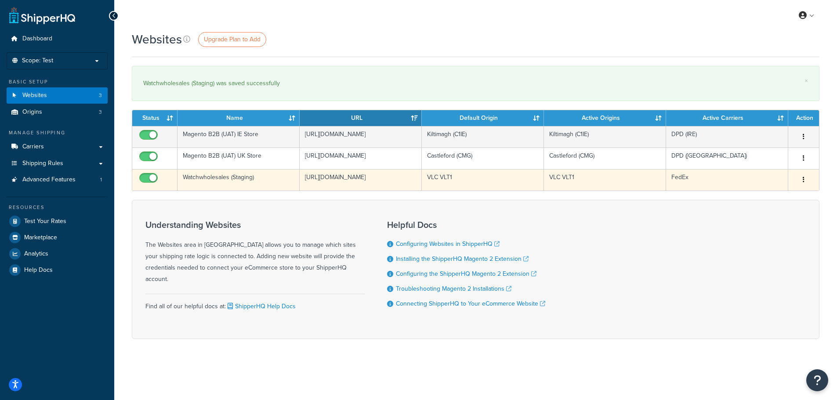
click at [803, 183] on icon "button" at bounding box center [804, 180] width 2 height 6
click at [779, 218] on link "Edit" at bounding box center [767, 222] width 69 height 18
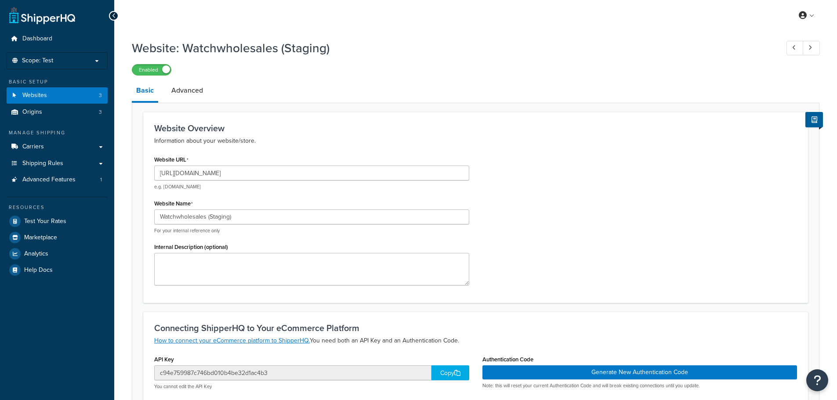
select select "169175"
click at [61, 108] on link "Origins 3" at bounding box center [57, 112] width 101 height 16
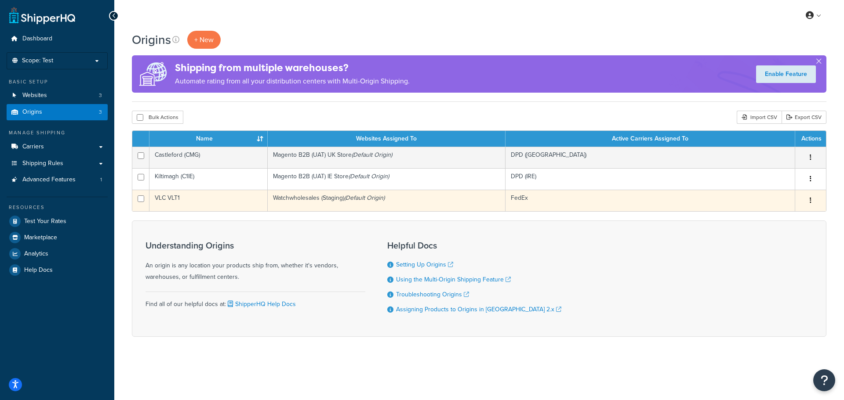
click at [810, 196] on button "button" at bounding box center [810, 201] width 12 height 14
click at [765, 214] on link "Edit" at bounding box center [781, 217] width 69 height 18
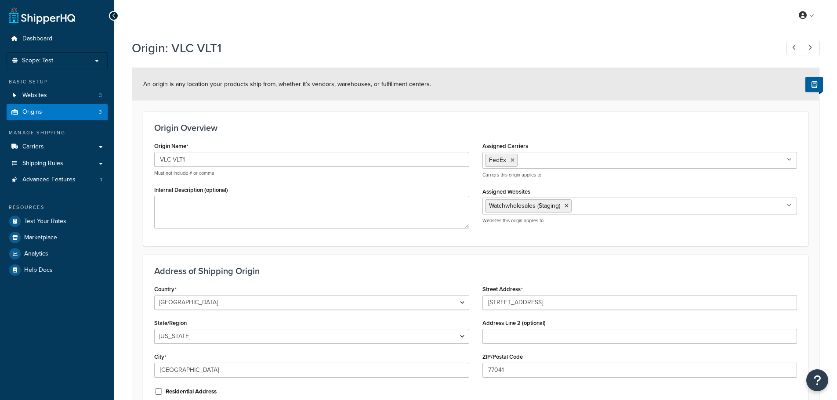
select select "43"
click at [617, 162] on ul "FedEx" at bounding box center [639, 160] width 315 height 17
click at [598, 124] on h3 "Origin Overview" at bounding box center [475, 128] width 643 height 10
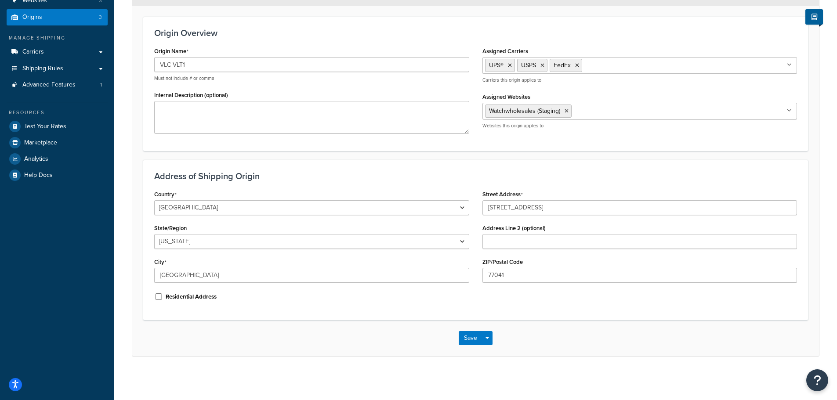
scroll to position [95, 0]
click at [465, 341] on button "Save" at bounding box center [471, 338] width 24 height 14
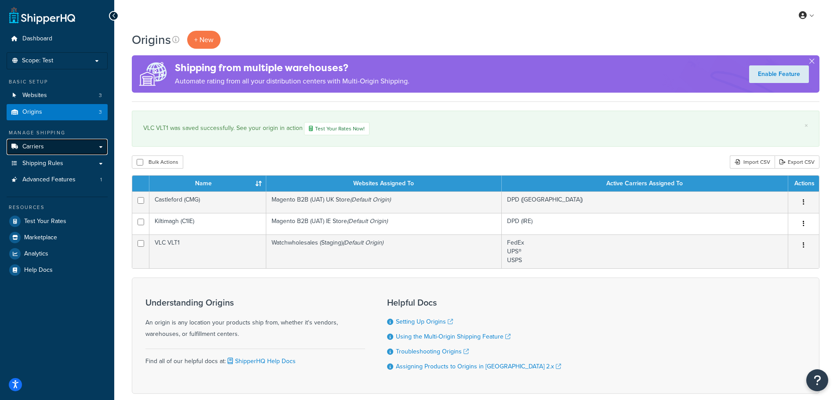
click at [85, 152] on link "Carriers" at bounding box center [57, 147] width 101 height 16
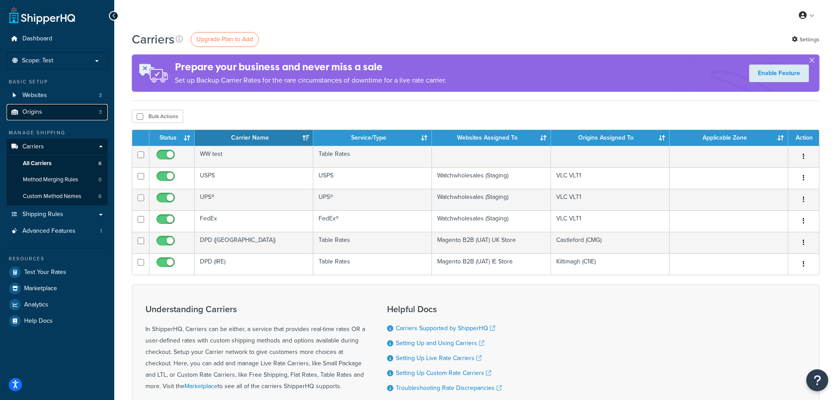
click at [59, 114] on link "Origins 3" at bounding box center [57, 112] width 101 height 16
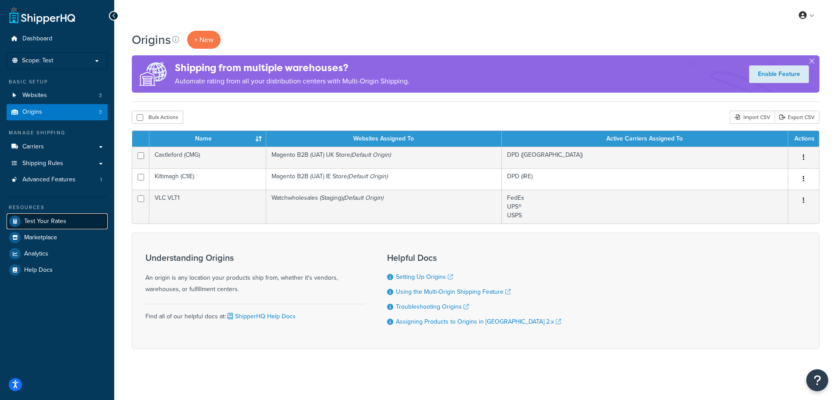
click at [63, 219] on span "Test Your Rates" at bounding box center [45, 221] width 42 height 7
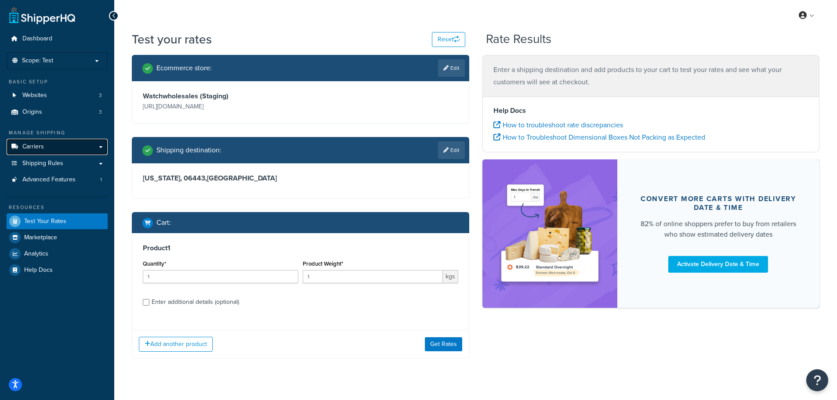
click at [95, 145] on link "Carriers" at bounding box center [57, 147] width 101 height 16
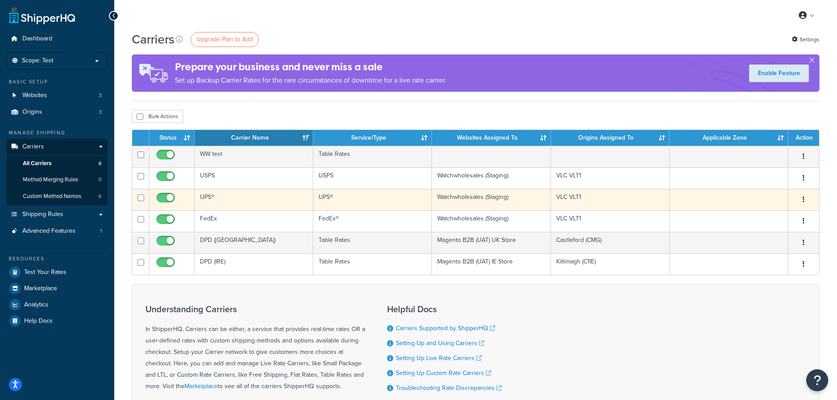
click at [805, 201] on button "button" at bounding box center [804, 200] width 12 height 14
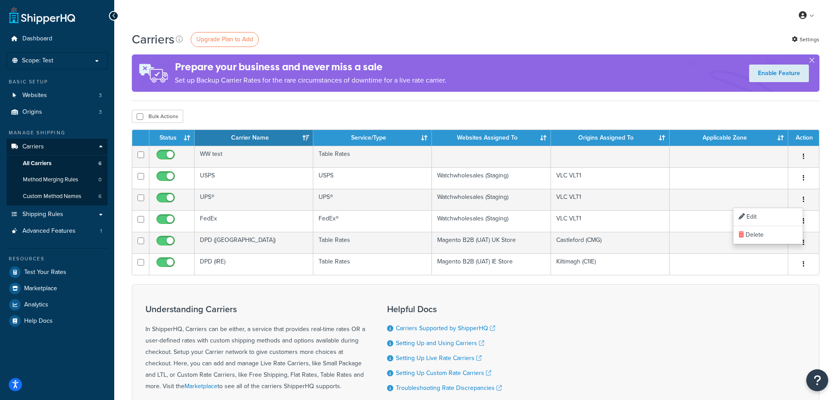
click at [71, 344] on div "Dashboard Scope: Test Live Development Integration Basic Setup Websites 3 Origi…" at bounding box center [57, 249] width 114 height 499
click at [60, 272] on span "Test Your Rates" at bounding box center [45, 272] width 42 height 7
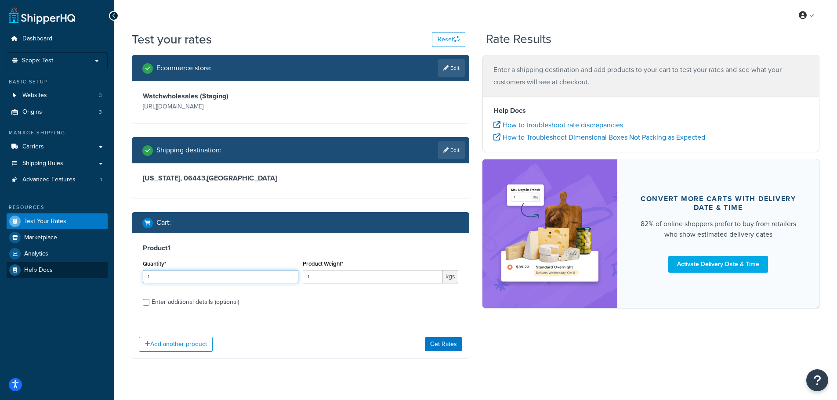
drag, startPoint x: 263, startPoint y: 276, endPoint x: 58, endPoint y: 276, distance: 205.6
click at [58, 276] on div "Dashboard Scope: Test Basic Setup Websites 3 Origins 3 Manage Shipping Carriers…" at bounding box center [418, 208] width 837 height 416
type input "2"
drag, startPoint x: 359, startPoint y: 283, endPoint x: 354, endPoint y: 275, distance: 9.3
click at [358, 282] on input "1" at bounding box center [373, 276] width 140 height 13
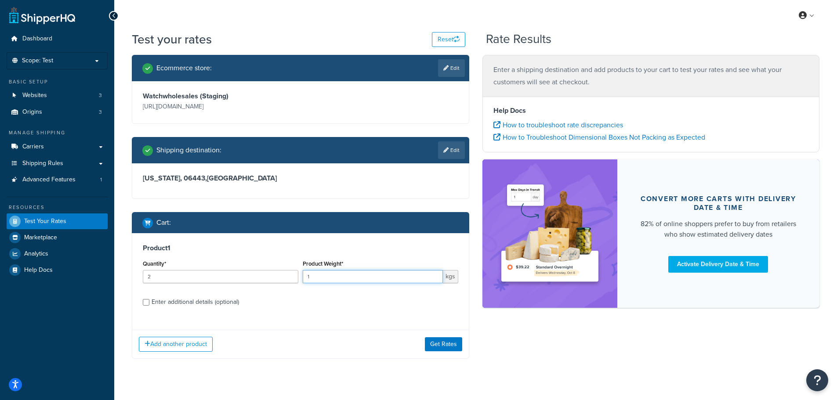
drag, startPoint x: 354, startPoint y: 275, endPoint x: 283, endPoint y: 275, distance: 71.2
click at [283, 275] on div "Quantity* 2 Product Weight* 1 kgs" at bounding box center [301, 274] width 320 height 32
click at [366, 325] on div "Product 1 Quantity* 2 Product Weight* 1 kgs Enter additional details (optional)…" at bounding box center [300, 296] width 337 height 126
click at [432, 341] on button "Get Rates" at bounding box center [443, 344] width 37 height 14
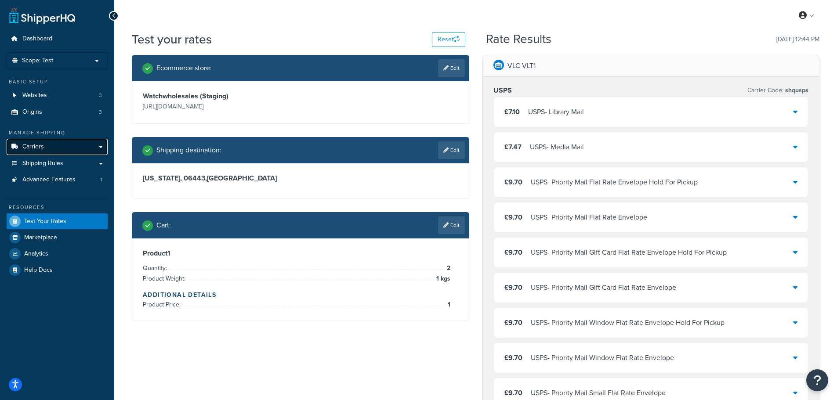
click at [68, 146] on link "Carriers" at bounding box center [57, 147] width 101 height 16
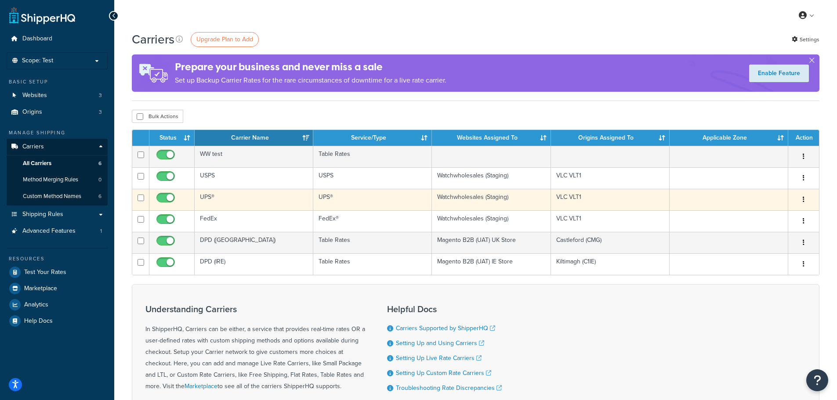
click at [803, 199] on icon "button" at bounding box center [804, 199] width 2 height 6
click at [745, 210] on link "Edit" at bounding box center [767, 217] width 69 height 18
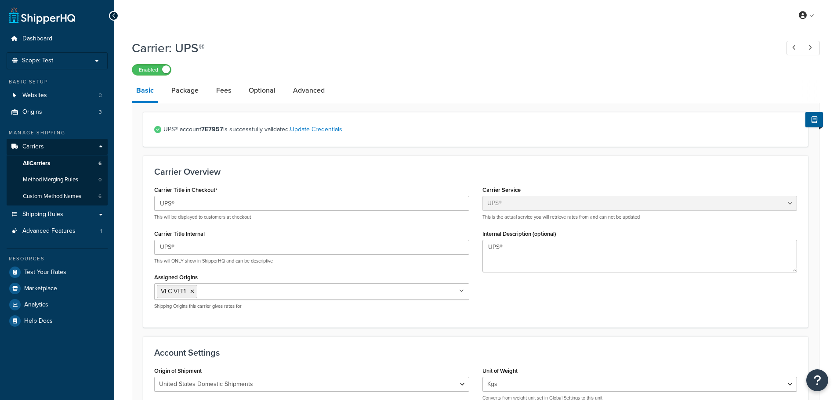
select select "ups"
select select "01"
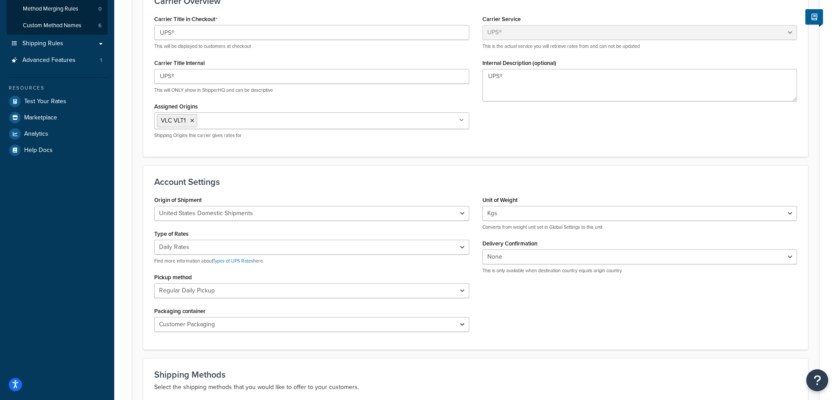
scroll to position [176, 0]
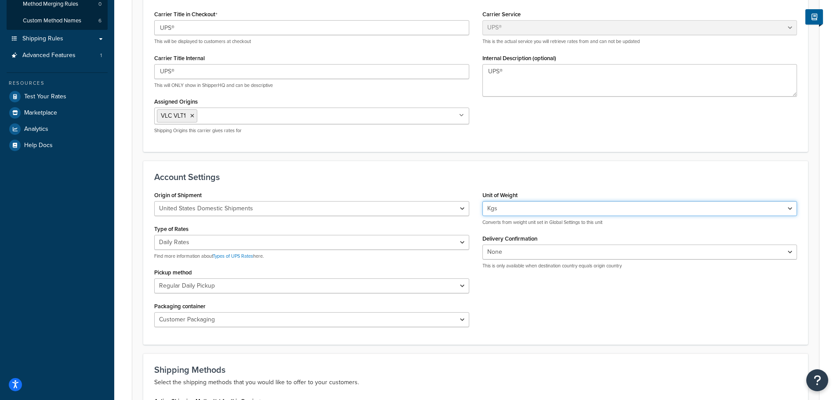
click at [506, 208] on select "Lbs Kgs Convert LBS to KG" at bounding box center [639, 208] width 315 height 15
select select "lb"
click at [482, 201] on select "Lbs Kgs Convert LBS to KG" at bounding box center [639, 208] width 315 height 15
click at [507, 159] on form "UPS® account 7E7957 is successfully validated. Update Credentials Carrier Overv…" at bounding box center [475, 354] width 687 height 836
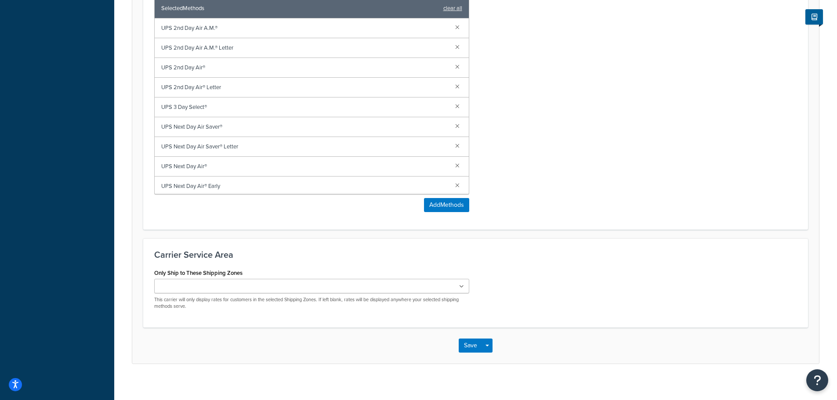
scroll to position [593, 0]
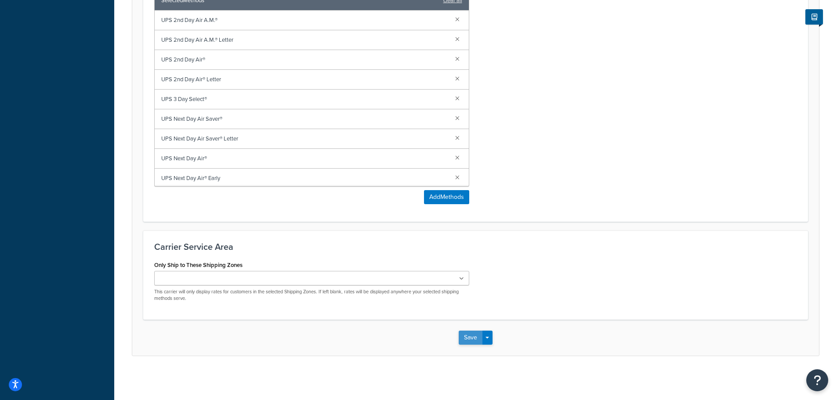
click at [468, 337] on button "Save" at bounding box center [471, 338] width 24 height 14
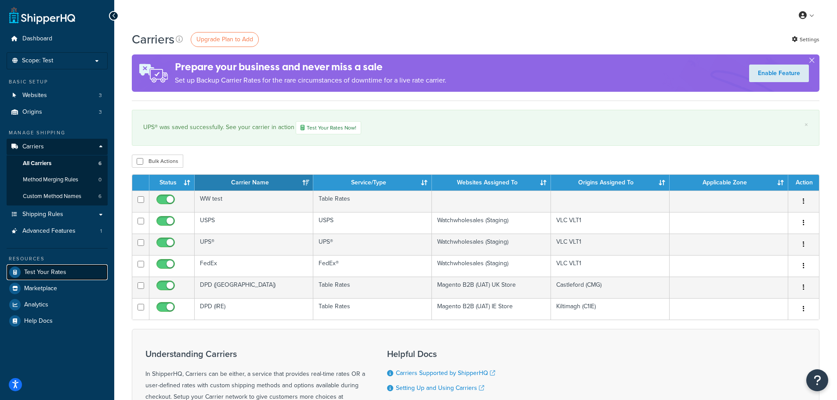
click at [68, 272] on link "Test Your Rates" at bounding box center [57, 273] width 101 height 16
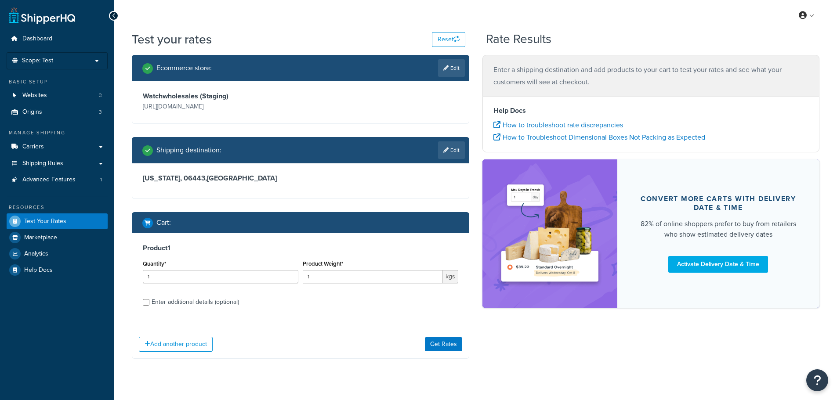
click at [457, 355] on div "Add another product Get Rates" at bounding box center [300, 344] width 337 height 29
drag, startPoint x: 424, startPoint y: 341, endPoint x: 431, endPoint y: 342, distance: 7.5
click at [425, 341] on div "Add another product Get Rates" at bounding box center [300, 344] width 337 height 29
click at [446, 349] on button "Get Rates" at bounding box center [443, 344] width 37 height 14
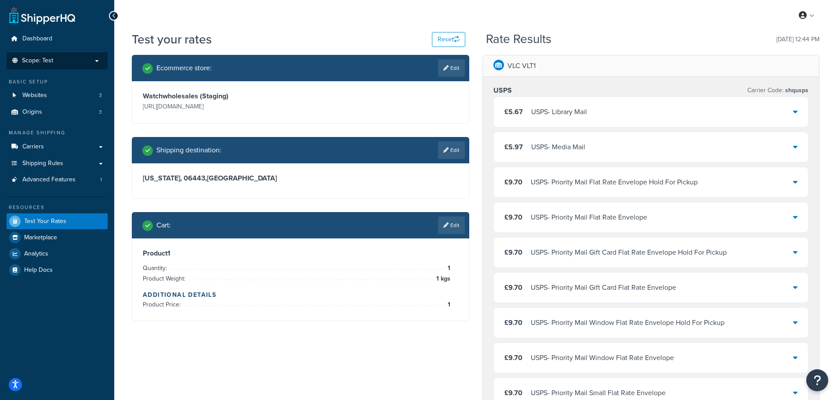
click at [88, 62] on p "Scope: Test" at bounding box center [57, 60] width 93 height 7
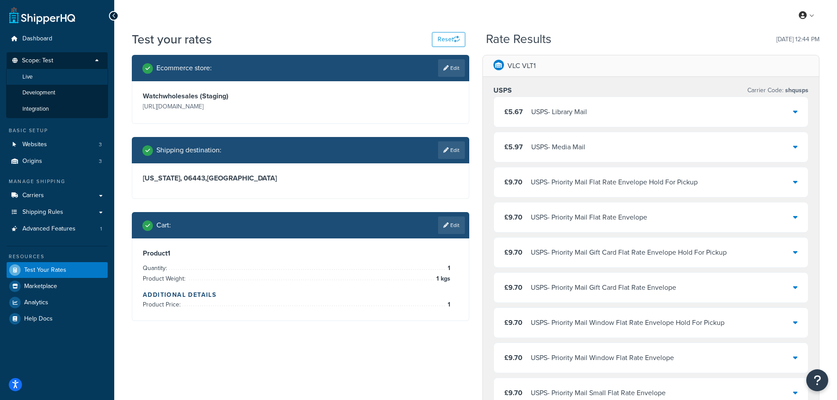
click at [70, 74] on li "Live" at bounding box center [57, 77] width 102 height 16
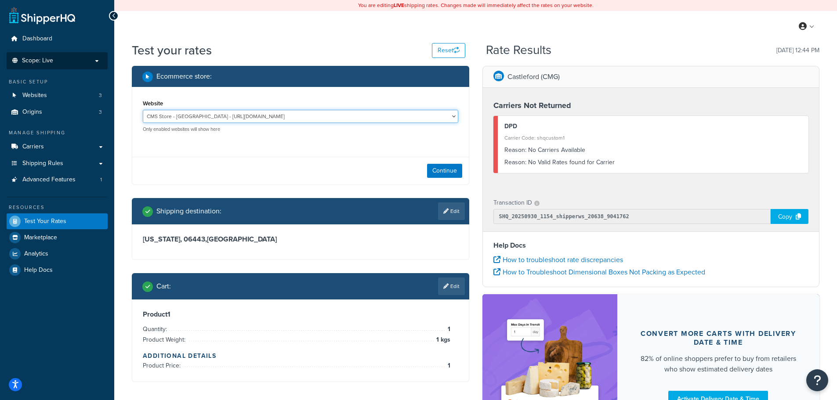
drag, startPoint x: 268, startPoint y: 116, endPoint x: 267, endPoint y: 123, distance: 6.2
click at [268, 116] on select "CMS Store - Ireland - https://store.cmsdistribution.com/en-ie Magento B2B (Prod…" at bounding box center [301, 116] width 316 height 13
select select "ee2a24ae57ee0cd22f8be46b44ea7868"
click at [143, 110] on select "CMS Store - Ireland - https://store.cmsdistribution.com/en-ie Magento B2B (Prod…" at bounding box center [301, 116] width 316 height 13
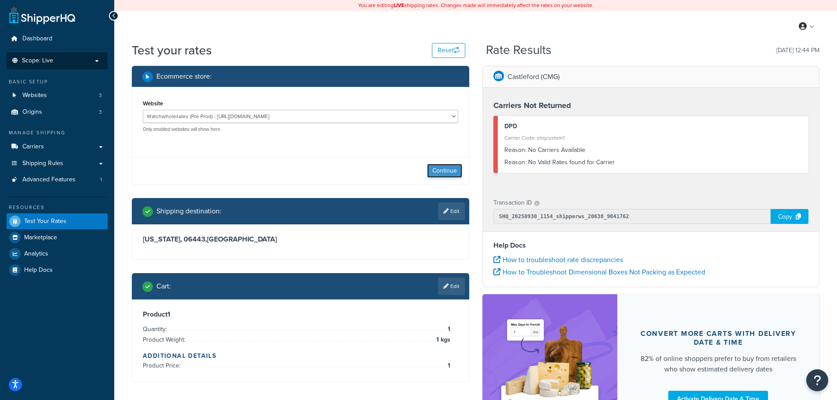
click at [442, 171] on button "Continue" at bounding box center [444, 171] width 35 height 14
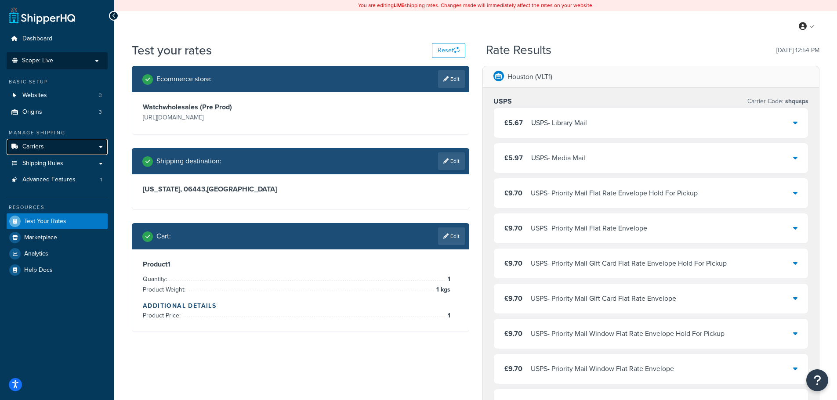
click at [72, 145] on link "Carriers" at bounding box center [57, 147] width 101 height 16
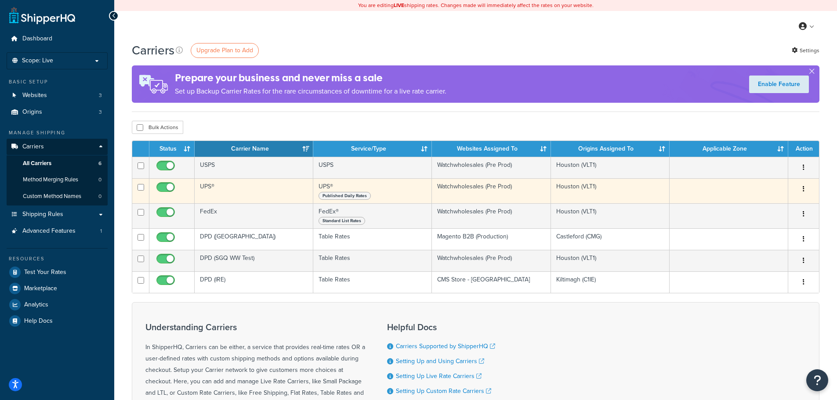
click at [802, 189] on button "button" at bounding box center [804, 189] width 12 height 14
click at [787, 202] on link "Edit" at bounding box center [767, 207] width 69 height 18
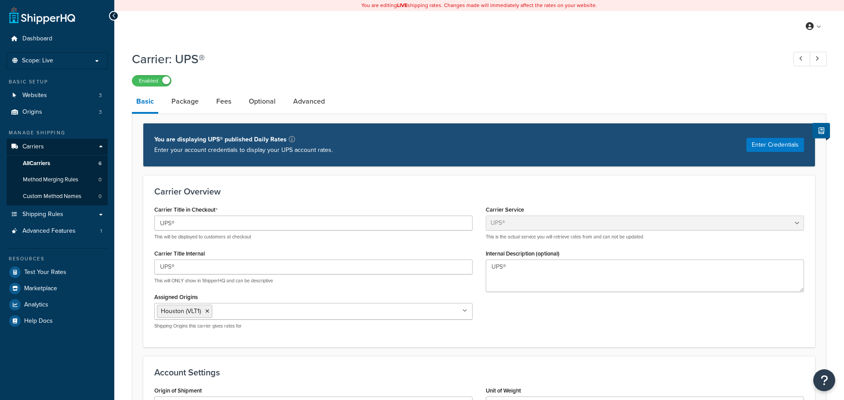
select select "ups"
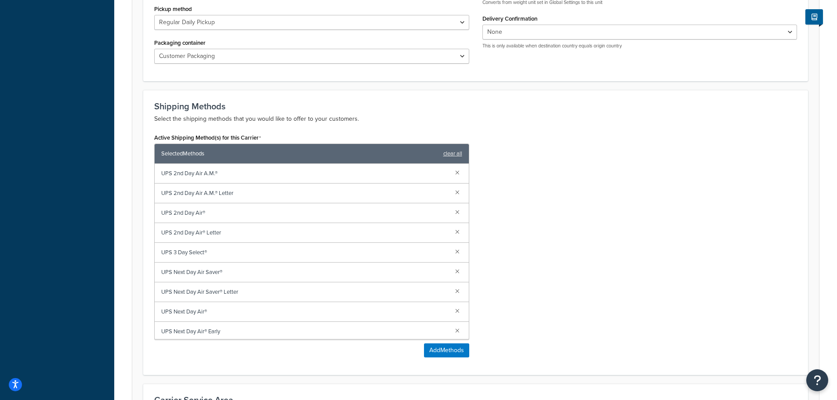
scroll to position [439, 0]
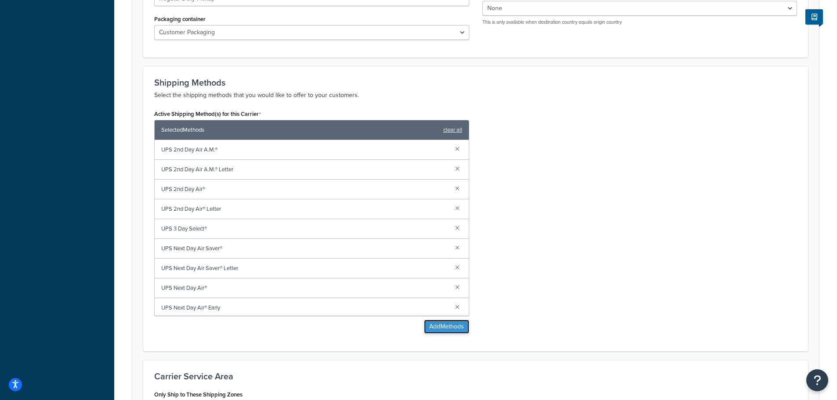
click at [444, 322] on button "Add Methods" at bounding box center [446, 327] width 45 height 14
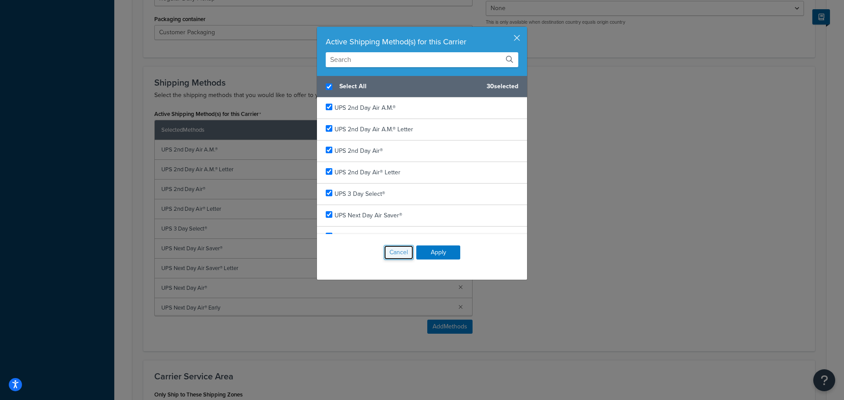
click at [399, 252] on button "Cancel" at bounding box center [399, 252] width 30 height 15
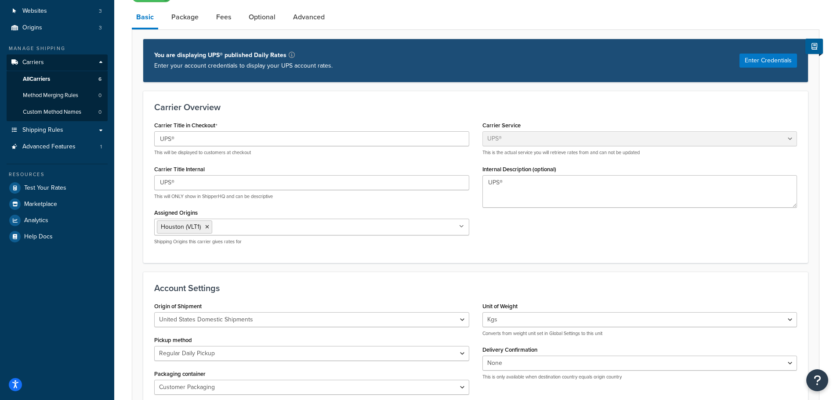
scroll to position [173, 0]
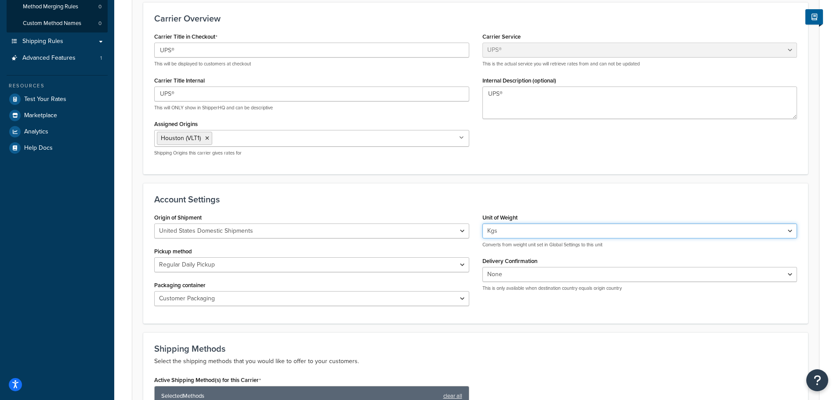
click at [504, 235] on select "Lbs Kgs Convert LBS to KG" at bounding box center [639, 231] width 315 height 15
select select "lb"
click at [482, 224] on select "Lbs Kgs Convert LBS to KG" at bounding box center [639, 231] width 315 height 15
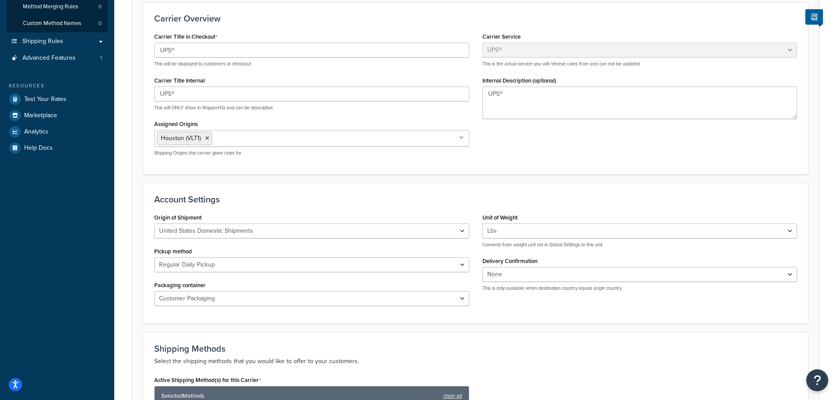
click at [520, 158] on div "Carrier Title in Checkout UPS® This will be displayed to customers at checkout …" at bounding box center [476, 96] width 656 height 133
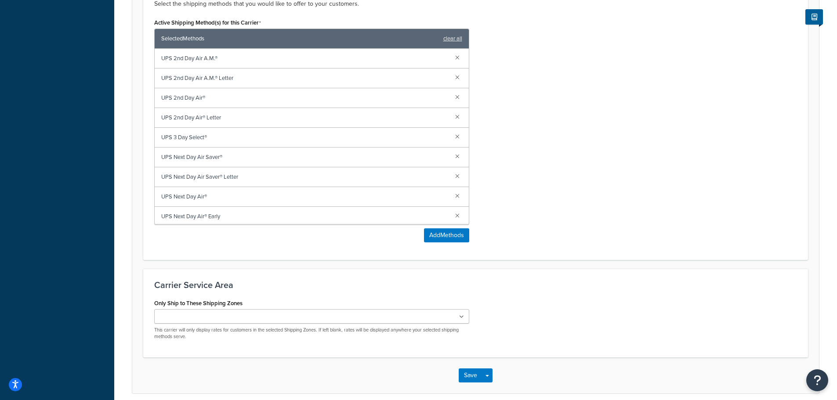
scroll to position [569, 0]
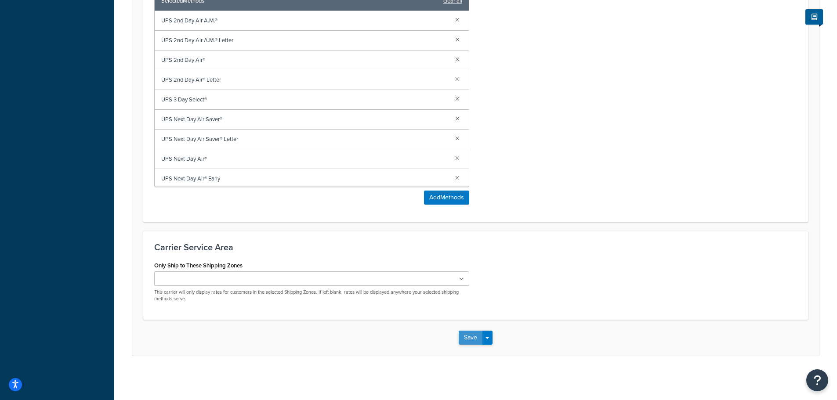
click at [469, 336] on button "Save" at bounding box center [471, 338] width 24 height 14
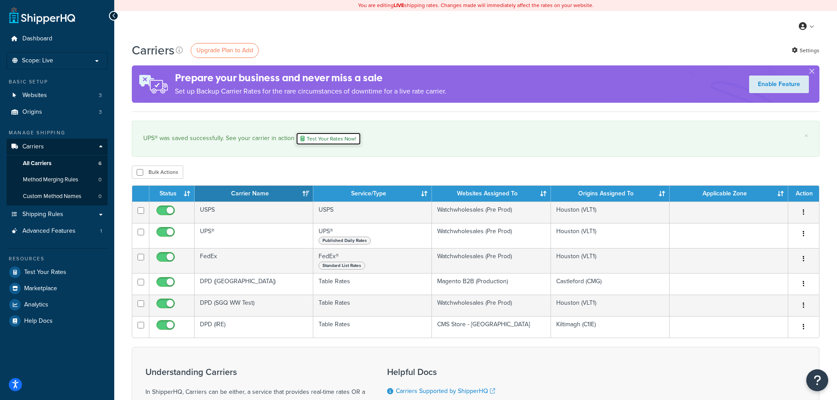
click at [322, 139] on link "Test Your Rates Now!" at bounding box center [328, 138] width 65 height 13
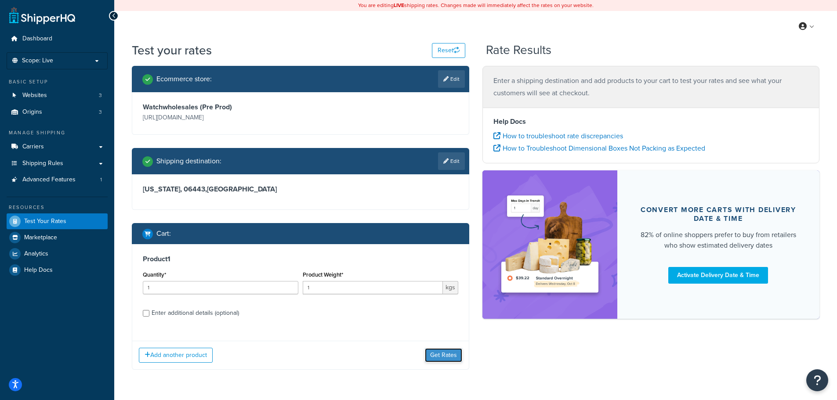
click at [441, 353] on button "Get Rates" at bounding box center [443, 355] width 37 height 14
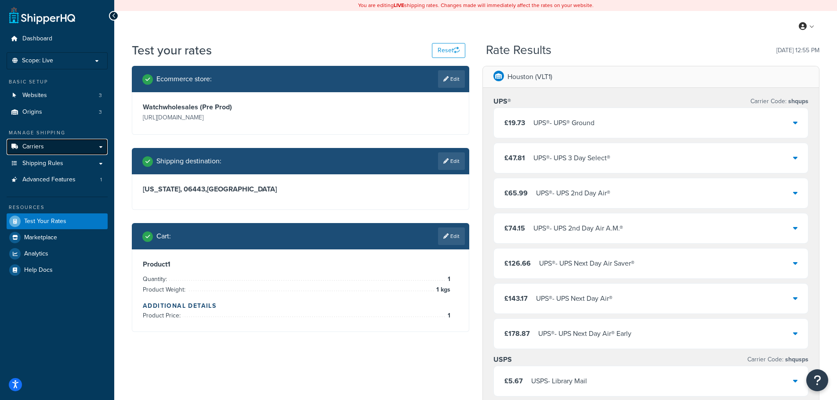
click at [57, 149] on link "Carriers" at bounding box center [57, 147] width 101 height 16
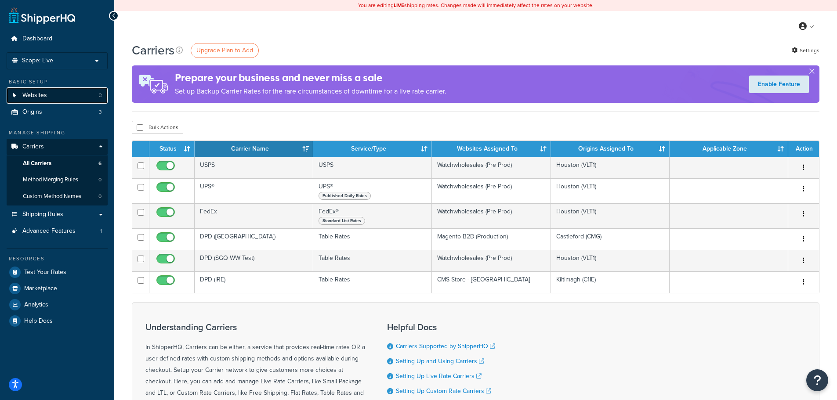
click at [54, 97] on link "Websites 3" at bounding box center [57, 95] width 101 height 16
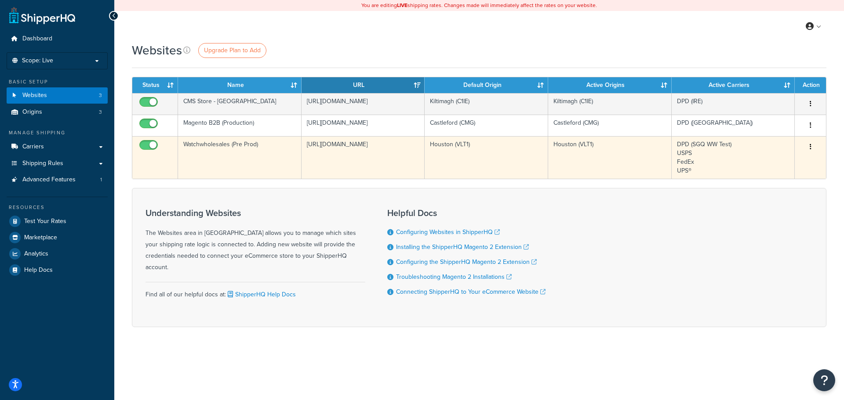
click at [810, 146] on icon "button" at bounding box center [810, 147] width 2 height 6
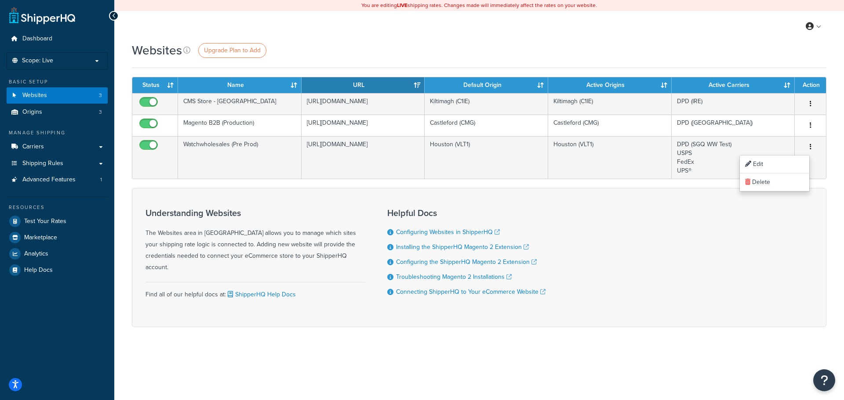
click at [603, 38] on div "My Profile Billing Global Settings Contact Us Logout" at bounding box center [478, 26] width 729 height 31
click at [97, 142] on link "Carriers" at bounding box center [57, 147] width 101 height 16
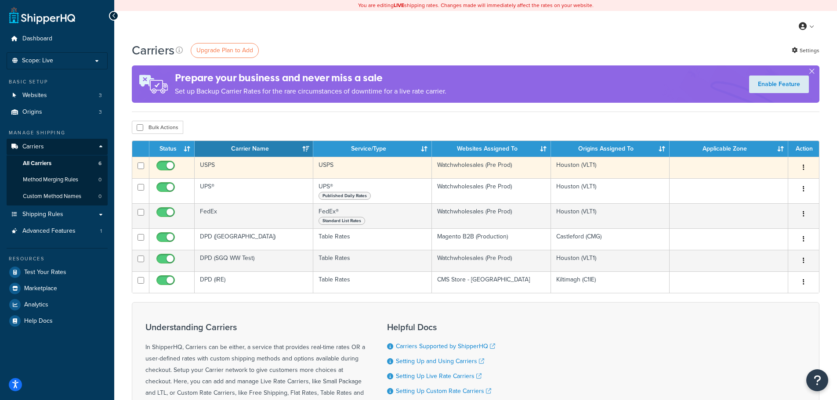
click at [805, 167] on button "button" at bounding box center [804, 168] width 12 height 14
click at [774, 182] on link "Edit" at bounding box center [767, 185] width 69 height 18
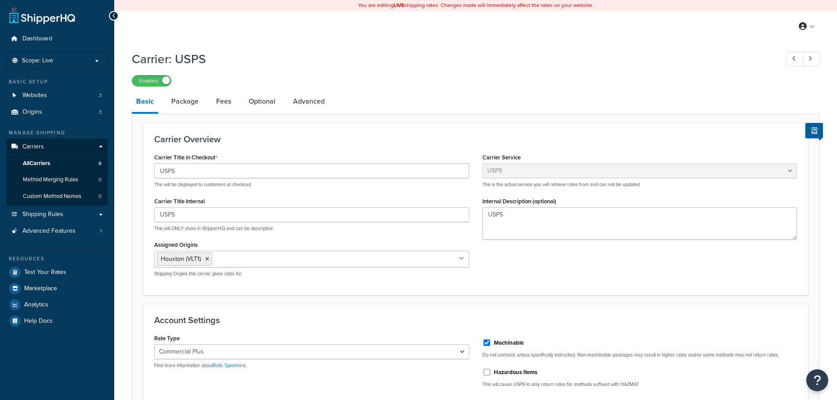
select select "usps"
select select "PLUS"
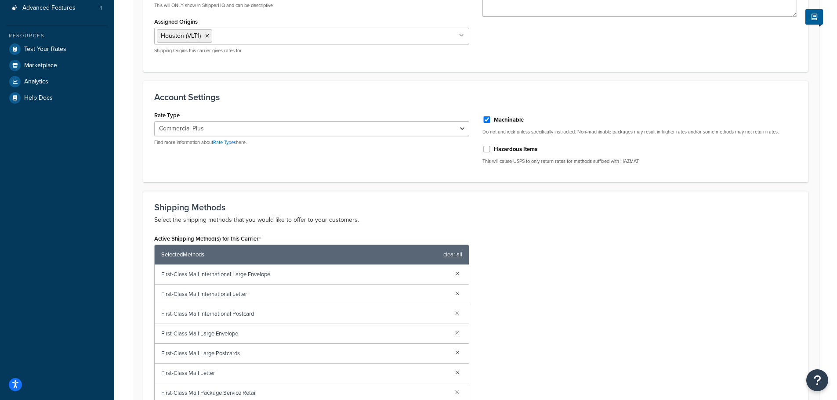
scroll to position [308, 0]
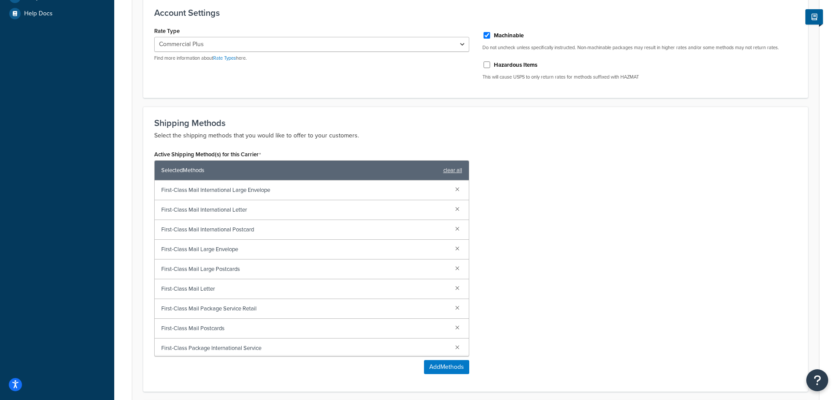
drag, startPoint x: 447, startPoint y: 170, endPoint x: 441, endPoint y: 170, distance: 6.6
click at [447, 170] on link "clear all" at bounding box center [452, 170] width 19 height 12
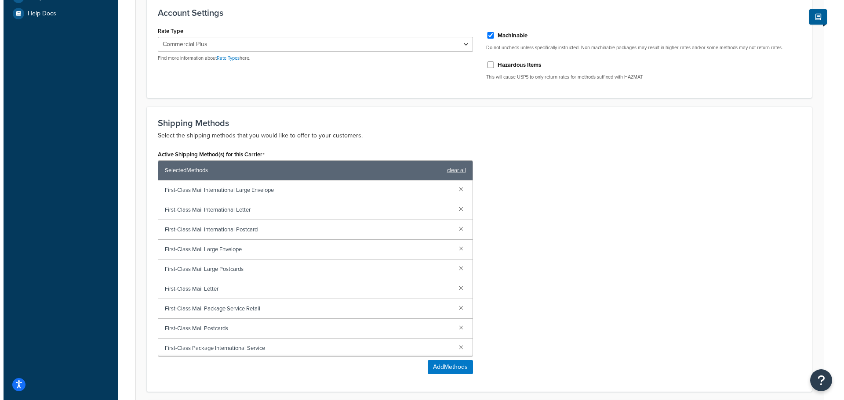
scroll to position [296, 0]
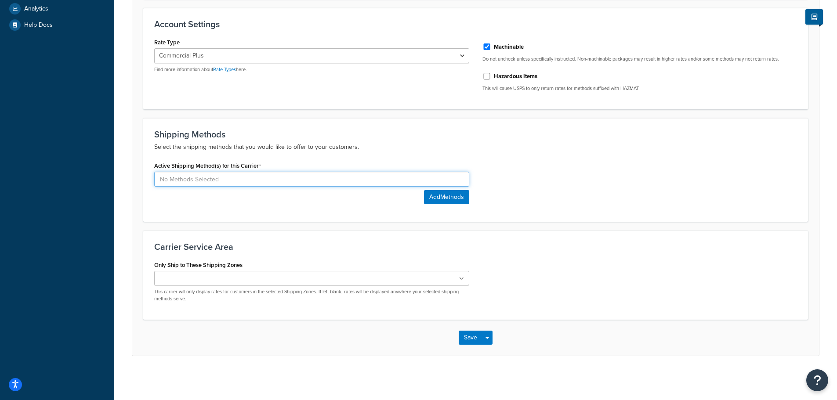
click at [246, 181] on input at bounding box center [311, 179] width 315 height 15
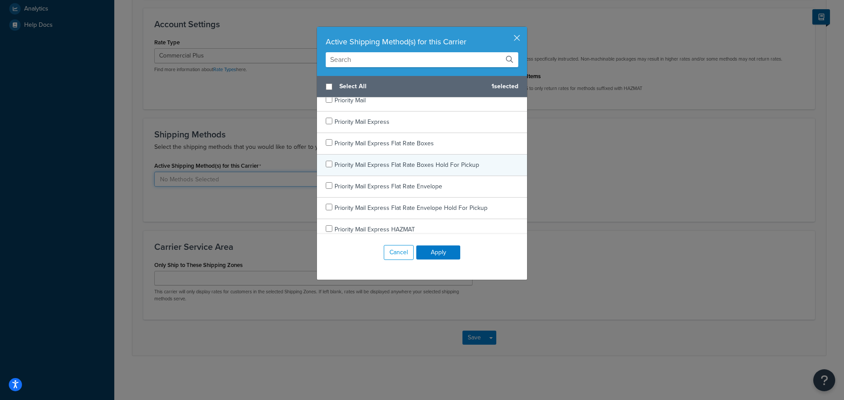
scroll to position [395, 0]
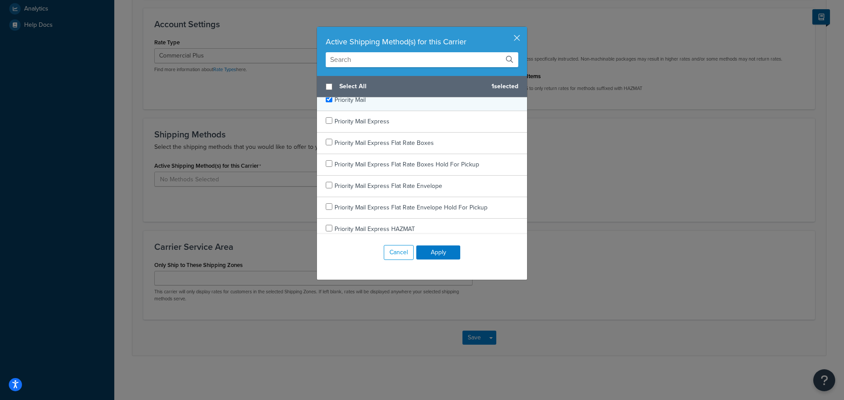
checkbox input "true"
click at [327, 105] on div "Priority Mail" at bounding box center [422, 101] width 210 height 22
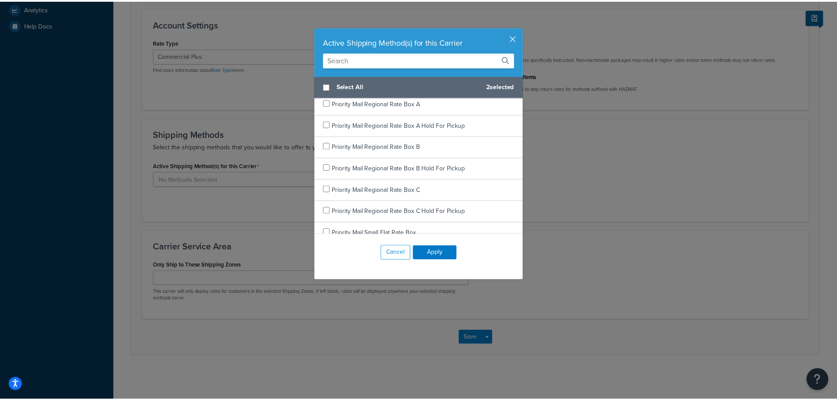
scroll to position [1675, 0]
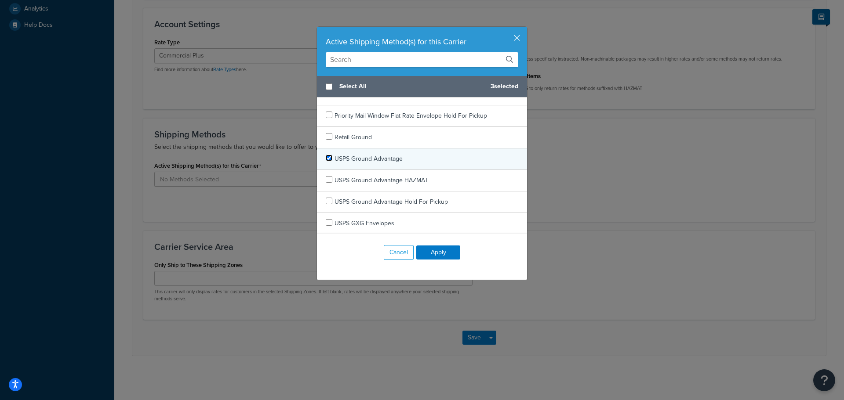
click at [326, 159] on input "checkbox" at bounding box center [329, 158] width 7 height 7
checkbox input "true"
click at [432, 252] on button "Apply" at bounding box center [438, 253] width 44 height 14
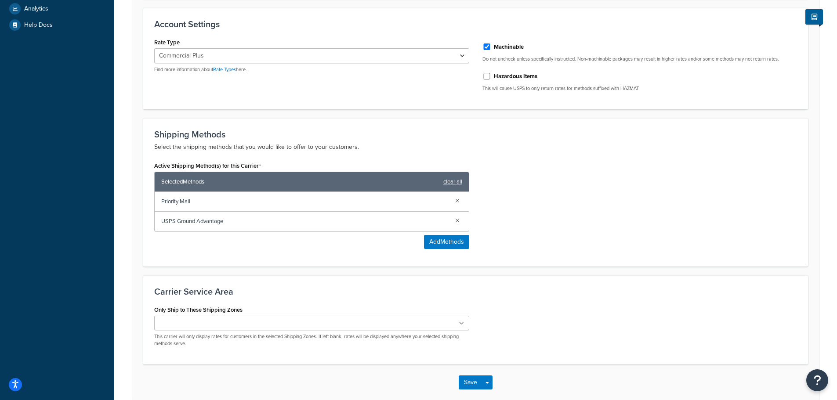
click at [589, 197] on div "Active Shipping Method(s) for this Carrier Selected Methods clear all Priority …" at bounding box center [476, 208] width 656 height 96
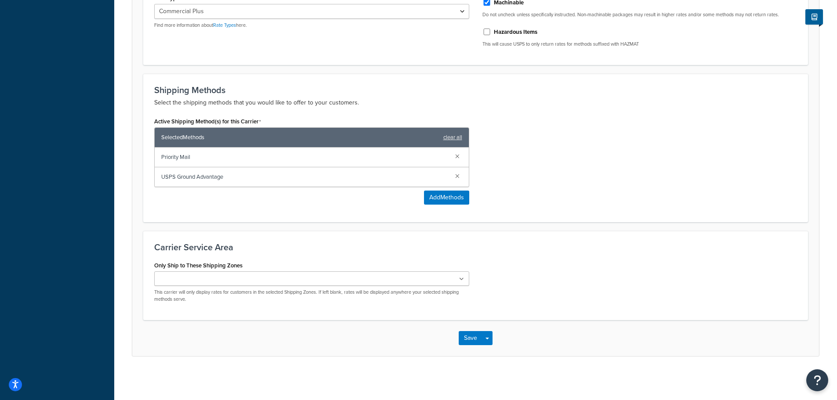
scroll to position [341, 0]
click at [472, 340] on button "Save" at bounding box center [471, 338] width 24 height 14
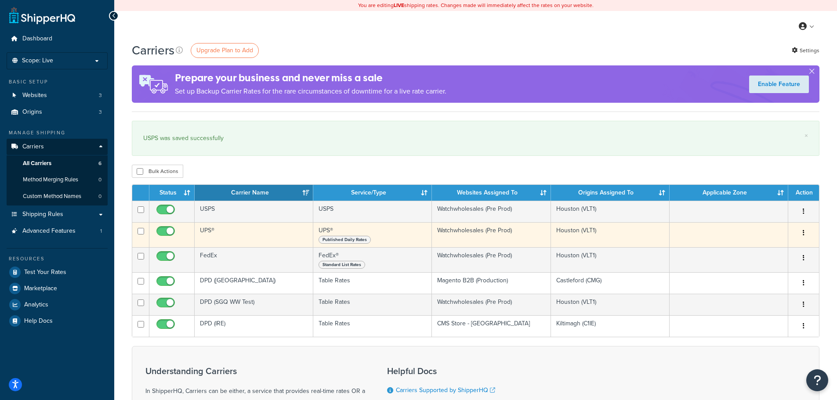
click at [805, 232] on button "button" at bounding box center [804, 233] width 12 height 14
click at [760, 250] on link "Edit" at bounding box center [767, 251] width 69 height 18
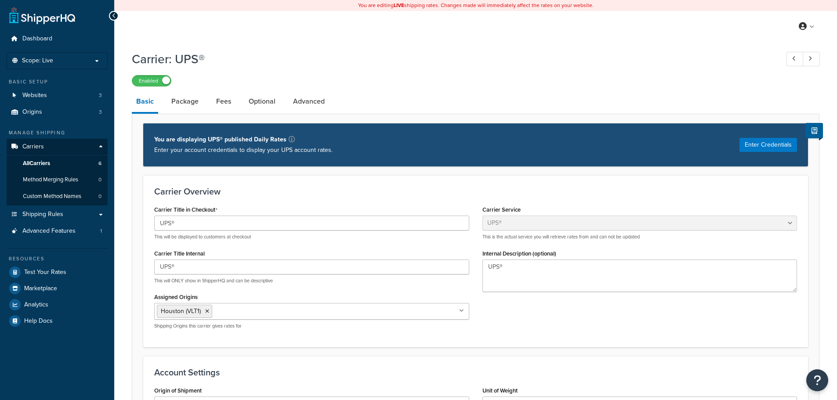
select select "ups"
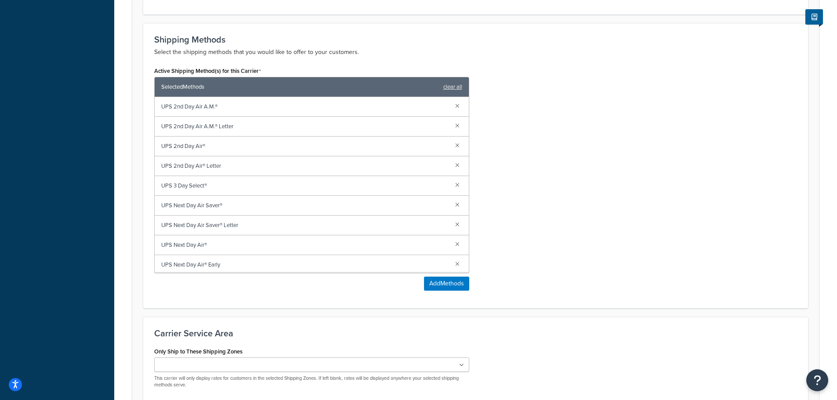
scroll to position [483, 0]
click at [451, 88] on link "clear all" at bounding box center [452, 86] width 19 height 12
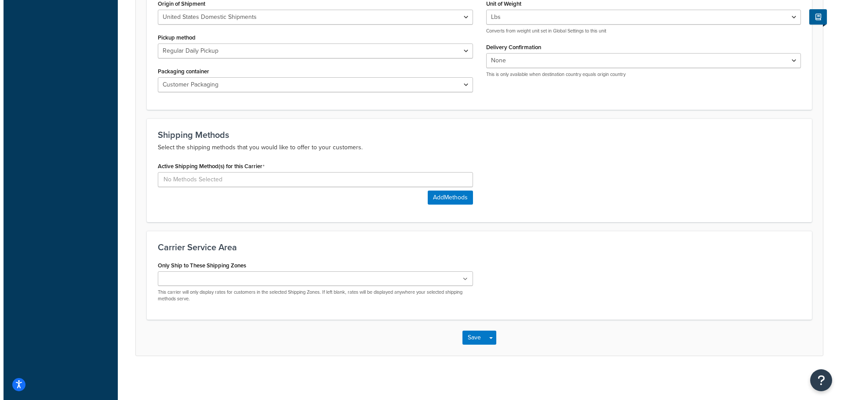
scroll to position [387, 0]
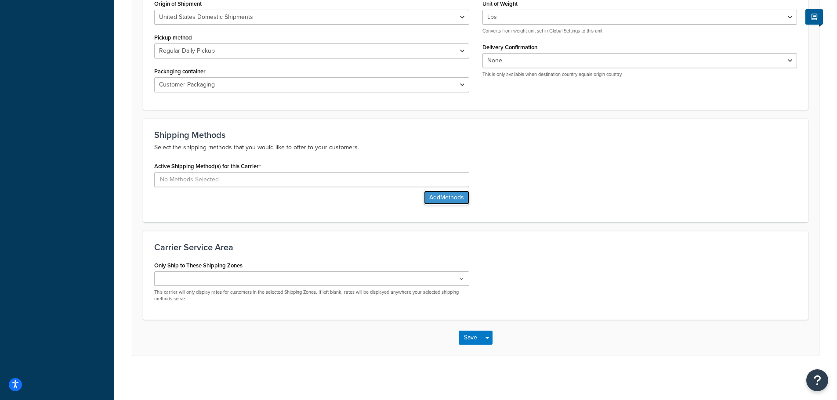
click at [437, 194] on button "Add Methods" at bounding box center [446, 198] width 45 height 14
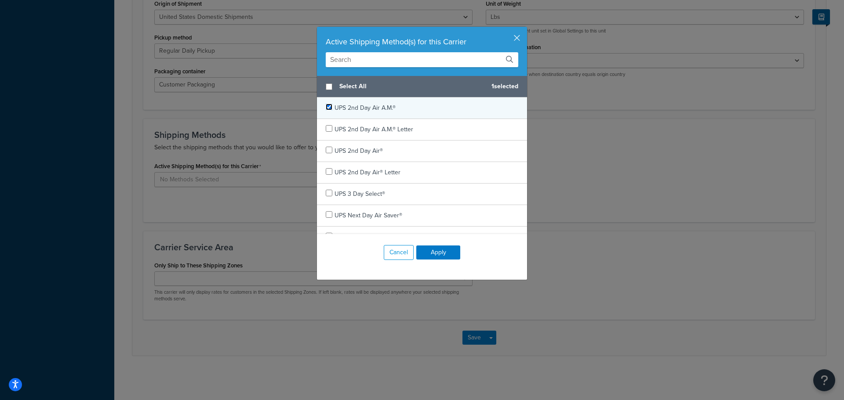
click at [326, 108] on input "checkbox" at bounding box center [329, 107] width 7 height 7
checkbox input "true"
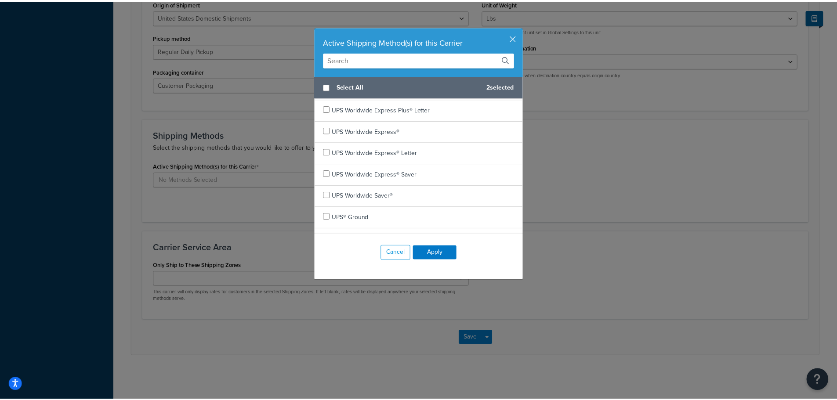
scroll to position [509, 0]
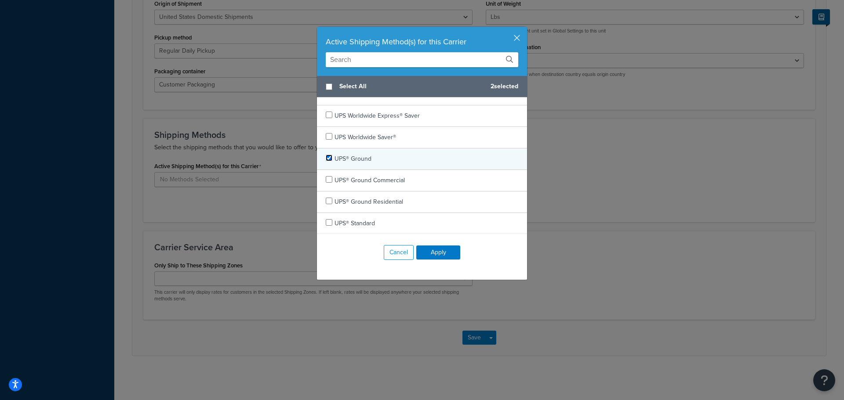
click at [326, 157] on input "checkbox" at bounding box center [329, 158] width 7 height 7
checkbox input "true"
click at [430, 247] on button "Apply" at bounding box center [438, 253] width 44 height 14
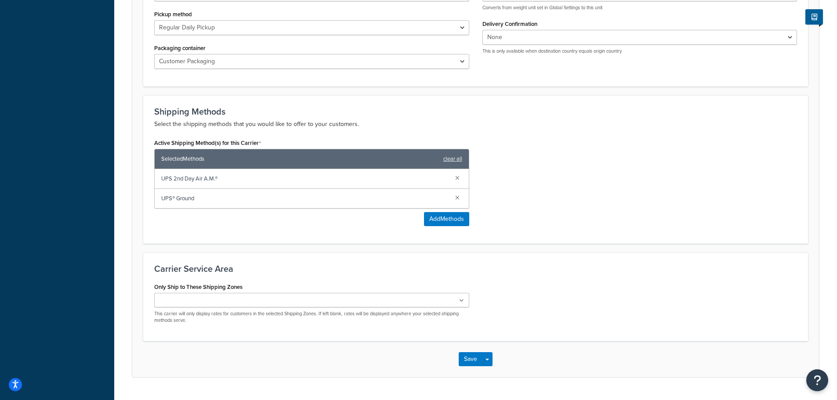
scroll to position [432, 0]
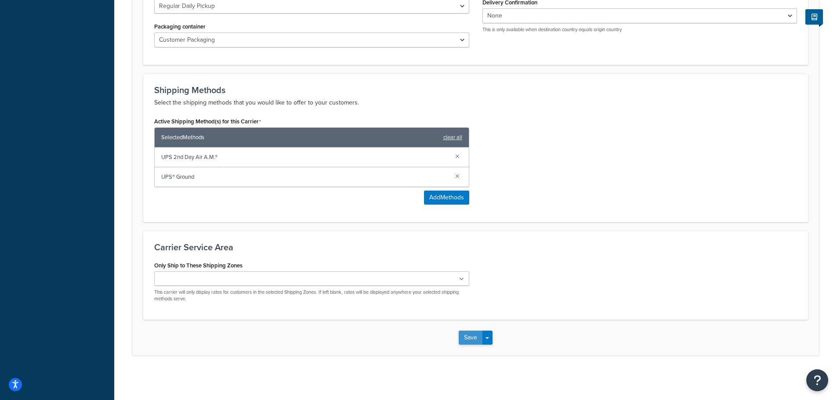
click at [466, 337] on button "Save" at bounding box center [471, 338] width 24 height 14
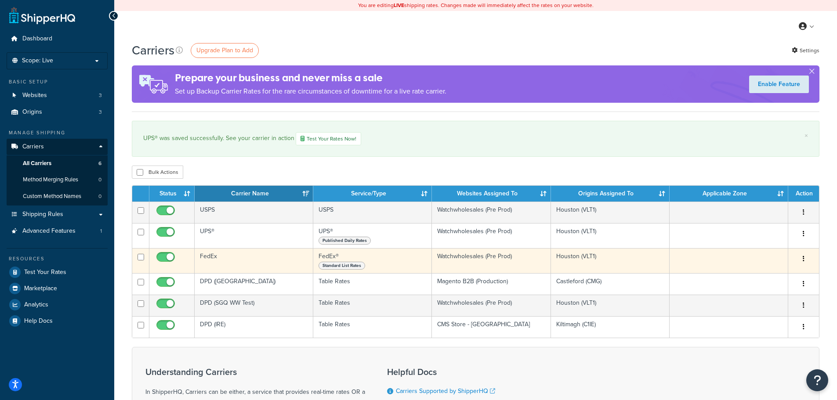
click at [805, 256] on button "button" at bounding box center [804, 259] width 12 height 14
click at [753, 273] on link "Edit" at bounding box center [767, 277] width 69 height 18
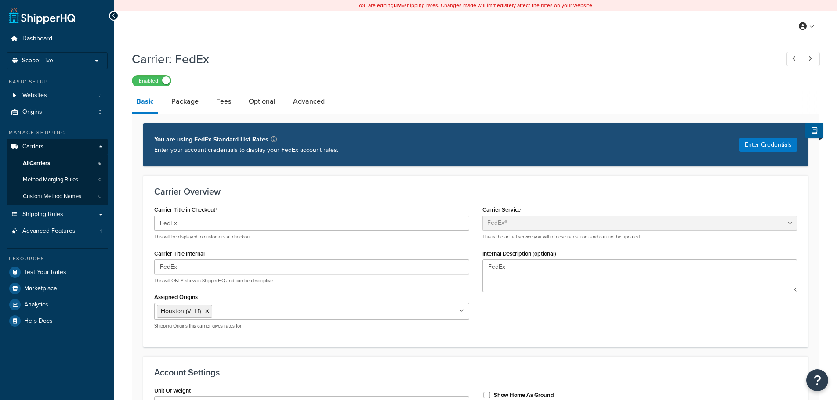
select select "fedEx"
select select "kg"
select select "REGULAR_PICKUP"
select select "YOUR_PACKAGING"
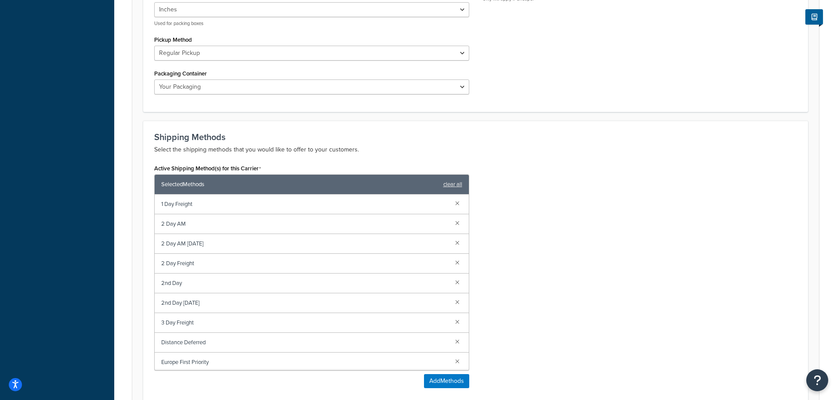
scroll to position [571, 0]
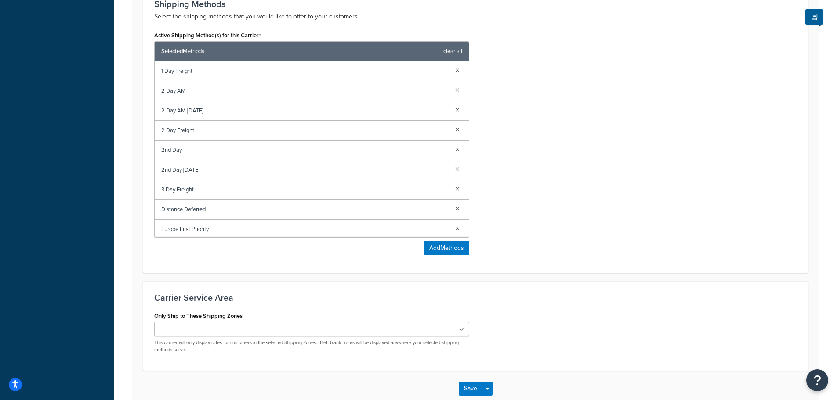
click at [454, 52] on link "clear all" at bounding box center [452, 51] width 19 height 12
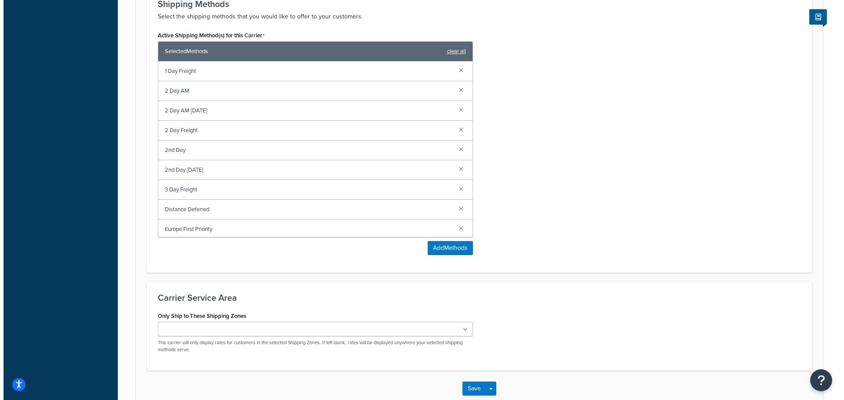
scroll to position [441, 0]
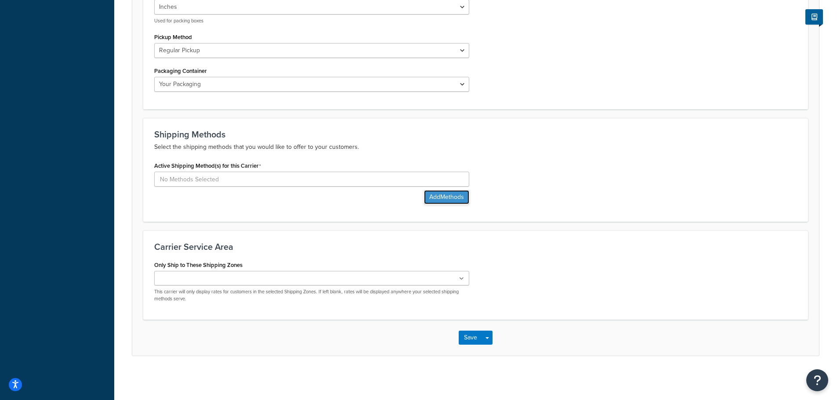
click at [440, 196] on button "Add Methods" at bounding box center [446, 197] width 45 height 14
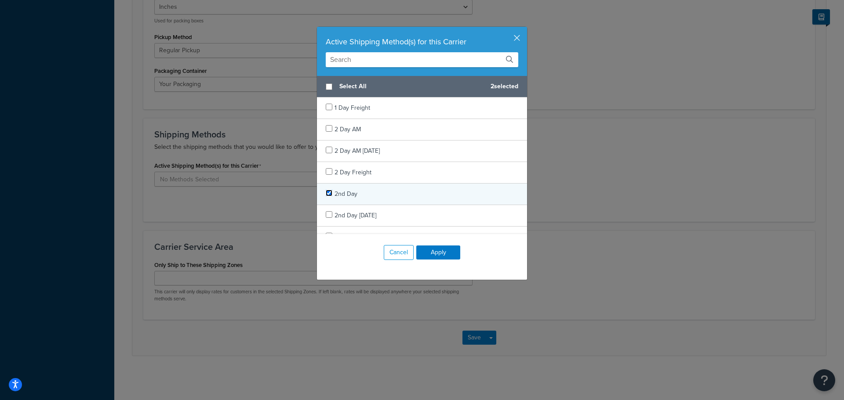
click at [328, 193] on input "checkbox" at bounding box center [329, 193] width 7 height 7
checkbox input "true"
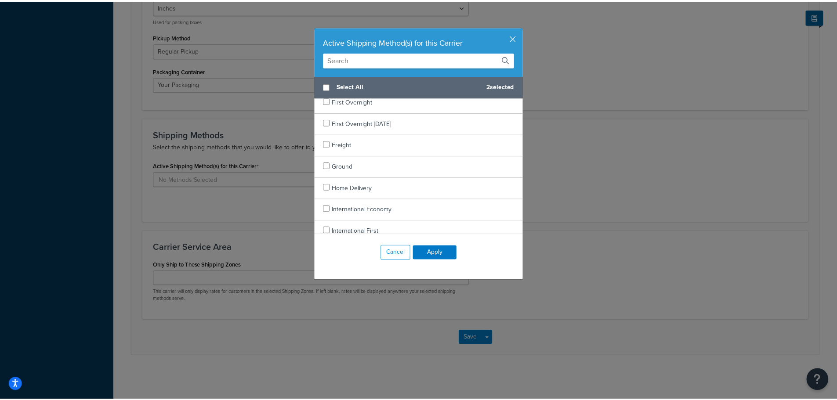
scroll to position [483, 0]
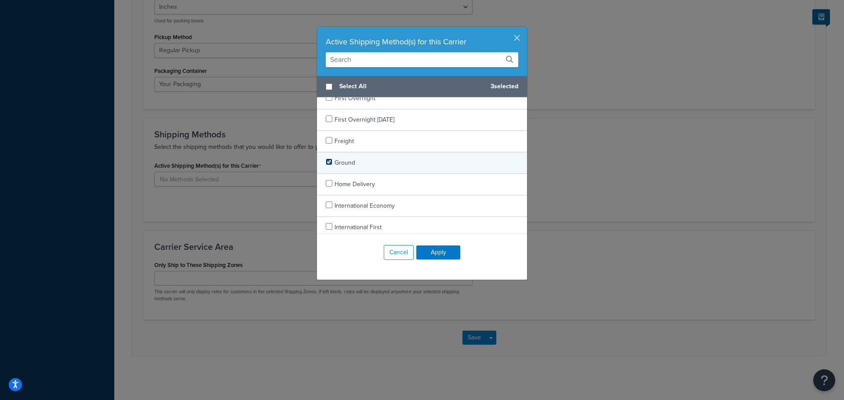
click at [327, 162] on input "checkbox" at bounding box center [329, 162] width 7 height 7
checkbox input "true"
click at [486, 254] on div "Cancel Apply" at bounding box center [422, 252] width 210 height 37
click at [439, 253] on button "Apply" at bounding box center [438, 253] width 44 height 14
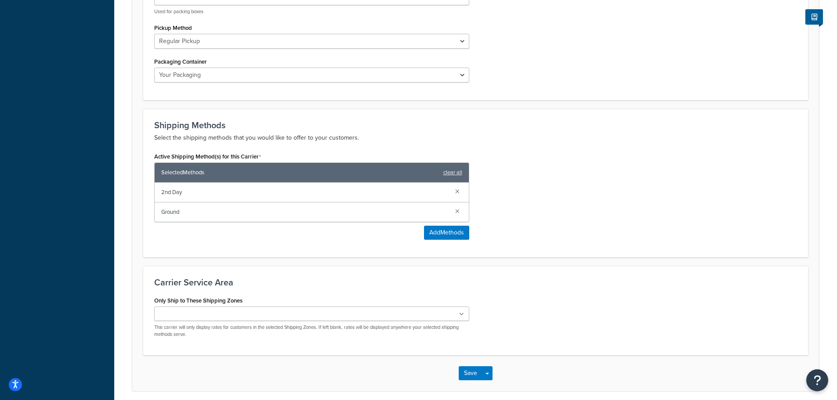
scroll to position [486, 0]
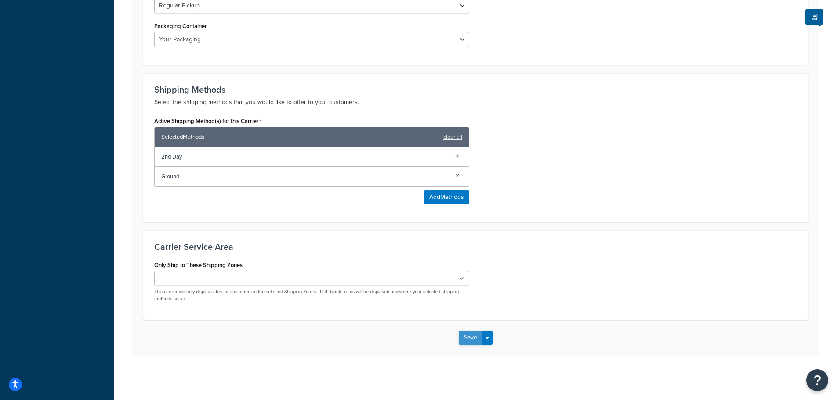
click at [469, 337] on button "Save" at bounding box center [471, 338] width 24 height 14
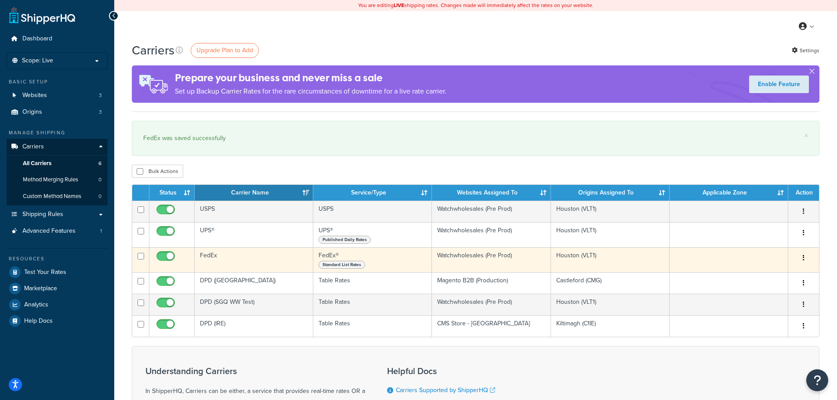
click at [804, 257] on icon "button" at bounding box center [804, 258] width 2 height 6
click at [761, 274] on link "Edit" at bounding box center [767, 276] width 69 height 18
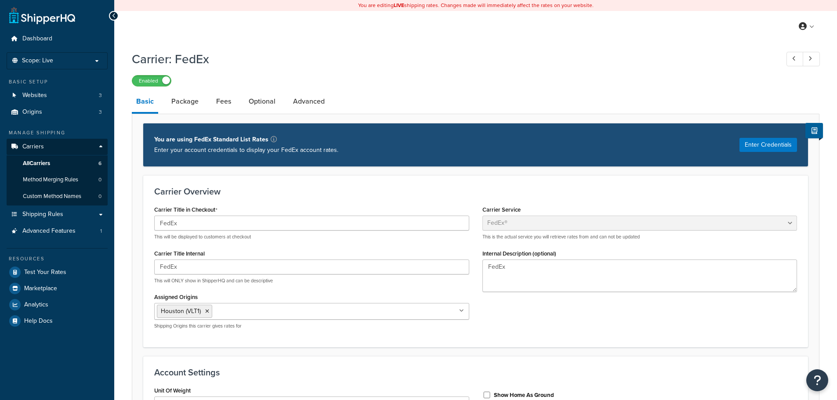
select select "fedEx"
select select "kg"
select select "REGULAR_PICKUP"
select select "YOUR_PACKAGING"
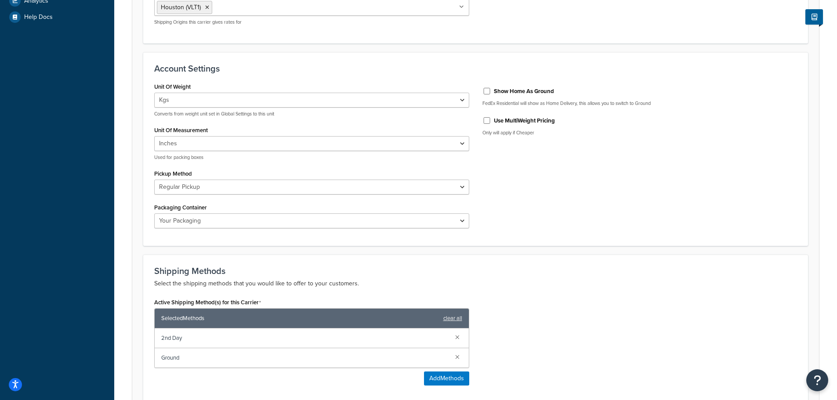
scroll to position [439, 0]
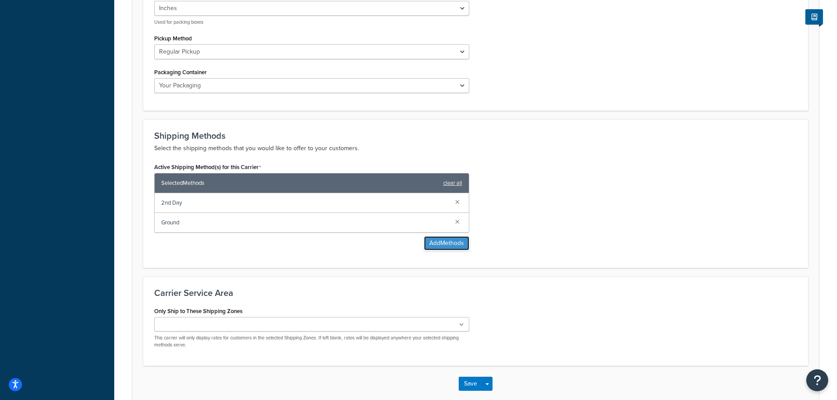
click at [436, 239] on button "Add Methods" at bounding box center [446, 243] width 45 height 14
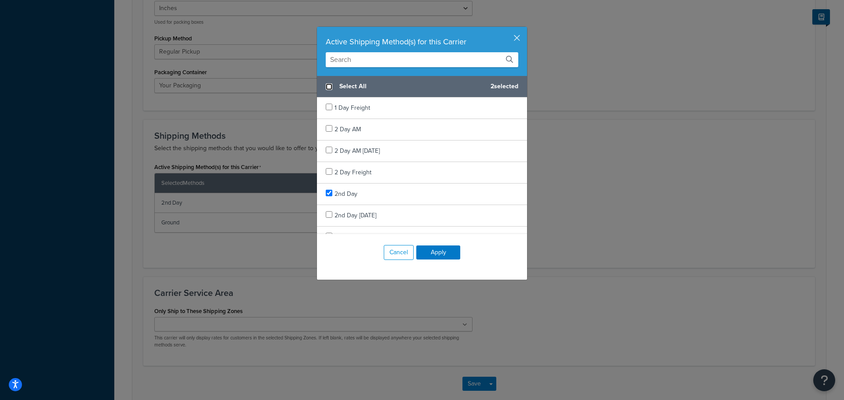
click at [327, 90] on input "checkbox" at bounding box center [329, 86] width 7 height 7
checkbox input "true"
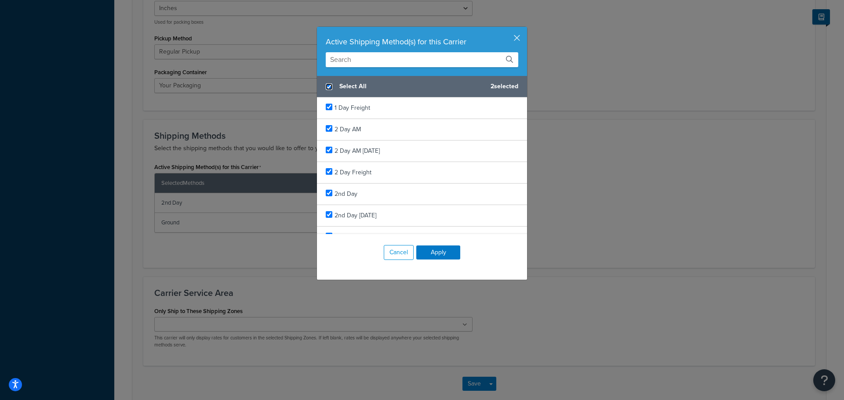
checkbox input "true"
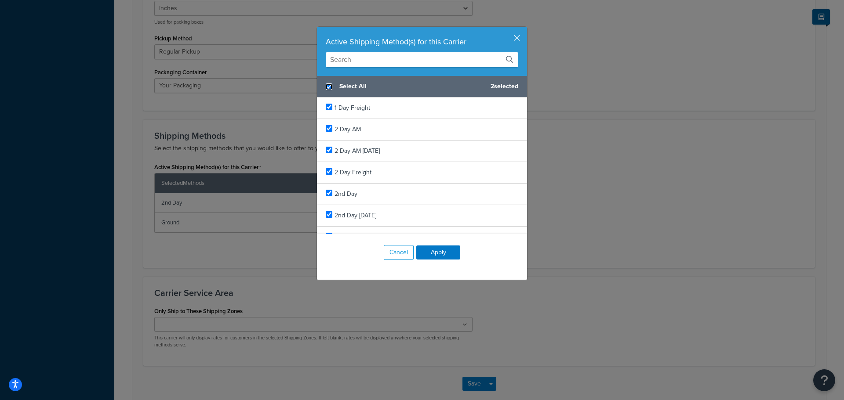
checkbox input "true"
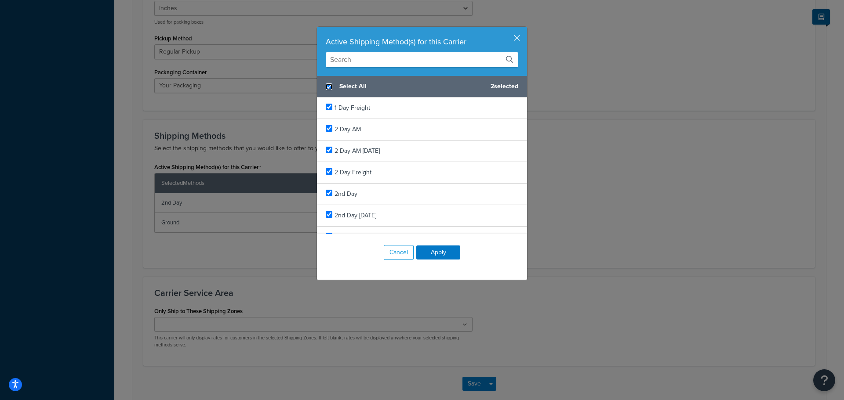
checkbox input "true"
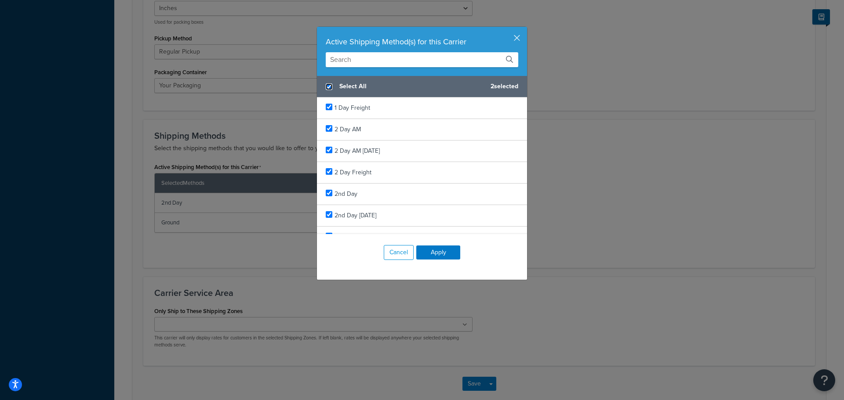
checkbox input "true"
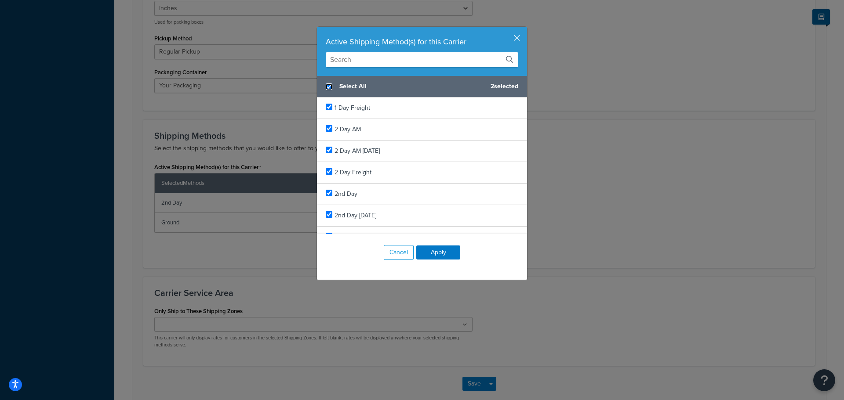
checkbox input "true"
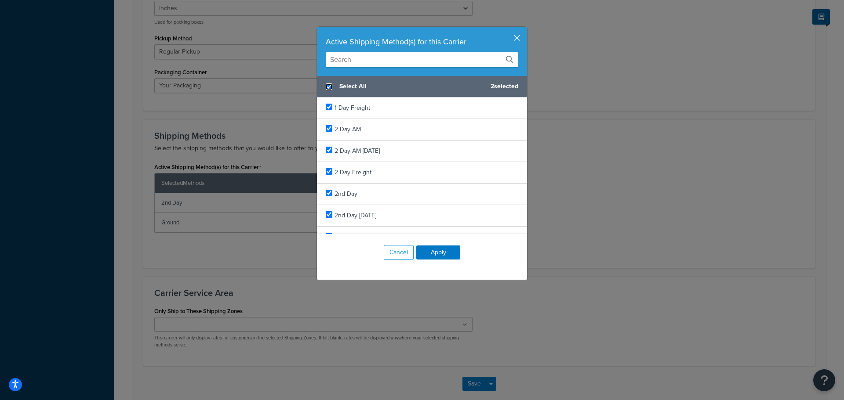
checkbox input "true"
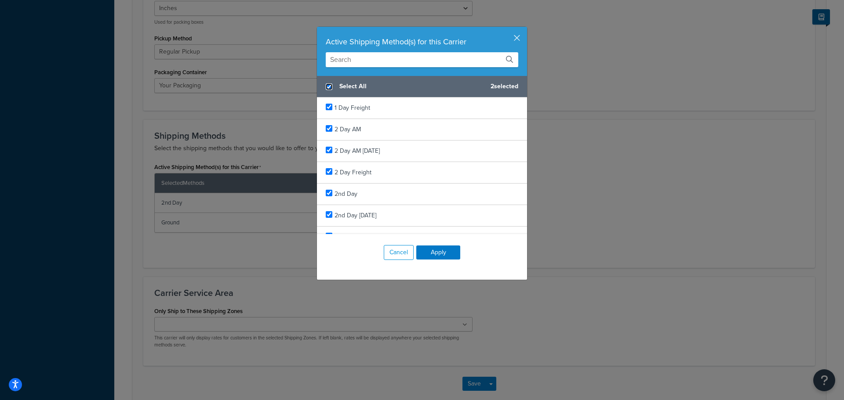
checkbox input "true"
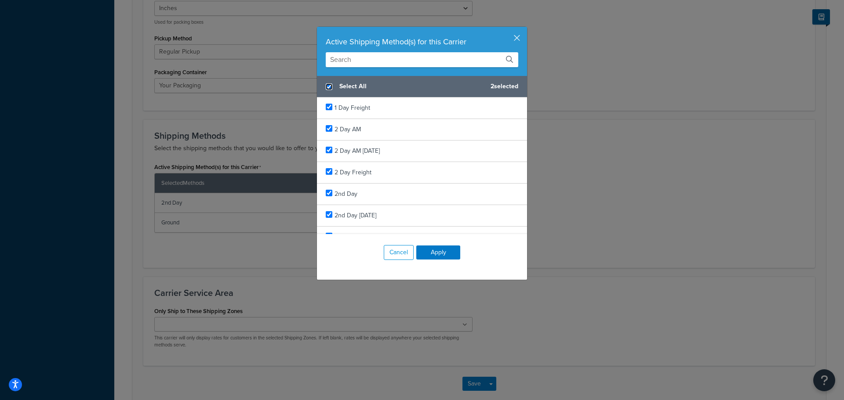
checkbox input "true"
click at [438, 252] on button "Apply" at bounding box center [438, 253] width 44 height 14
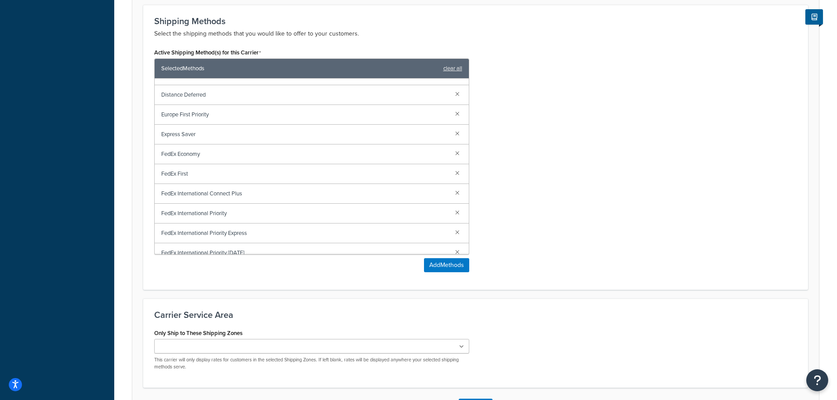
scroll to position [622, 0]
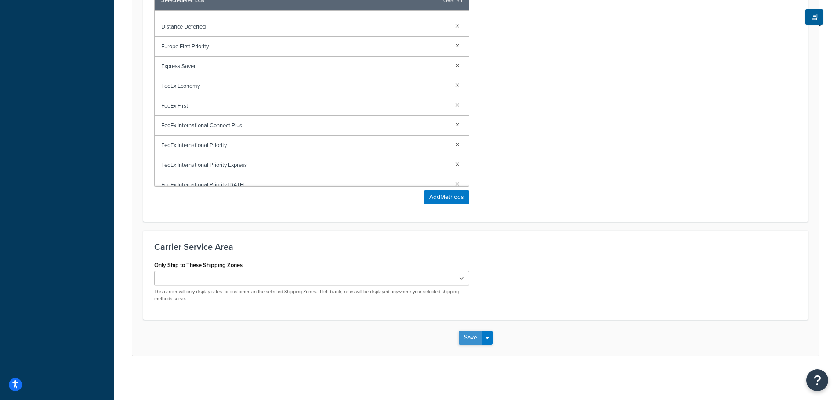
click at [468, 337] on button "Save" at bounding box center [471, 338] width 24 height 14
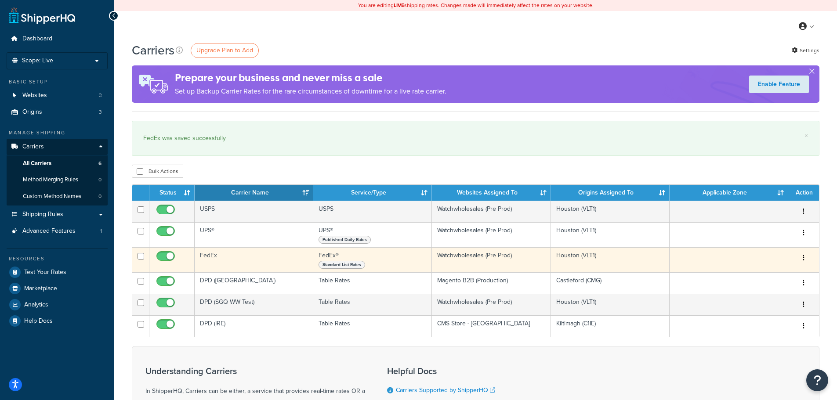
click at [800, 257] on button "button" at bounding box center [804, 258] width 12 height 14
click at [773, 270] on link "Edit" at bounding box center [767, 276] width 69 height 18
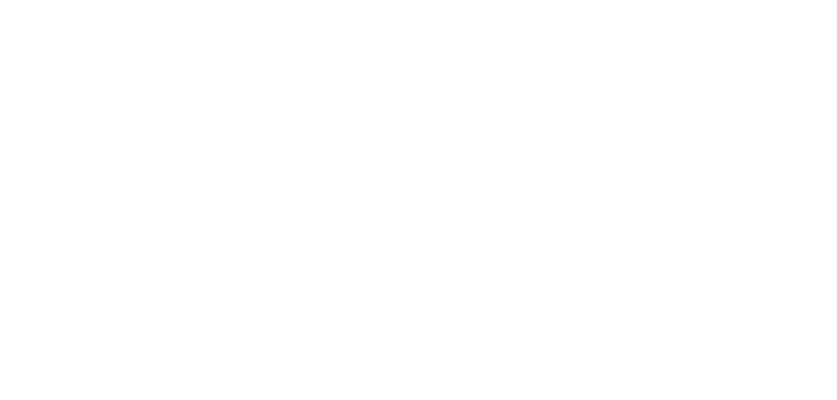
select select "fedEx"
select select "kg"
select select "REGULAR_PICKUP"
select select "YOUR_PACKAGING"
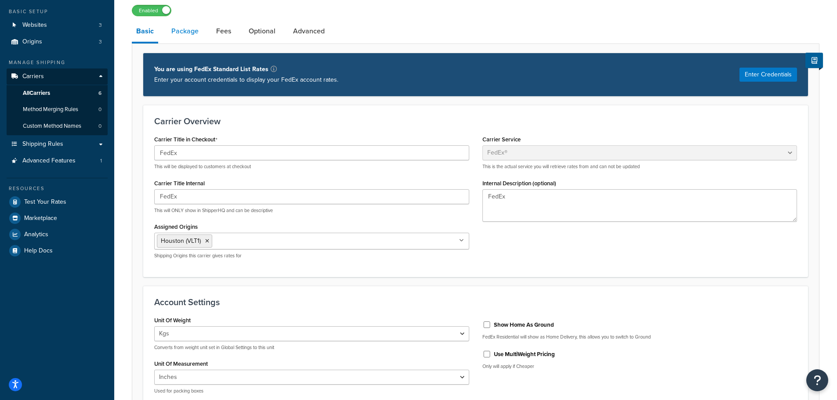
scroll to position [51, 0]
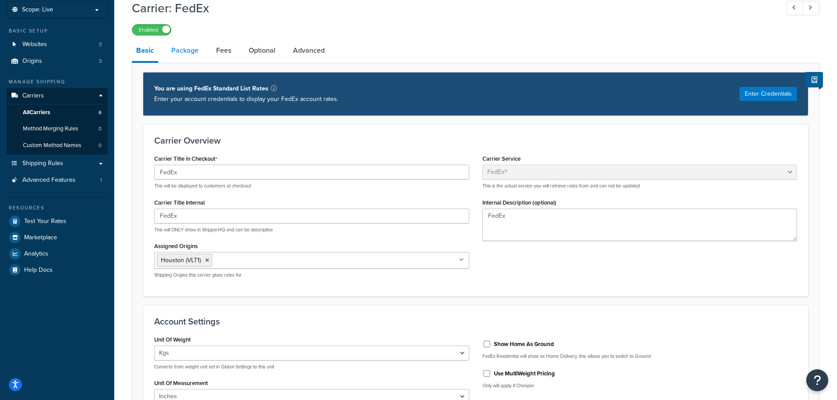
click at [187, 47] on link "Package" at bounding box center [185, 50] width 36 height 21
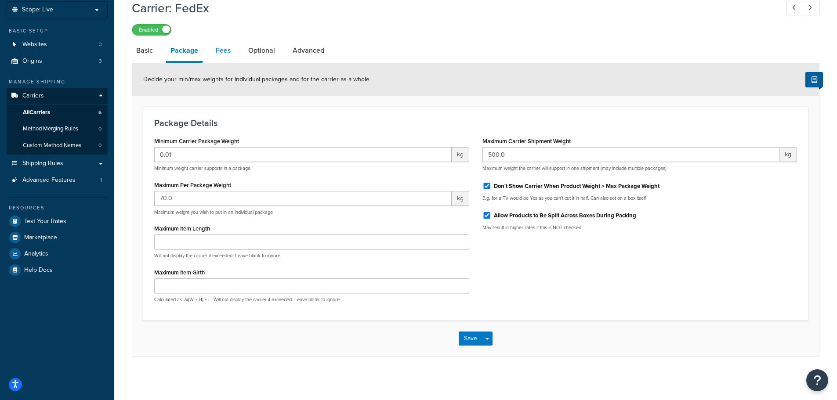
click at [231, 49] on link "Fees" at bounding box center [223, 50] width 24 height 21
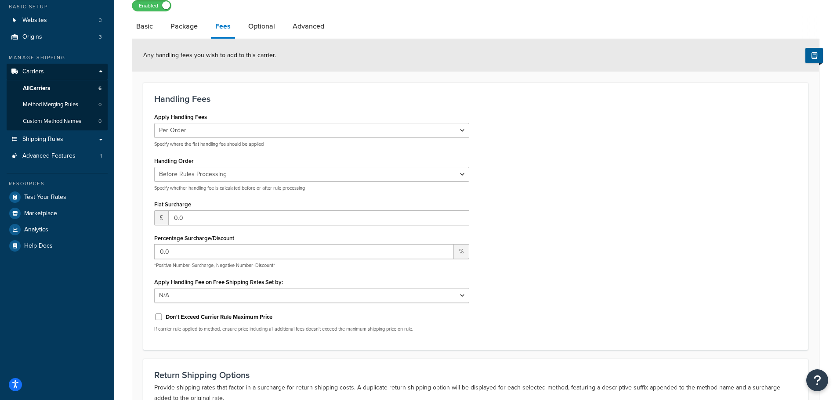
scroll to position [95, 0]
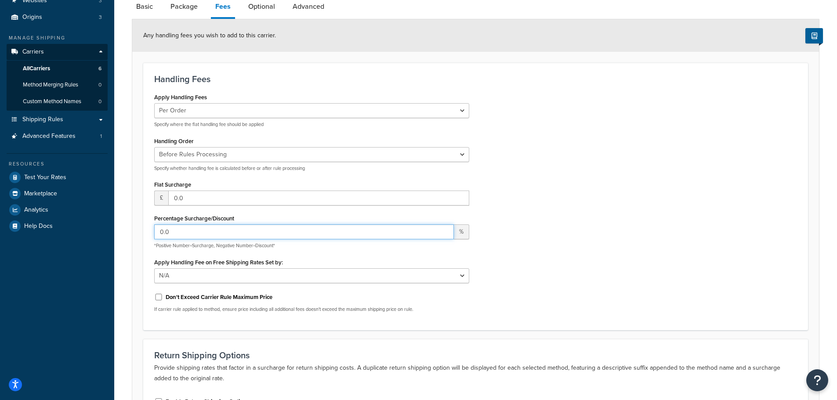
drag, startPoint x: 203, startPoint y: 235, endPoint x: 130, endPoint y: 234, distance: 73.4
click at [130, 234] on div "Carrier: FedEx Enabled Basic Package Fees Optional Advanced Any handling fees y…" at bounding box center [475, 222] width 723 height 542
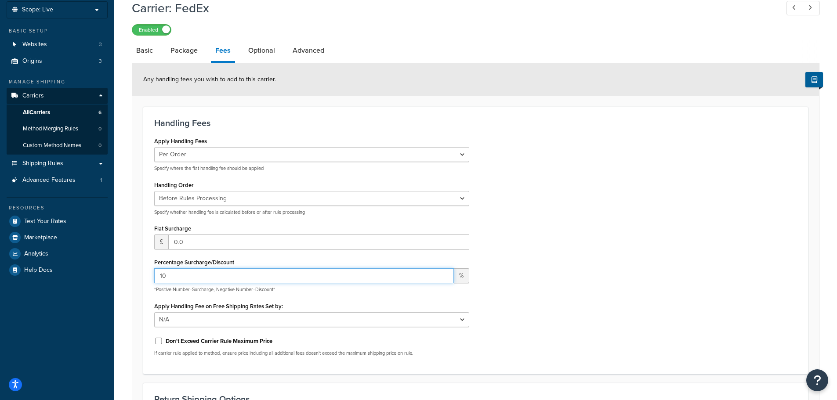
type input "10"
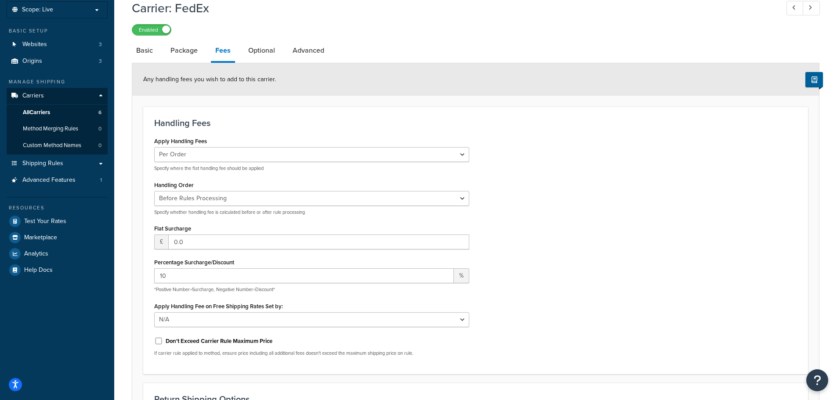
click at [610, 165] on div "Apply Handling Fees Per Order Per Item Per Package Specify where the flat handl…" at bounding box center [476, 249] width 656 height 228
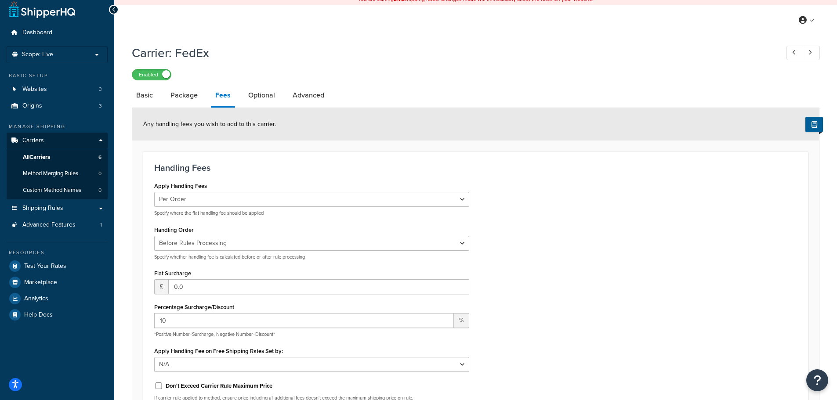
scroll to position [0, 0]
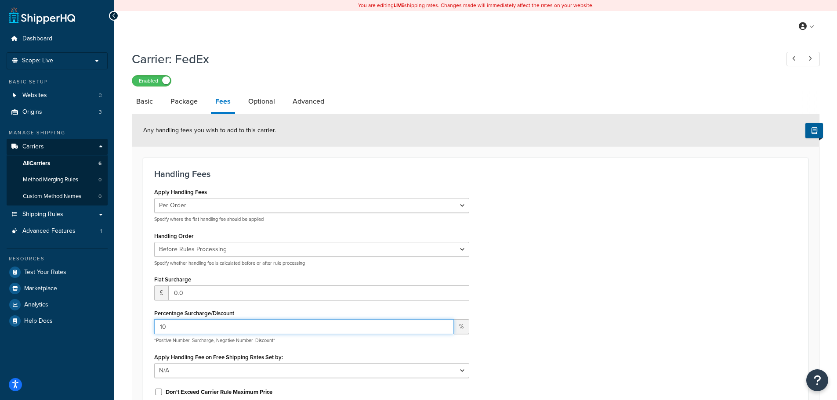
drag, startPoint x: 200, startPoint y: 327, endPoint x: 125, endPoint y: 330, distance: 75.2
click at [125, 330] on div "Carrier: FedEx Enabled Basic Package Fees Optional Advanced Any handling fees y…" at bounding box center [475, 317] width 723 height 542
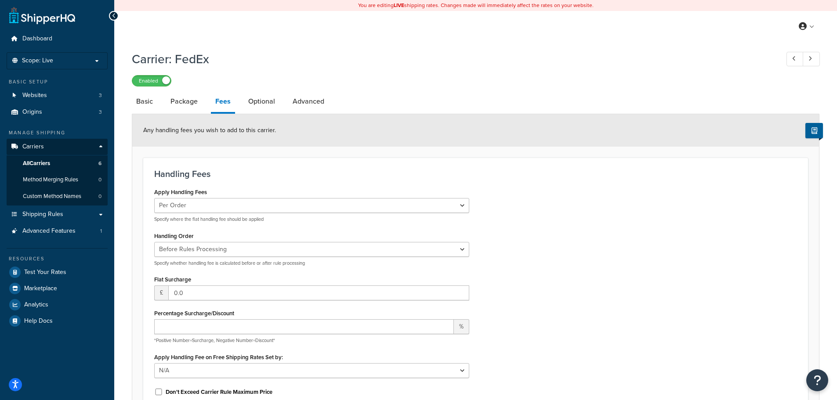
click at [624, 236] on div "Apply Handling Fees Per Order Per Item Per Package Specify where the flat handl…" at bounding box center [476, 300] width 656 height 228
click at [143, 102] on link "Basic" at bounding box center [144, 101] width 25 height 21
select select "fedEx"
select select "kg"
select select "REGULAR_PICKUP"
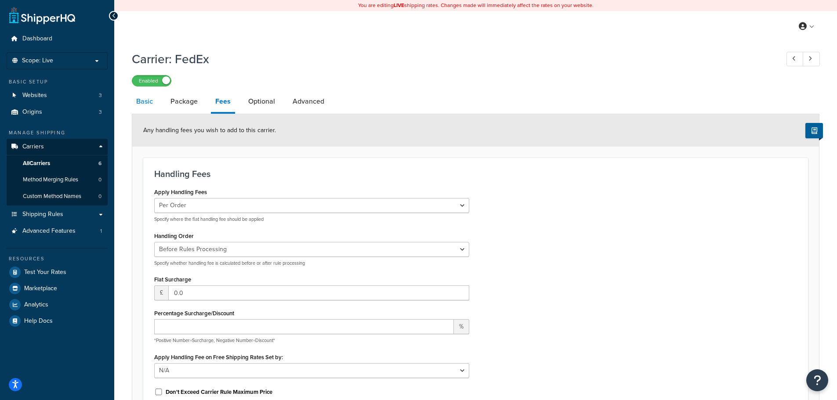
select select "YOUR_PACKAGING"
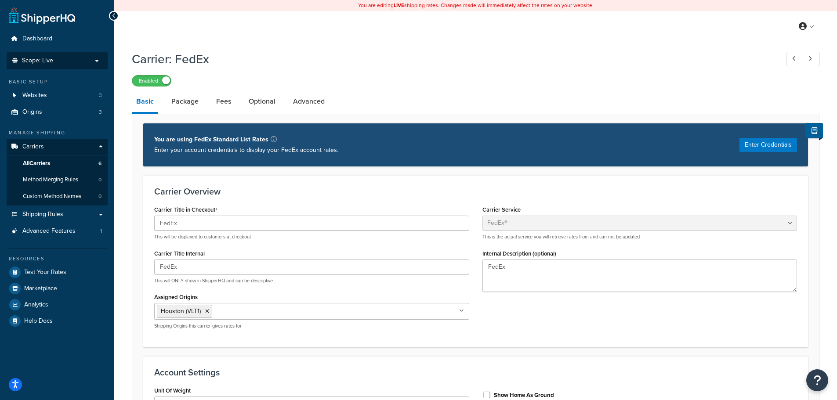
click at [73, 59] on p "Scope: Live" at bounding box center [57, 60] width 93 height 7
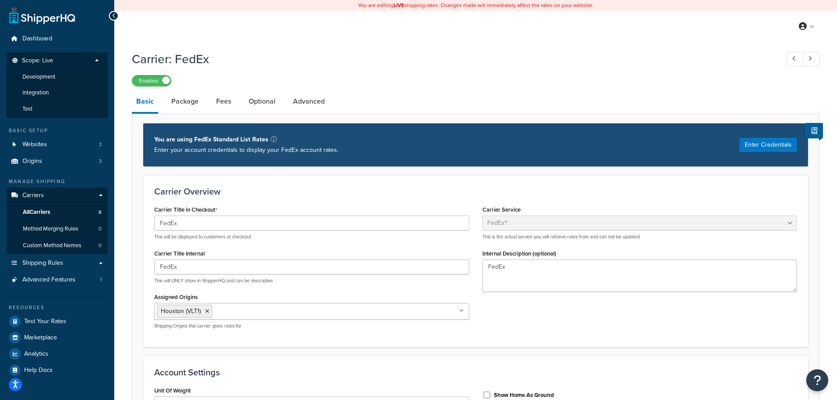
click at [46, 106] on li "Test" at bounding box center [57, 109] width 102 height 16
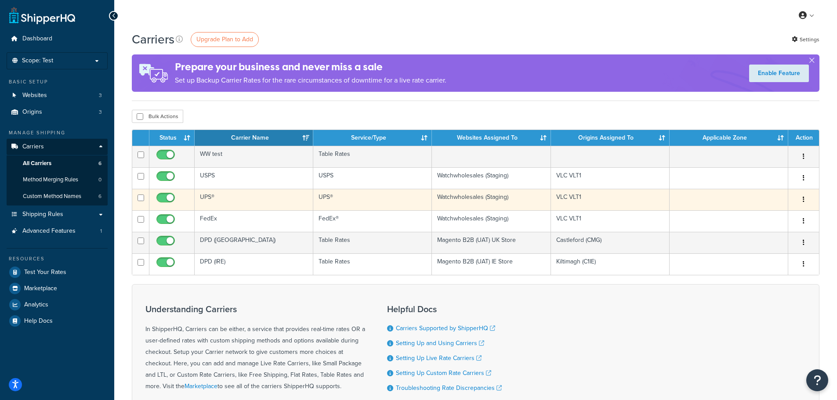
click at [805, 199] on button "button" at bounding box center [804, 200] width 12 height 14
click at [774, 214] on link "Edit" at bounding box center [767, 217] width 69 height 18
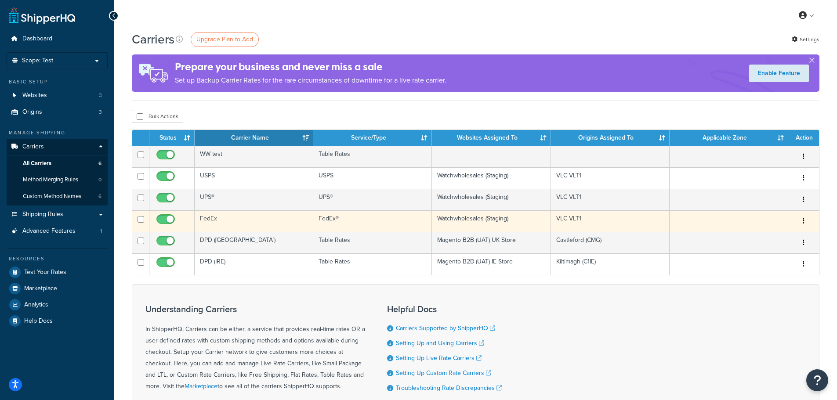
click at [803, 221] on icon "button" at bounding box center [804, 221] width 2 height 6
click at [762, 234] on link "Edit" at bounding box center [767, 239] width 69 height 18
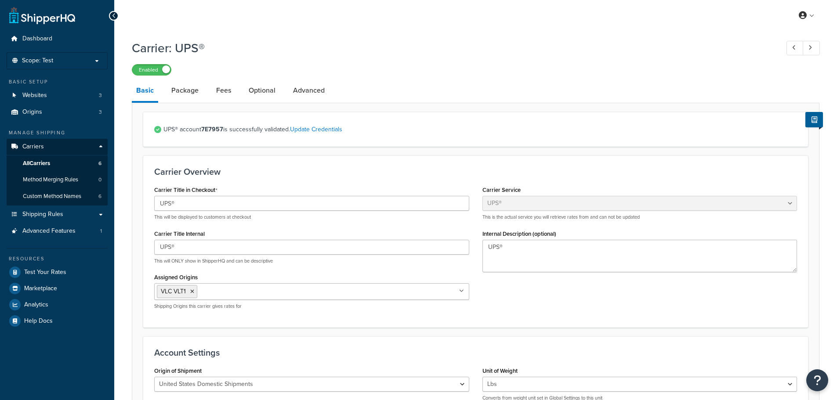
select select "ups"
select select "01"
drag, startPoint x: 223, startPoint y: 129, endPoint x: 202, endPoint y: 129, distance: 21.1
click at [202, 129] on span "UPS® account 7E7957 is successfully validated. Update Credentials" at bounding box center [480, 129] width 634 height 12
copy strong "7E7957"
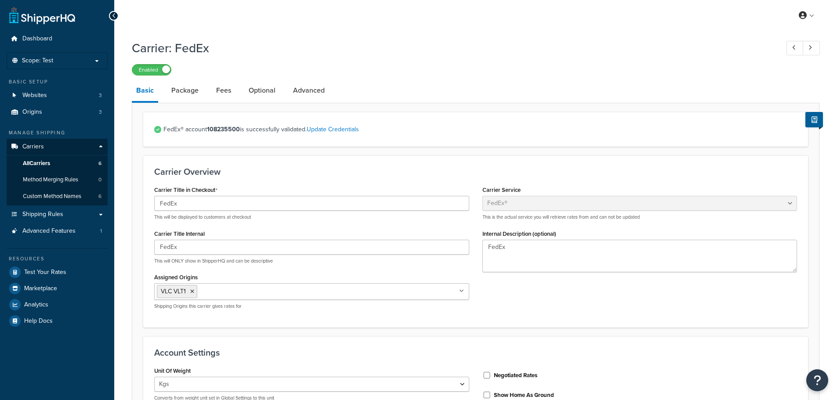
select select "fedEx"
select select "kg"
select select "REGULAR_PICKUP"
select select "YOUR_PACKAGING"
drag, startPoint x: 240, startPoint y: 130, endPoint x: 208, endPoint y: 130, distance: 32.1
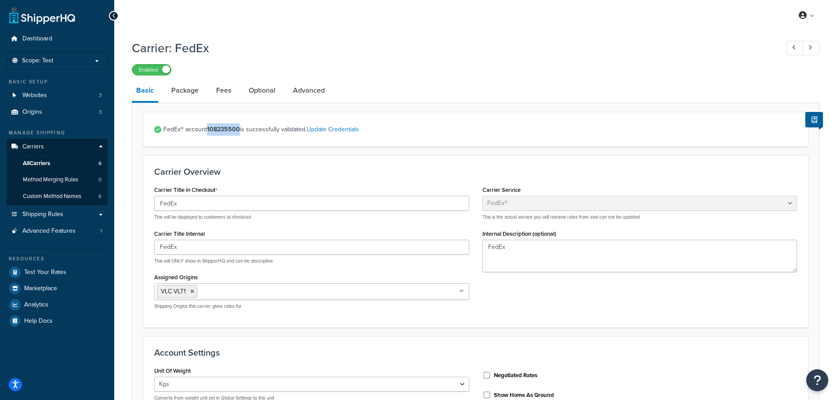
click at [208, 130] on span "FedEx® account 108235500 is successfully validated. Update Credentials" at bounding box center [480, 129] width 634 height 12
copy strong "108235500"
drag, startPoint x: 82, startPoint y: 60, endPoint x: 79, endPoint y: 68, distance: 8.5
click at [82, 60] on p "Scope: Test" at bounding box center [57, 60] width 93 height 7
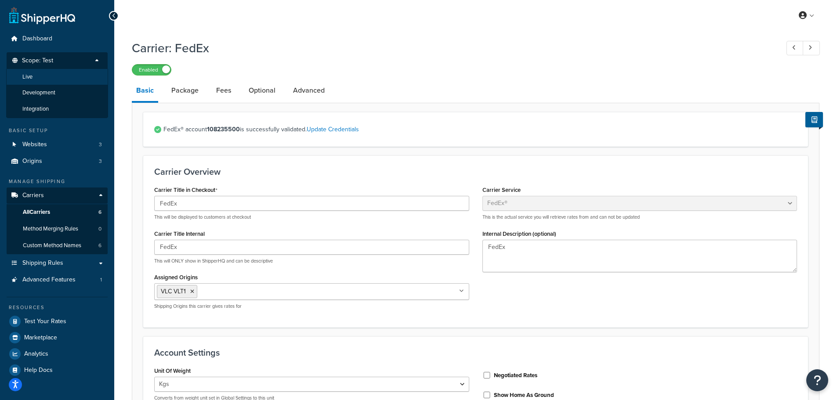
click at [51, 80] on li "Live" at bounding box center [57, 77] width 102 height 16
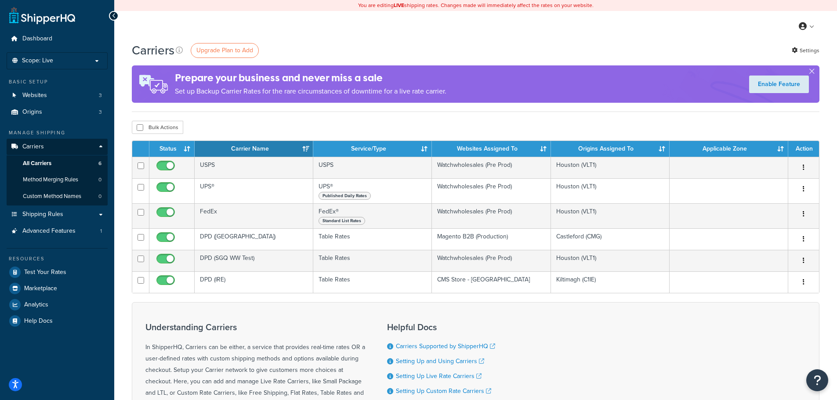
drag, startPoint x: 234, startPoint y: 32, endPoint x: 290, endPoint y: 43, distance: 57.0
click at [236, 32] on div "My Profile Billing Global Settings Contact Us Logout" at bounding box center [475, 26] width 723 height 31
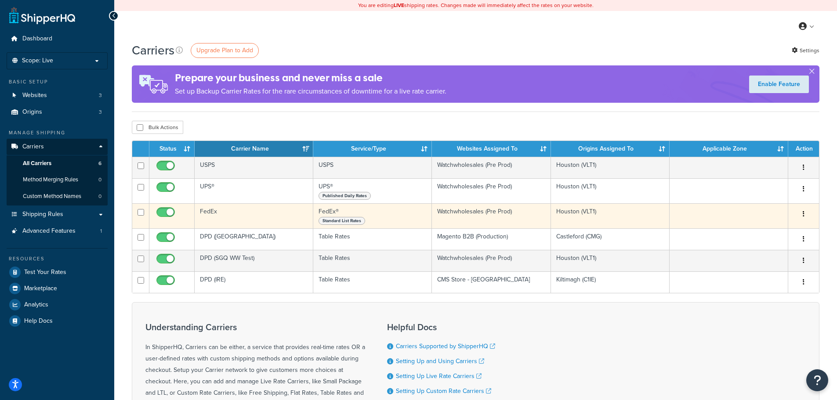
click at [805, 214] on button "button" at bounding box center [804, 214] width 12 height 14
click at [769, 230] on link "Edit" at bounding box center [767, 232] width 69 height 18
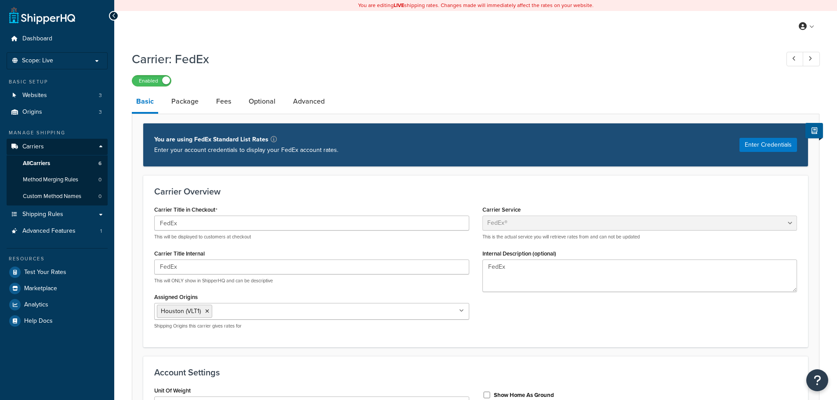
select select "fedEx"
select select "kg"
select select "REGULAR_PICKUP"
select select "YOUR_PACKAGING"
click at [770, 145] on button "Enter Credentials" at bounding box center [769, 145] width 58 height 14
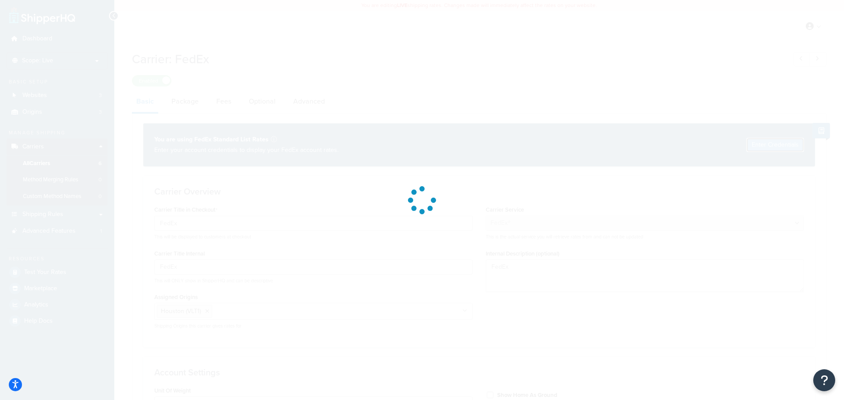
select select "US"
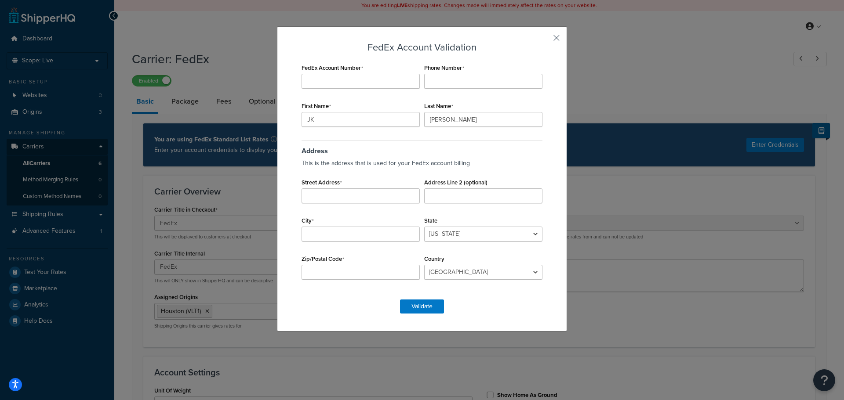
click at [283, 144] on div "FedEx Account Validation FedEx Account Number Phone Number First Name JK Last N…" at bounding box center [422, 178] width 290 height 305
click at [357, 80] on input "FedEx Account Number" at bounding box center [360, 81] width 118 height 15
click at [355, 74] on div "FedEx Account Number Required" at bounding box center [360, 75] width 123 height 27
click at [353, 85] on input "FedEx Account Number" at bounding box center [360, 81] width 118 height 15
paste input "108235500"
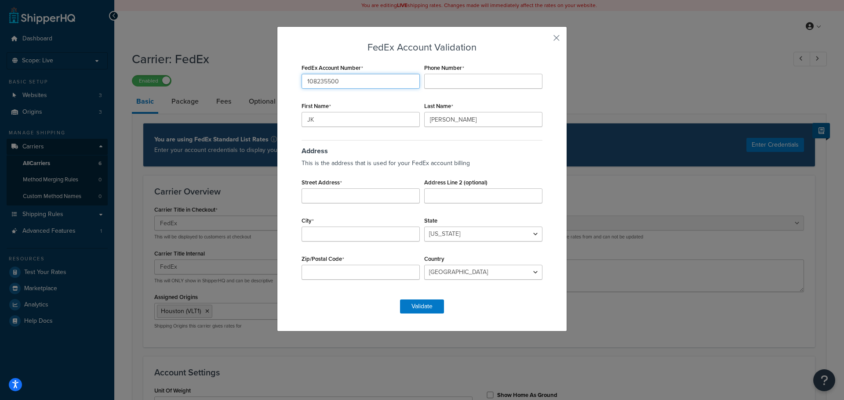
type input "108235500"
drag, startPoint x: 360, startPoint y: 272, endPoint x: 365, endPoint y: 272, distance: 4.8
click at [360, 272] on input "Zip/Postal Code" at bounding box center [360, 272] width 118 height 15
paste input "77041"
type input "77041"
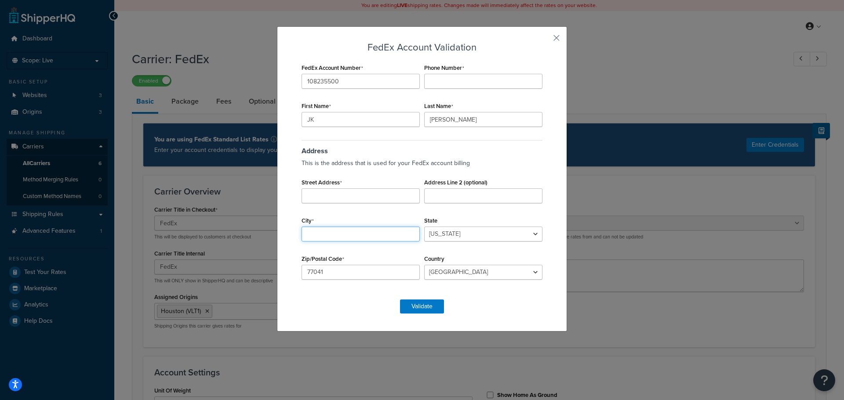
click at [335, 233] on input "City" at bounding box center [360, 234] width 118 height 15
paste input "Houston,"
type input "Houston,"
click at [486, 234] on select "Alabama Alaska American Samoa Arizona Arkansas Armed Forces Americas Armed Forc…" at bounding box center [483, 234] width 118 height 15
select select "TX"
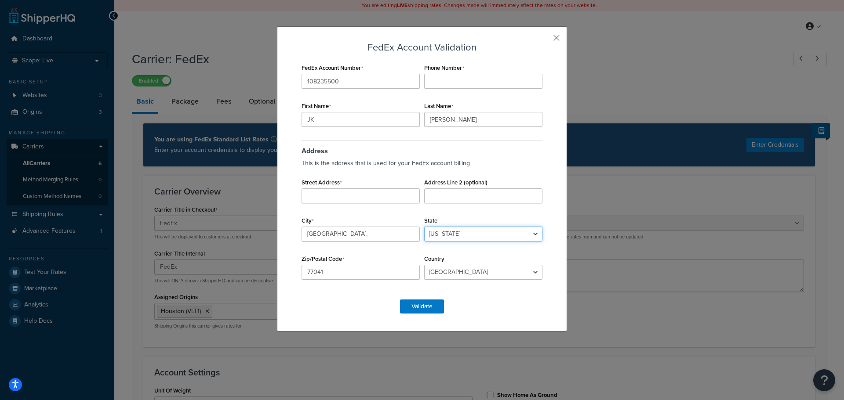
click at [424, 227] on select "Alabama Alaska American Samoa Arizona Arkansas Armed Forces Americas Armed Forc…" at bounding box center [483, 234] width 118 height 15
click at [355, 194] on input "Street Address" at bounding box center [360, 196] width 118 height 15
click at [360, 199] on input "Street Address" at bounding box center [360, 196] width 118 height 15
paste input "16255 Port NW Dr #150"
type input "16255 Port NW Dr #150"
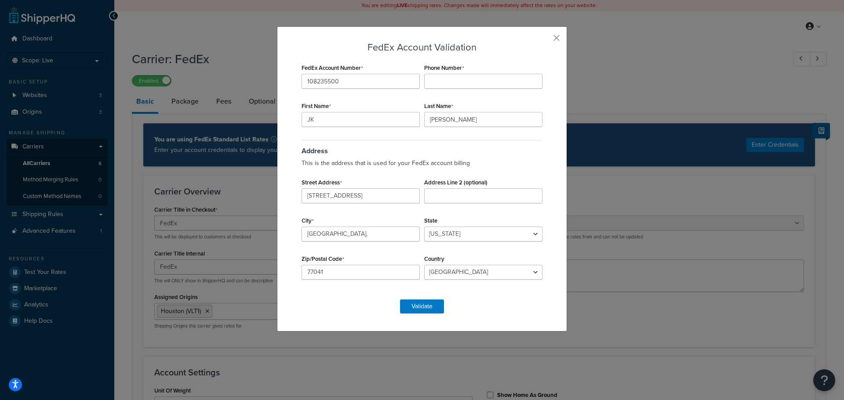
click at [510, 167] on p "This is the address that is used for your FedEx account billing" at bounding box center [421, 163] width 241 height 12
click at [254, 120] on div "FedEx Account Validation FedEx Account Number 108235500 Phone Number First Name…" at bounding box center [422, 200] width 844 height 400
type input "Kristie"
drag, startPoint x: 374, startPoint y: 240, endPoint x: 370, endPoint y: 238, distance: 4.8
click at [374, 240] on input "Houston," at bounding box center [360, 234] width 118 height 15
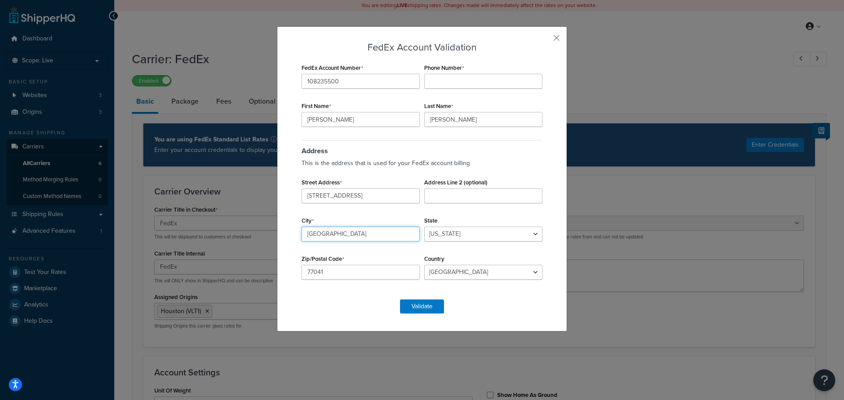
type input "Houston"
drag, startPoint x: 367, startPoint y: 121, endPoint x: 236, endPoint y: 119, distance: 130.5
click at [234, 119] on div "FedEx Account Validation FedEx Account Number 108235500 Phone Number First Name…" at bounding box center [422, 200] width 844 height 400
paste input "Steiger <kristie.steiger@vlcdistribution.com>"
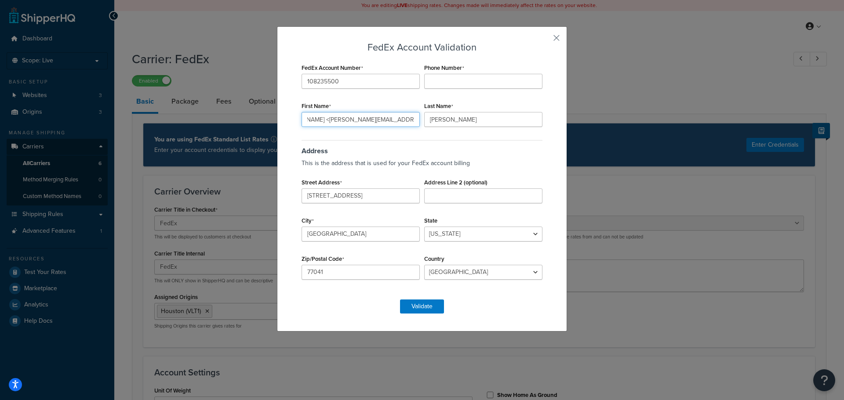
drag, startPoint x: 312, startPoint y: 119, endPoint x: 482, endPoint y: 120, distance: 169.2
click at [482, 120] on div "FedEx Account Number 108235500 Phone Number First Name Kristie Steiger <kristie…" at bounding box center [421, 176] width 245 height 229
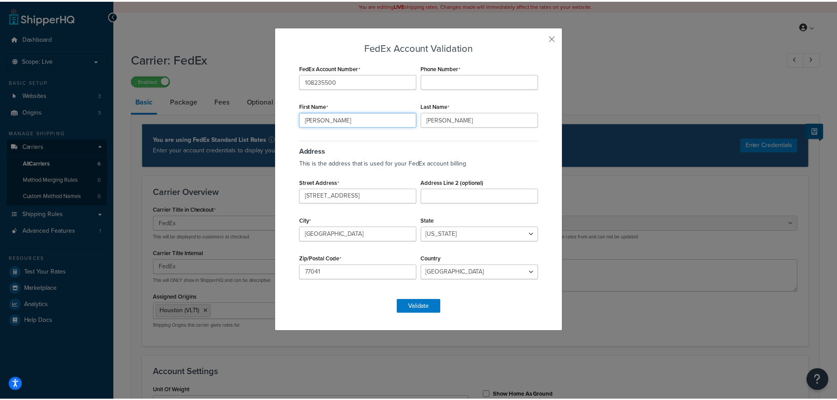
scroll to position [0, 0]
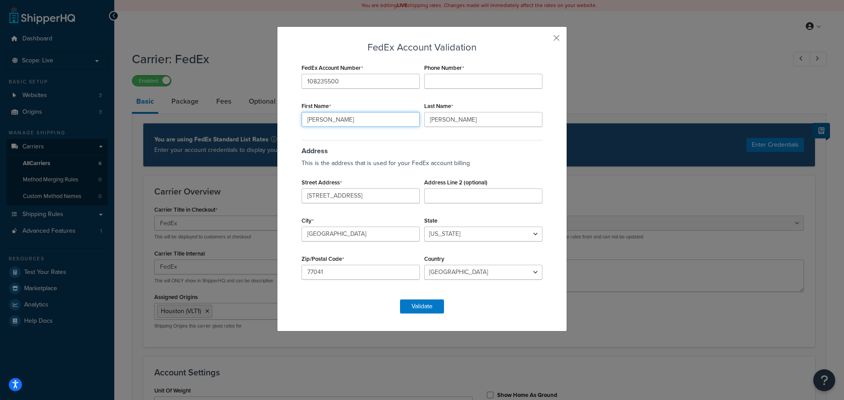
drag, startPoint x: 355, startPoint y: 120, endPoint x: 322, endPoint y: 120, distance: 33.0
click at [322, 120] on input "Kristie Steiger" at bounding box center [360, 119] width 118 height 15
type input "Kristie Steiger"
drag, startPoint x: 481, startPoint y: 120, endPoint x: 369, endPoint y: 118, distance: 112.5
click at [370, 118] on div "FedEx Account Number 108235500 Phone Number First Name Kristie Steiger Last Nam…" at bounding box center [421, 176] width 245 height 229
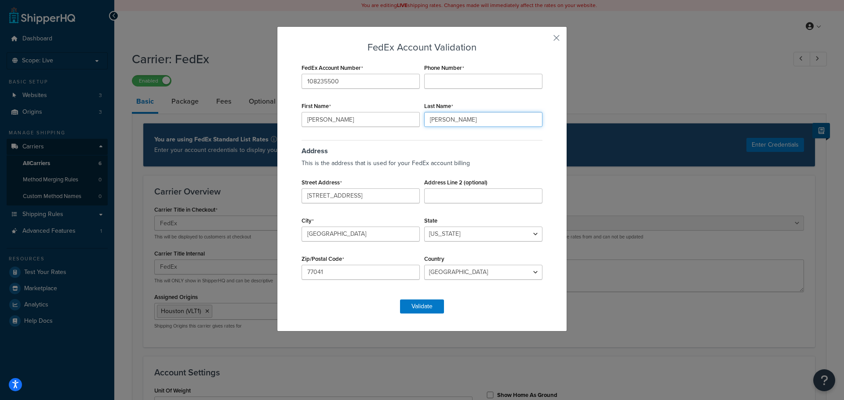
paste input "Steiger"
type input "Steiger"
drag, startPoint x: 365, startPoint y: 121, endPoint x: 319, endPoint y: 120, distance: 45.7
click at [319, 120] on input "Kristie Steiger" at bounding box center [360, 119] width 118 height 15
type input "Kristie"
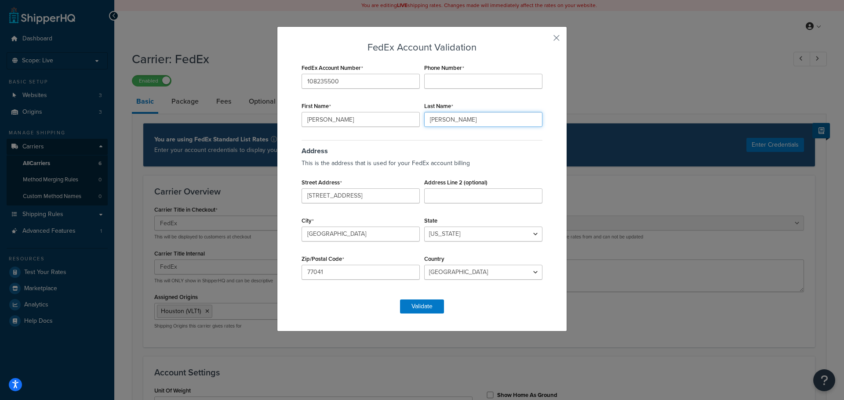
drag, startPoint x: 458, startPoint y: 121, endPoint x: 468, endPoint y: 120, distance: 10.1
click at [464, 121] on input "Steiger" at bounding box center [483, 119] width 118 height 15
click at [454, 83] on input "Phone Number" at bounding box center [483, 81] width 118 height 15
click at [488, 79] on input "Phone Number" at bounding box center [483, 81] width 118 height 15
paste input "+1 713-856-7252"
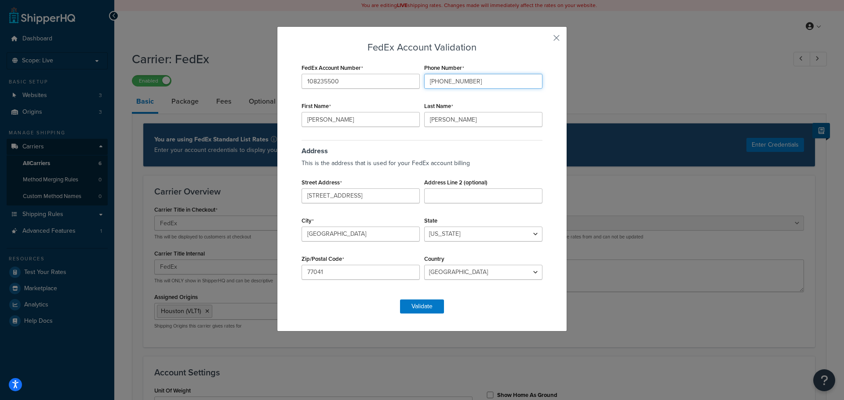
type input "+1 713-856-7252"
click at [489, 49] on h3 "FedEx Account Validation" at bounding box center [421, 47] width 245 height 11
click at [418, 308] on button "Validate" at bounding box center [422, 307] width 44 height 14
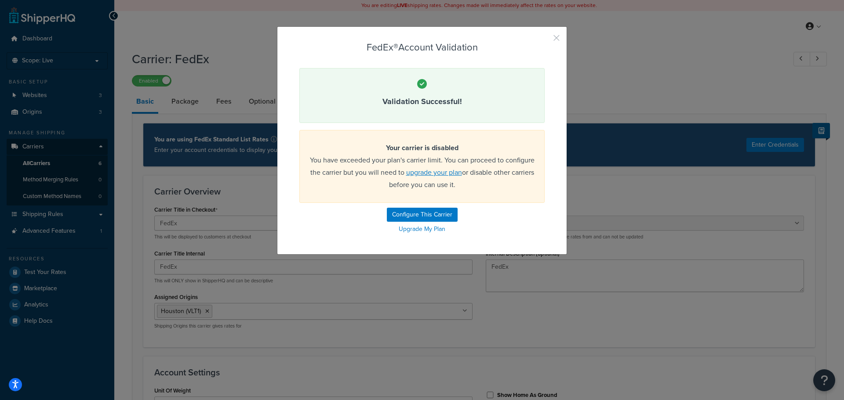
click at [544, 40] on button "button" at bounding box center [543, 41] width 2 height 2
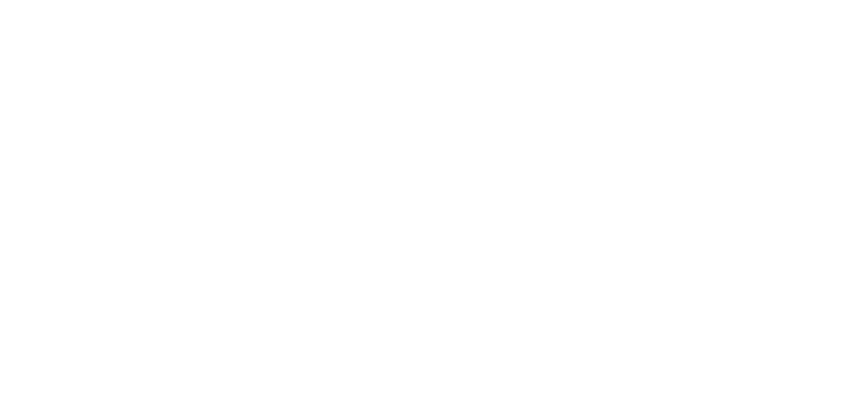
select select "fedEx"
select select "kg"
select select "REGULAR_PICKUP"
select select "YOUR_PACKAGING"
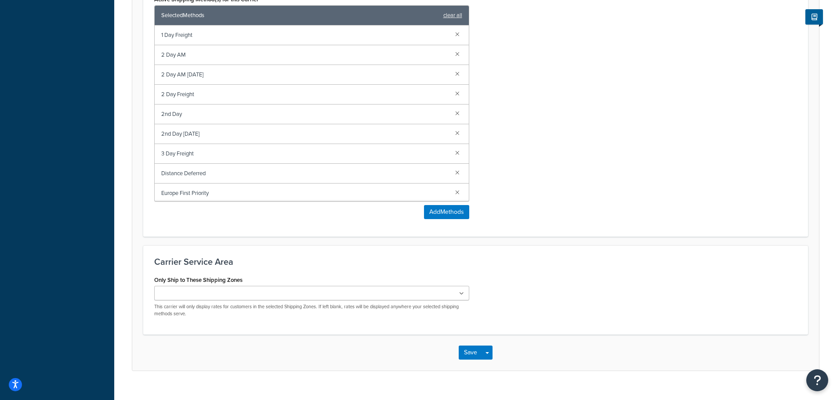
scroll to position [613, 0]
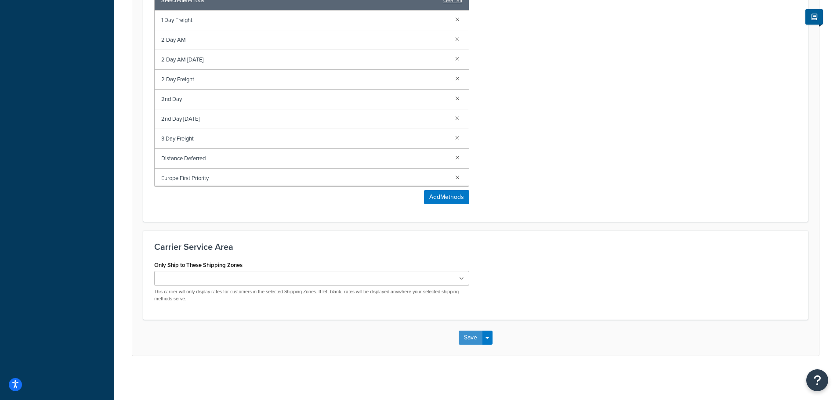
click at [469, 338] on button "Save" at bounding box center [471, 338] width 24 height 14
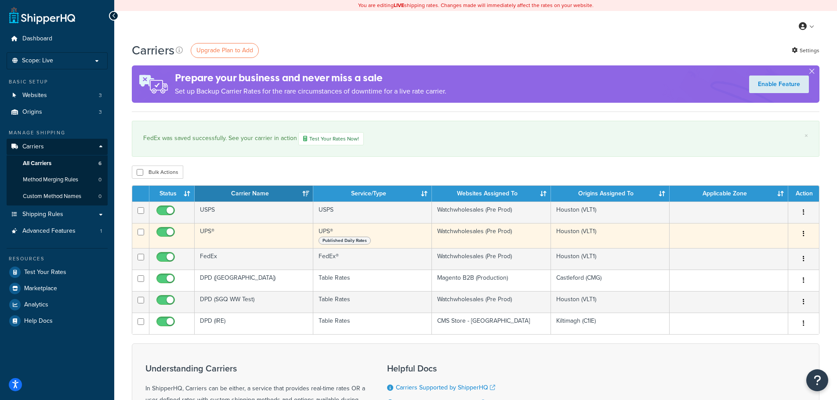
click at [805, 232] on button "button" at bounding box center [804, 234] width 12 height 14
click at [768, 249] on link "Edit" at bounding box center [767, 252] width 69 height 18
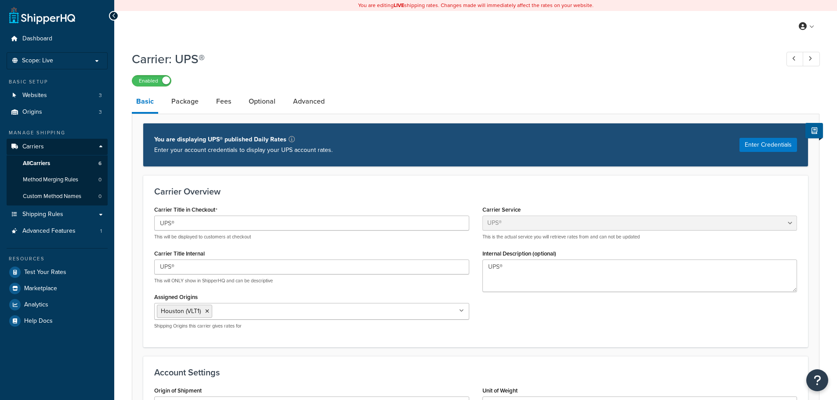
select select "ups"
click at [747, 140] on button "Enter Credentials" at bounding box center [769, 145] width 58 height 14
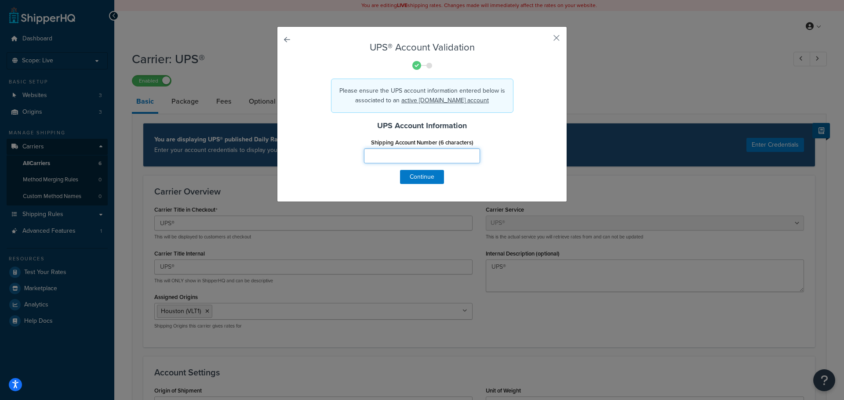
click at [400, 151] on input "Shipping Account Number (6 characters)" at bounding box center [422, 156] width 116 height 15
paste input "7E7957"
type input "7E7957"
click at [511, 160] on div "Shipping Account Number (6 characters) 7E7957" at bounding box center [422, 153] width 258 height 34
click at [424, 176] on button "Continue" at bounding box center [422, 177] width 44 height 14
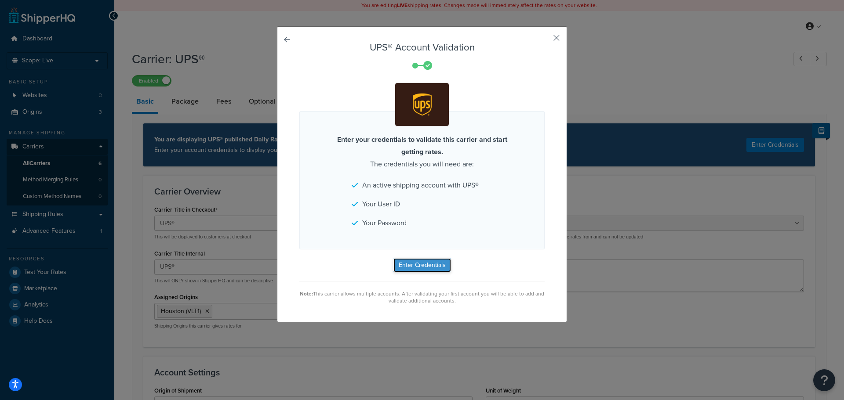
click at [427, 262] on button "Enter Credentials" at bounding box center [422, 265] width 58 height 14
click at [544, 40] on button "button" at bounding box center [543, 41] width 2 height 2
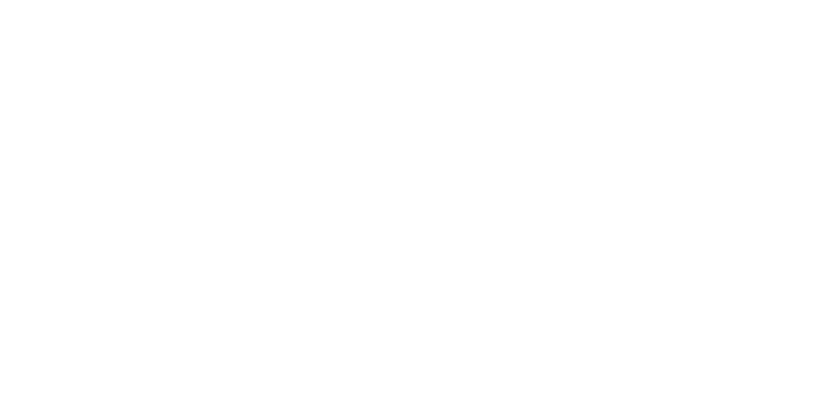
select select "ups"
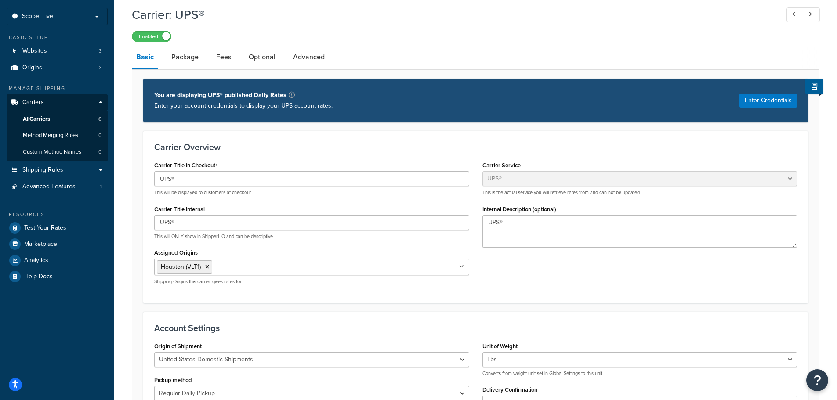
scroll to position [44, 0]
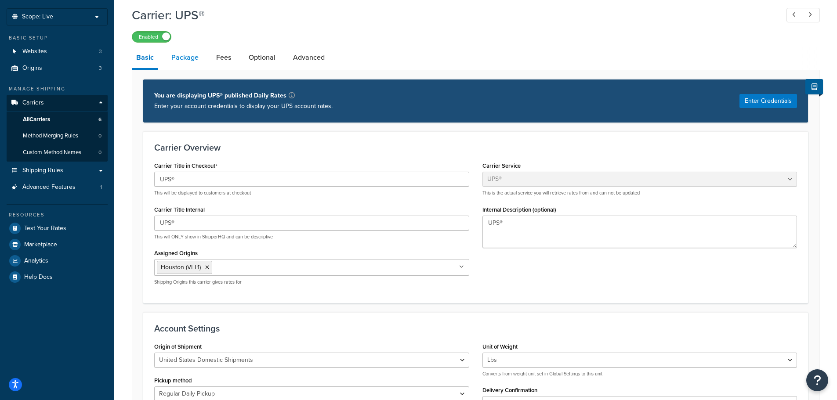
click at [189, 58] on link "Package" at bounding box center [185, 57] width 36 height 21
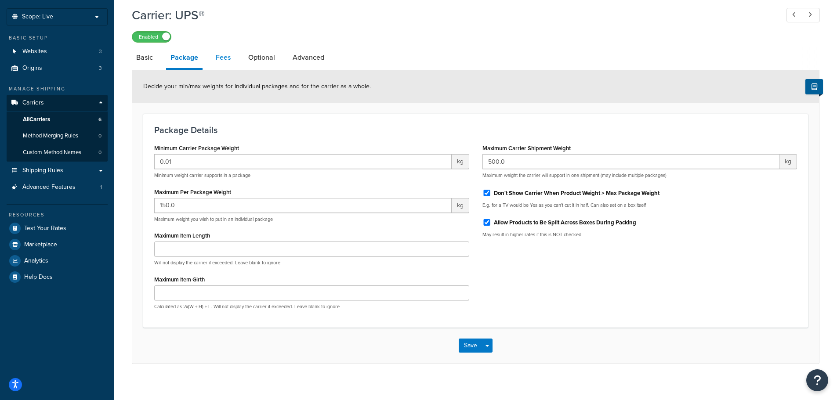
click at [216, 55] on link "Fees" at bounding box center [223, 57] width 24 height 21
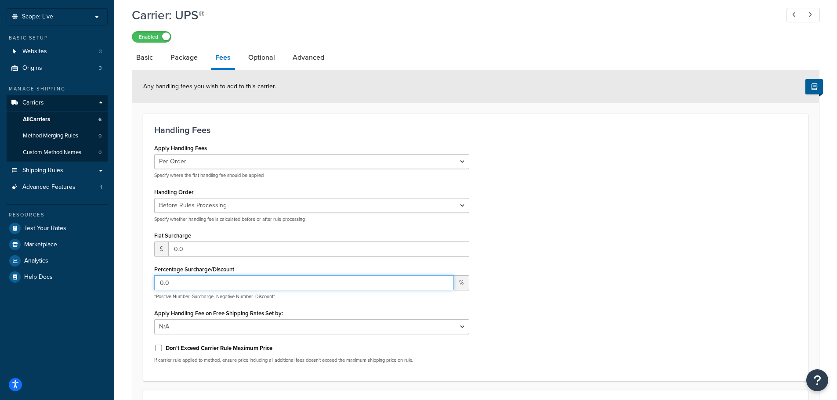
drag, startPoint x: 213, startPoint y: 279, endPoint x: 134, endPoint y: 269, distance: 79.3
click at [135, 277] on form "Any handling fees you wish to add to this carrier. Handling Fees Apply Handling…" at bounding box center [475, 296] width 687 height 452
type input "10"
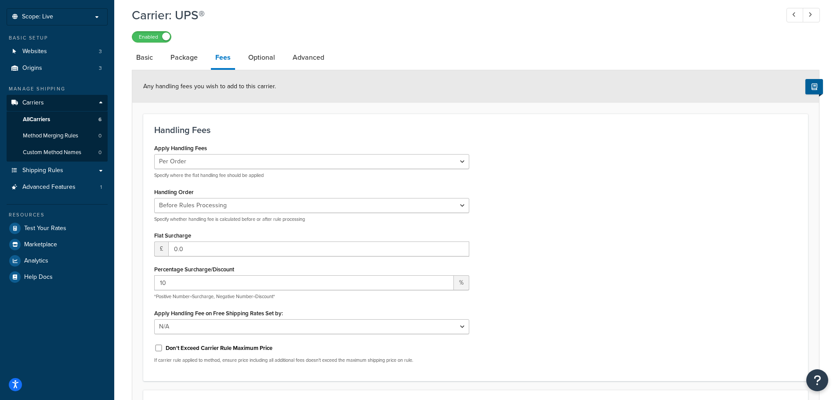
click at [587, 218] on div "Apply Handling Fees Per Order Per Item Per Package Specify where the flat handl…" at bounding box center [476, 256] width 656 height 228
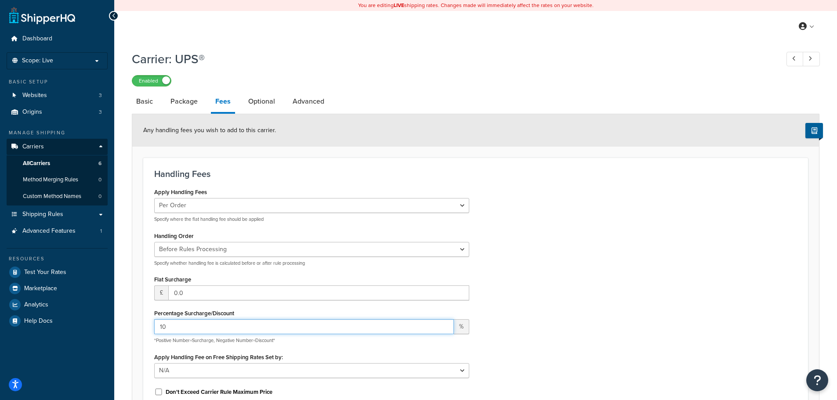
drag, startPoint x: 179, startPoint y: 323, endPoint x: 141, endPoint y: 322, distance: 38.2
click at [141, 322] on form "Any handling fees you wish to add to this carrier. Handling Fees Apply Handling…" at bounding box center [475, 340] width 687 height 452
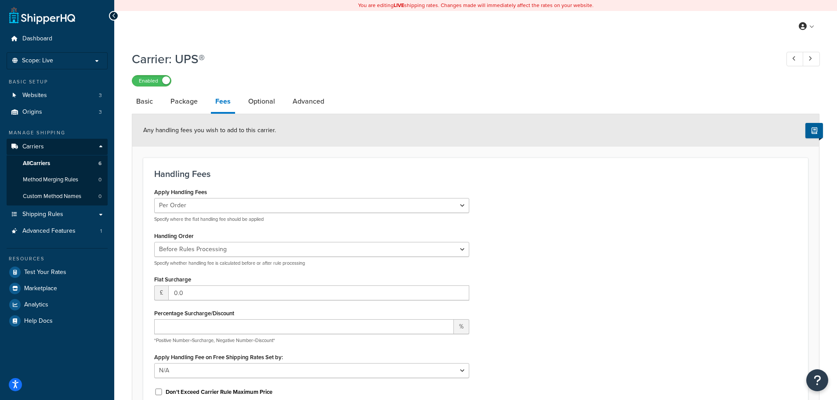
click at [602, 275] on div "Apply Handling Fees Per Order Per Item Per Package Specify where the flat handl…" at bounding box center [476, 300] width 656 height 228
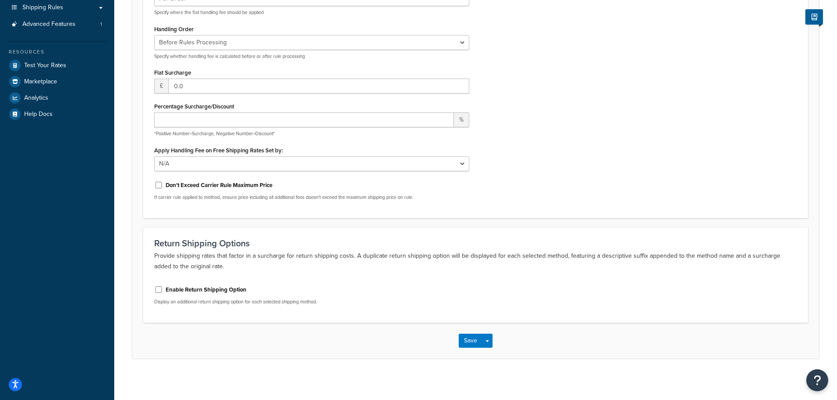
scroll to position [210, 0]
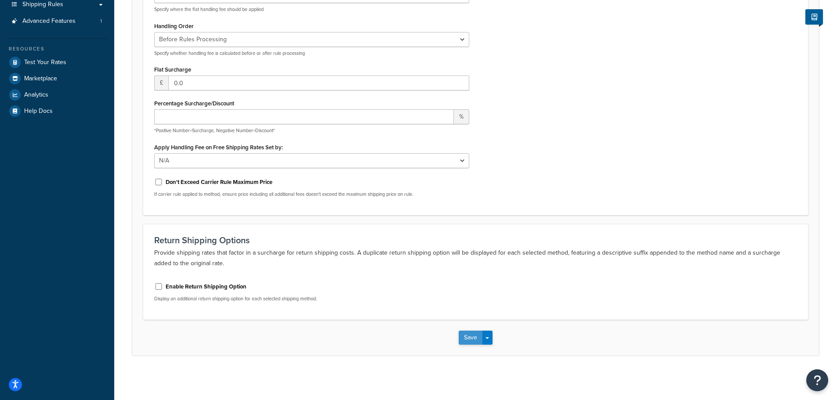
click at [464, 338] on button "Save" at bounding box center [471, 338] width 24 height 14
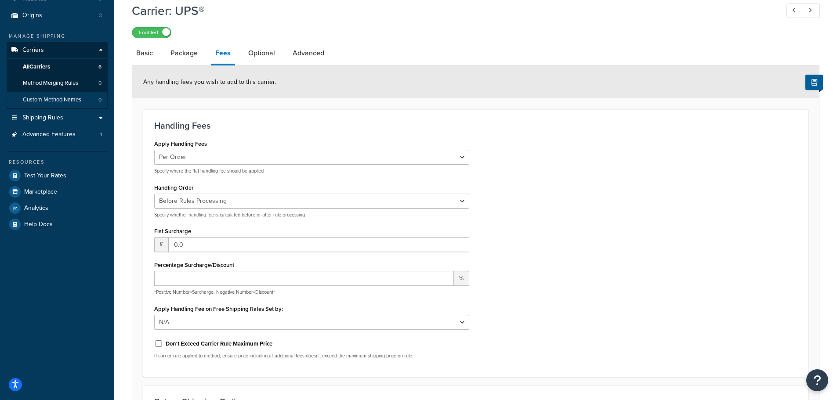
scroll to position [44, 0]
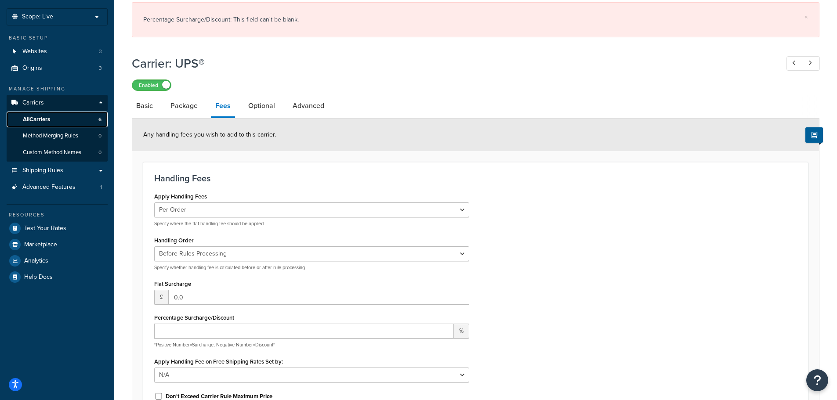
click at [47, 118] on span "All Carriers" at bounding box center [36, 119] width 27 height 7
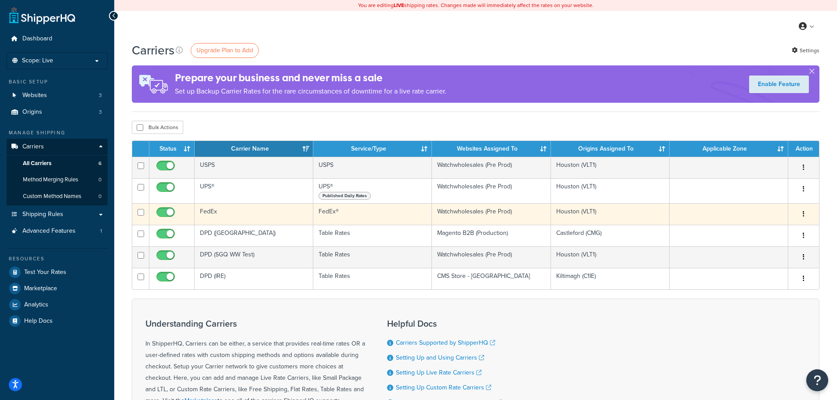
click at [804, 213] on icon "button" at bounding box center [804, 214] width 2 height 6
drag, startPoint x: 764, startPoint y: 228, endPoint x: 622, endPoint y: 228, distance: 141.9
click at [764, 229] on link "Edit" at bounding box center [767, 232] width 69 height 18
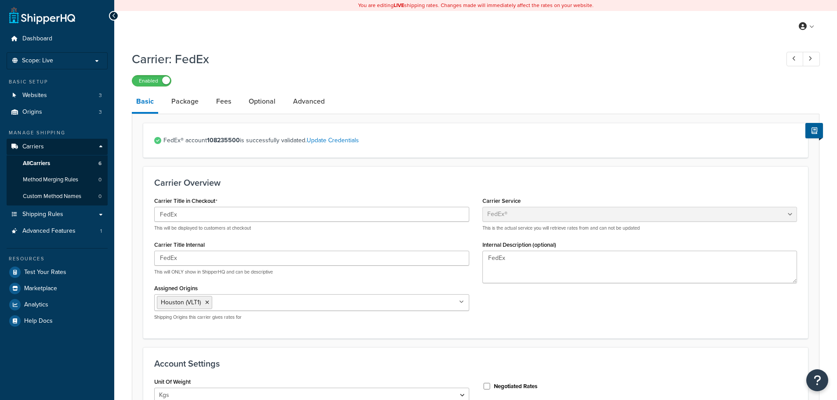
select select "fedEx"
select select "kg"
select select "REGULAR_PICKUP"
select select "YOUR_PACKAGING"
click at [193, 102] on link "Package" at bounding box center [185, 101] width 36 height 21
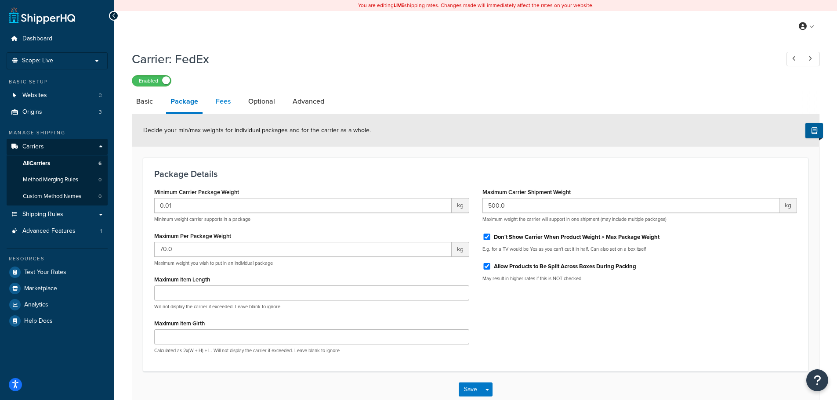
click at [222, 102] on link "Fees" at bounding box center [223, 101] width 24 height 21
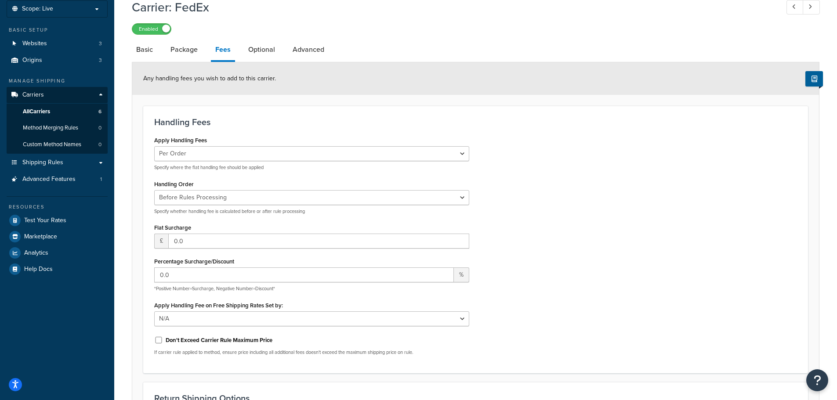
scroll to position [176, 0]
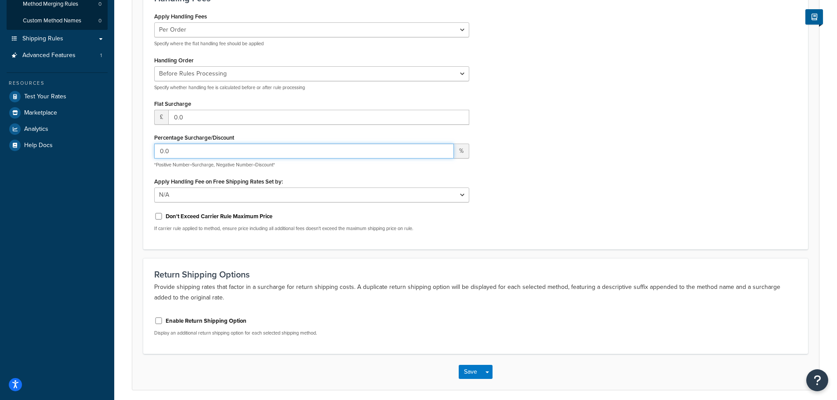
drag, startPoint x: 147, startPoint y: 150, endPoint x: 114, endPoint y: 149, distance: 33.0
click at [114, 149] on div "Carrier: FedEx Enabled Basic Package Fees Optional Advanced Any handling fees y…" at bounding box center [475, 141] width 723 height 542
type input "10"
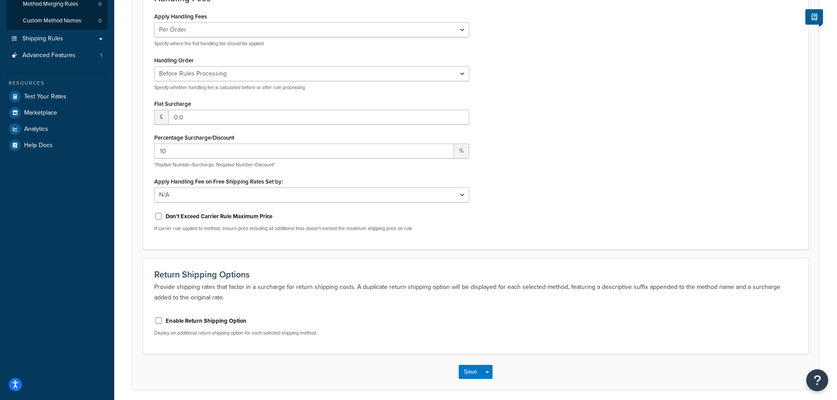
click at [593, 149] on div "Apply Handling Fees Per Order Per Item Per Package Specify where the flat handl…" at bounding box center [476, 124] width 656 height 228
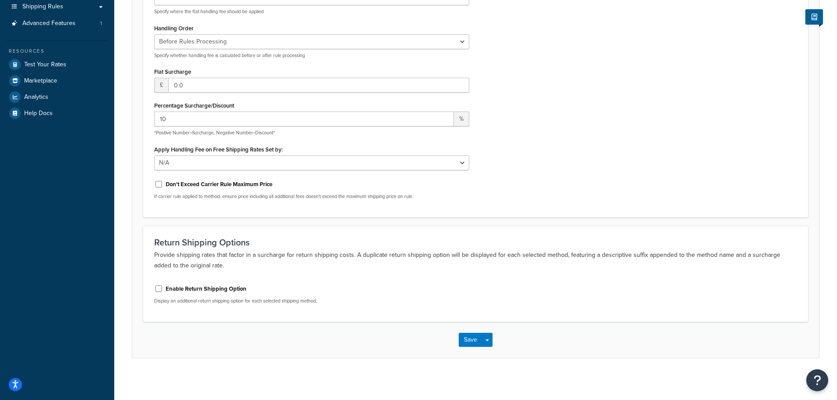
scroll to position [210, 0]
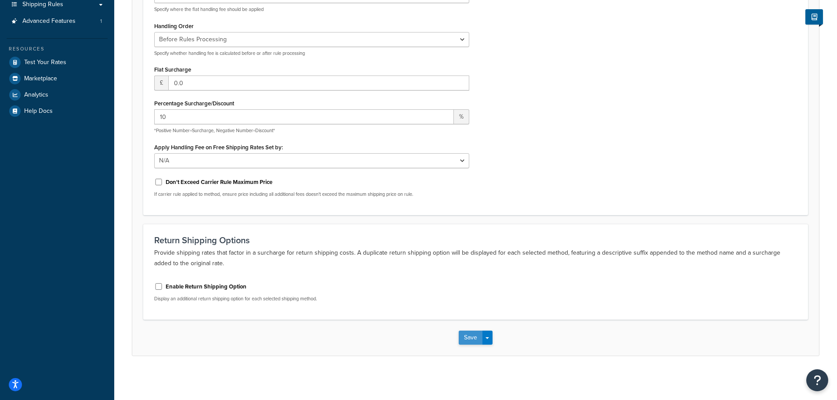
click at [467, 337] on button "Save" at bounding box center [471, 338] width 24 height 14
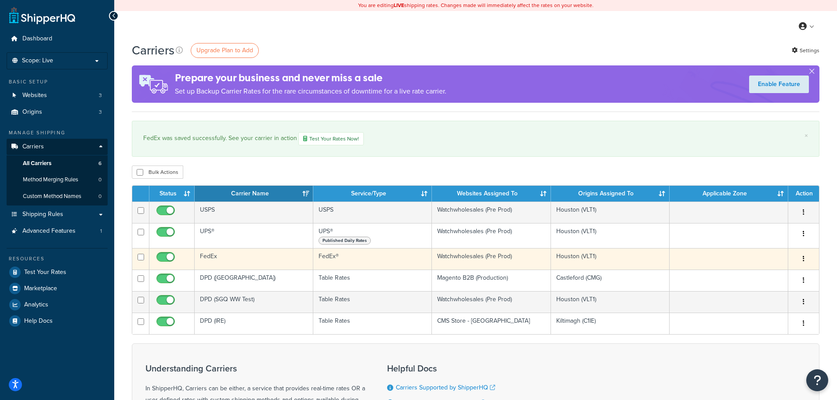
click at [803, 256] on icon "button" at bounding box center [804, 259] width 2 height 6
click at [773, 276] on link "Edit" at bounding box center [767, 277] width 69 height 18
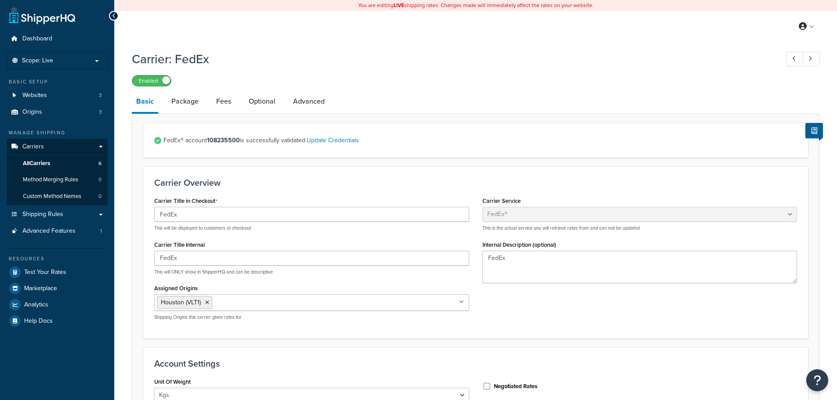
select select "fedEx"
select select "kg"
select select "REGULAR_PICKUP"
select select "YOUR_PACKAGING"
click at [62, 165] on link "All Carriers 6" at bounding box center [57, 164] width 101 height 16
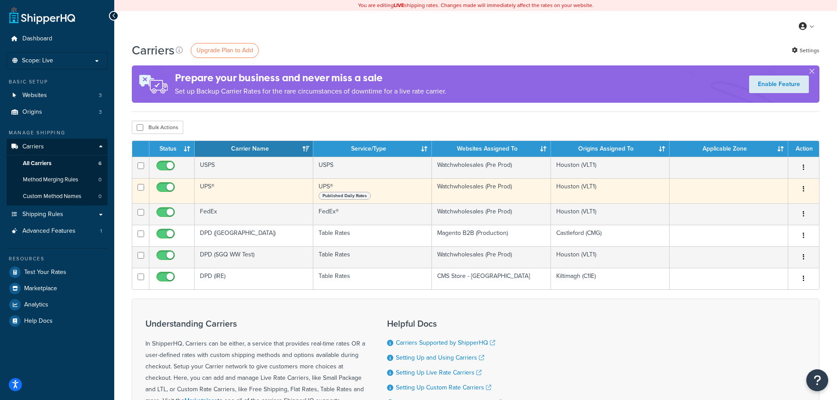
click at [805, 189] on button "button" at bounding box center [804, 189] width 12 height 14
click at [771, 206] on link "Edit" at bounding box center [767, 207] width 69 height 18
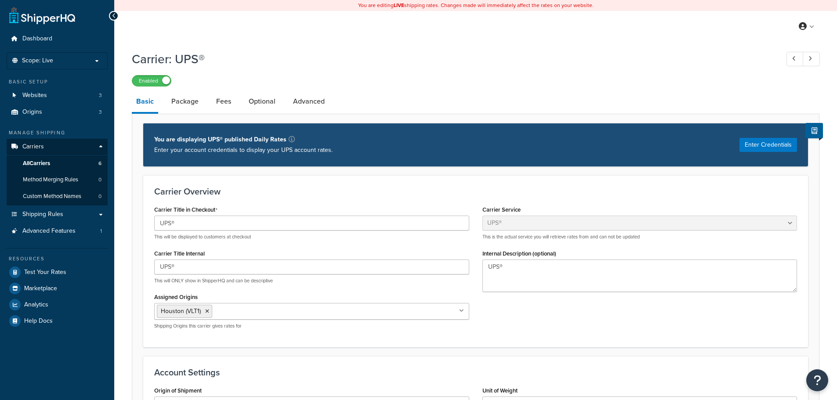
select select "ups"
click at [64, 161] on link "All Carriers 6" at bounding box center [57, 164] width 101 height 16
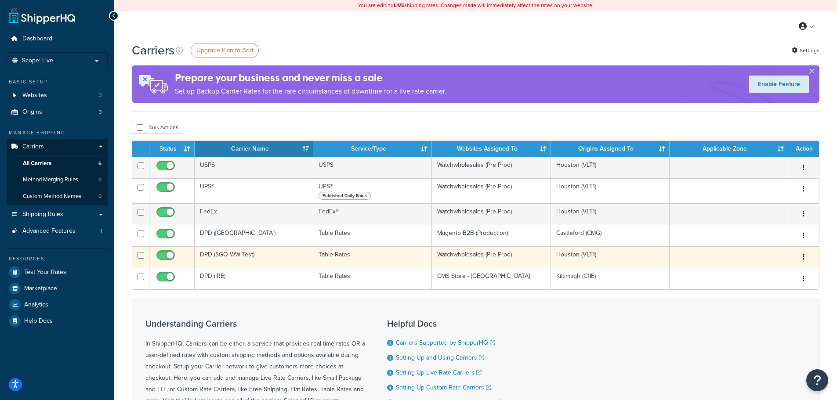
click at [166, 254] on input "checkbox" at bounding box center [167, 257] width 24 height 11
checkbox input "false"
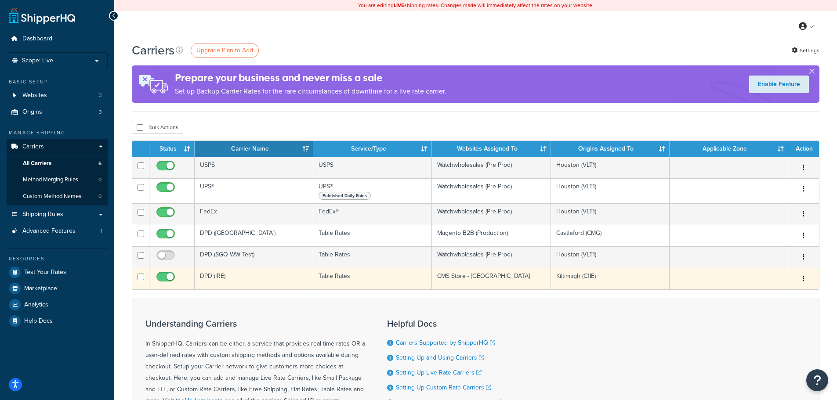
click at [170, 277] on input "checkbox" at bounding box center [167, 279] width 24 height 11
click at [169, 276] on input "checkbox" at bounding box center [167, 279] width 24 height 11
checkbox input "true"
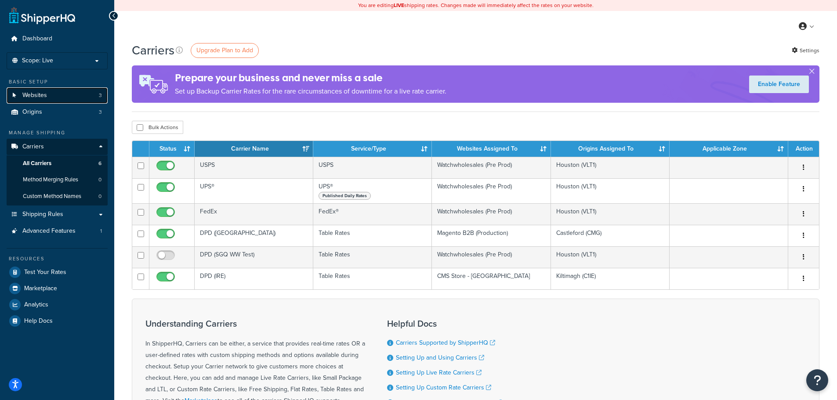
click at [53, 94] on link "Websites 3" at bounding box center [57, 95] width 101 height 16
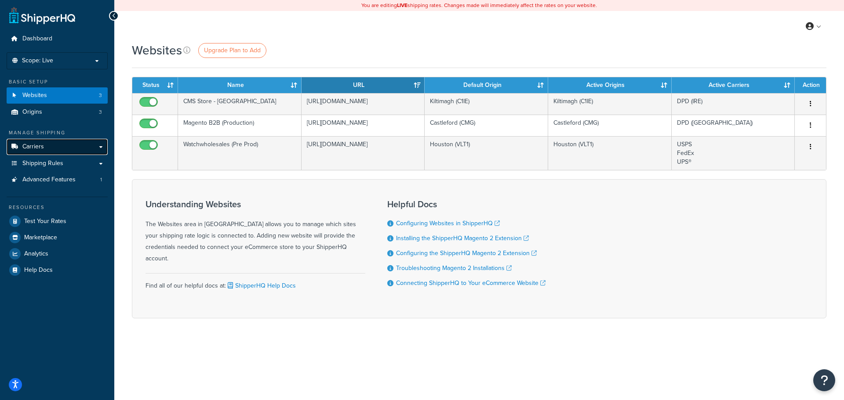
click at [38, 145] on span "Carriers" at bounding box center [33, 146] width 22 height 7
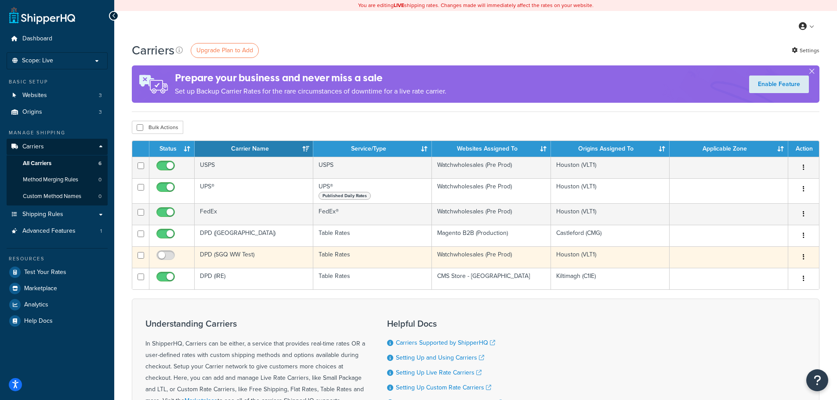
click at [805, 257] on button "button" at bounding box center [804, 257] width 12 height 14
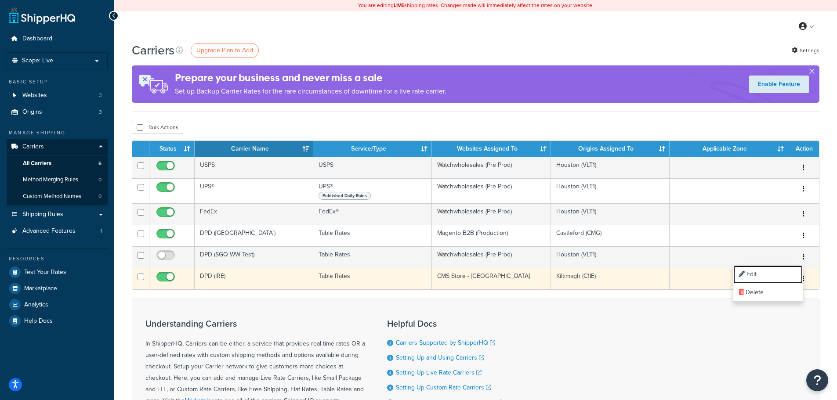
click at [764, 270] on link "Edit" at bounding box center [767, 275] width 69 height 18
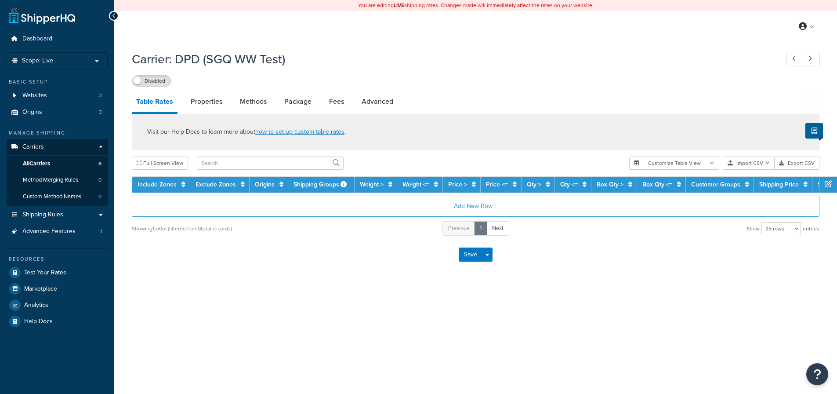
select select "25"
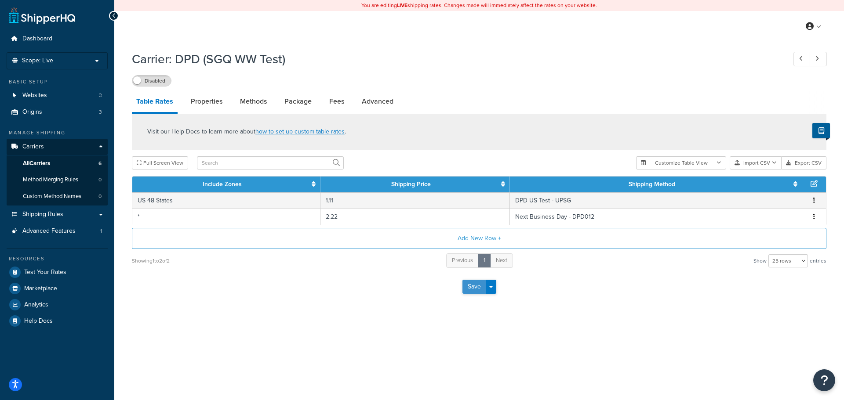
click at [468, 285] on button "Save" at bounding box center [474, 287] width 24 height 14
